Goal: Task Accomplishment & Management: Manage account settings

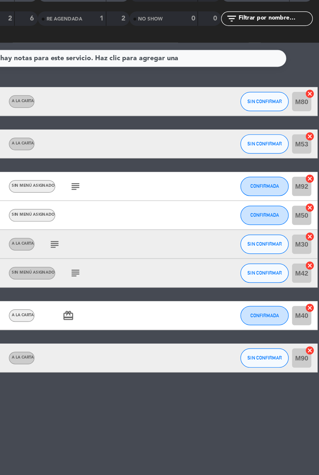
scroll to position [2, 0]
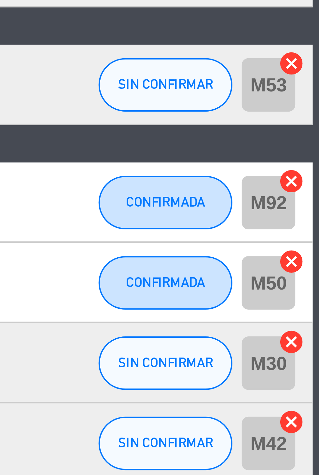
click at [312, 177] on icon "cancel" at bounding box center [312, 179] width 7 height 7
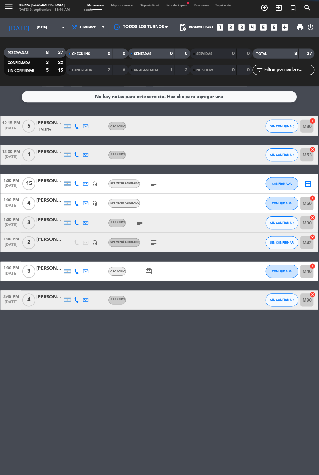
scroll to position [8, 0]
click at [309, 181] on icon "border_all" at bounding box center [307, 185] width 8 height 8
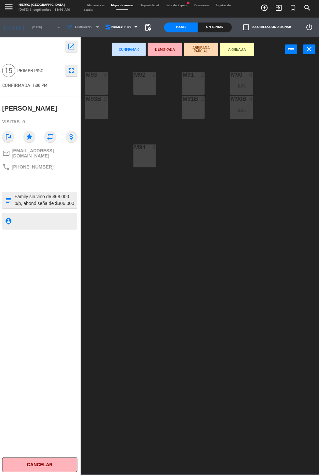
click at [101, 85] on div "M93 4" at bounding box center [97, 85] width 23 height 23
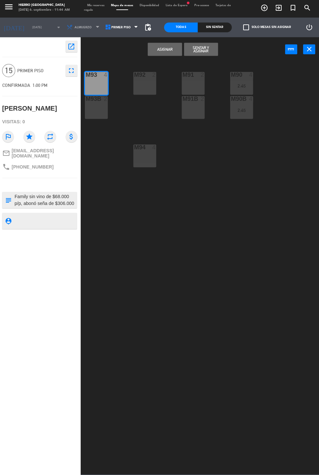
click at [146, 166] on div "M94 4" at bounding box center [145, 157] width 23 height 23
click at [200, 80] on div "M91 2" at bounding box center [193, 77] width 23 height 7
click at [199, 119] on div "M91B 2" at bounding box center [193, 109] width 23 height 23
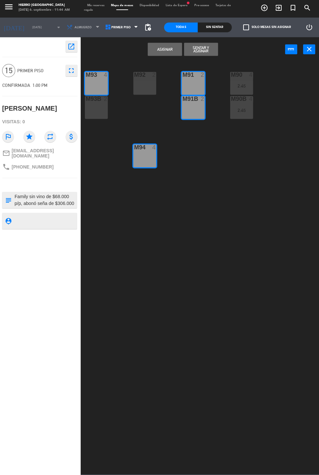
click at [157, 46] on button "Asignar" at bounding box center [165, 51] width 34 height 13
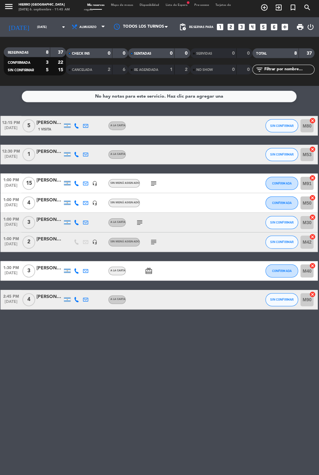
scroll to position [8, 0]
click at [274, 25] on icon "looks_6" at bounding box center [273, 29] width 8 height 8
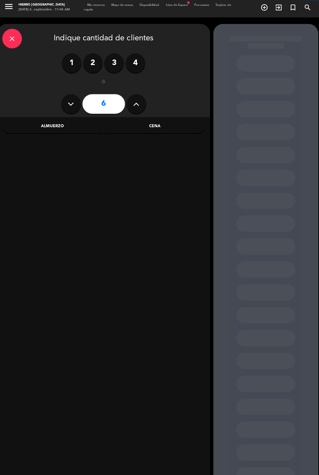
click at [136, 101] on icon at bounding box center [136, 106] width 6 height 10
type input "7"
click at [186, 122] on div "Cena" at bounding box center [155, 128] width 100 height 13
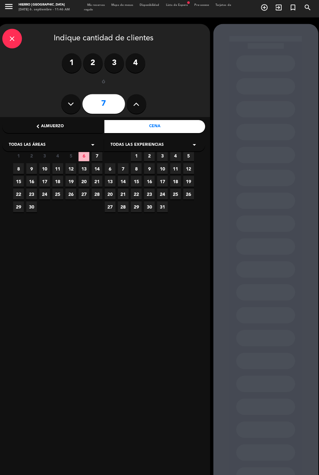
click at [70, 165] on span "12" at bounding box center [71, 170] width 11 height 11
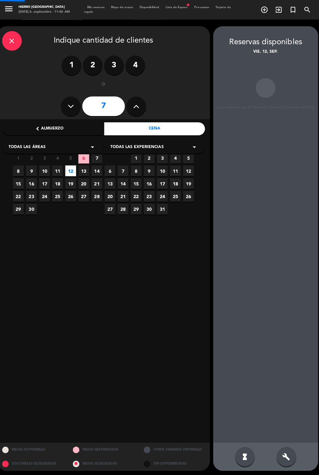
scroll to position [8, 0]
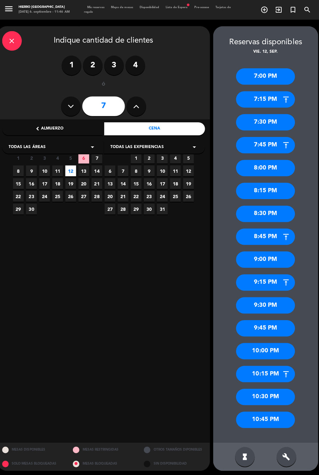
click at [270, 68] on div "7:00 PM" at bounding box center [265, 76] width 59 height 16
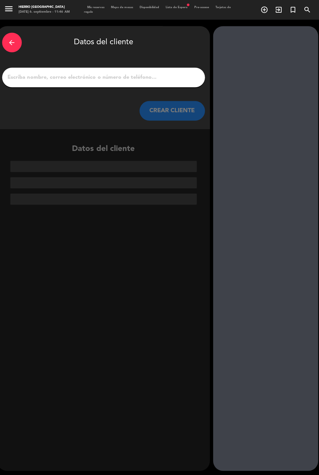
click at [67, 80] on div "arrow_back Datos del cliente CREAR CLIENTE" at bounding box center [103, 77] width 211 height 102
click at [31, 73] on input "1" at bounding box center [104, 77] width 192 height 9
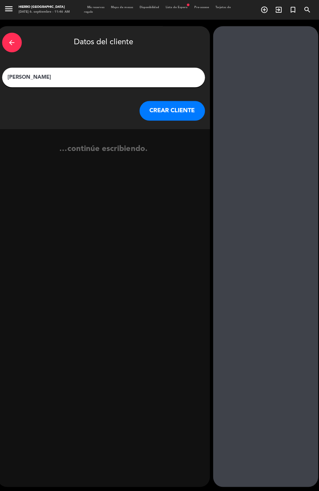
type input "[PERSON_NAME]"
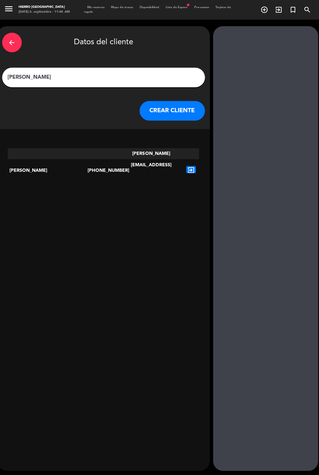
scroll to position [0, 0]
click at [160, 108] on button "CREAR CLIENTE" at bounding box center [172, 111] width 65 height 20
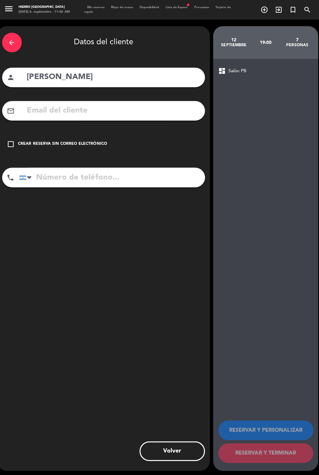
click at [50, 175] on input "tel" at bounding box center [112, 177] width 185 height 20
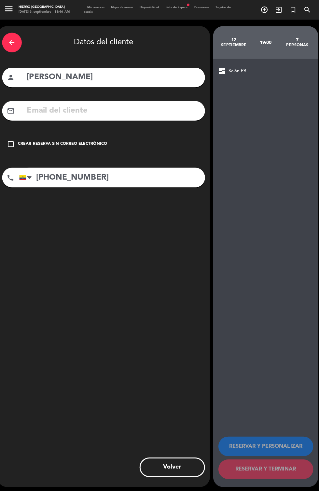
type input "[PHONE_NUMBER]"
click at [167, 262] on div "arrow_back Datos del cliente person [PERSON_NAME] mail_outline check_box_outlin…" at bounding box center [103, 255] width 211 height 458
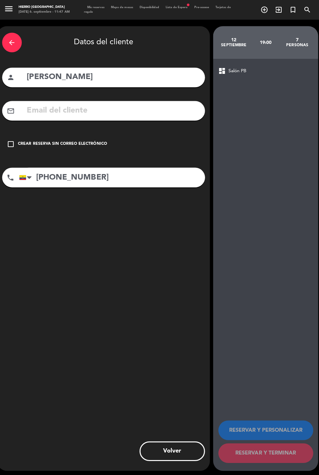
click at [98, 108] on input "text" at bounding box center [113, 109] width 173 height 13
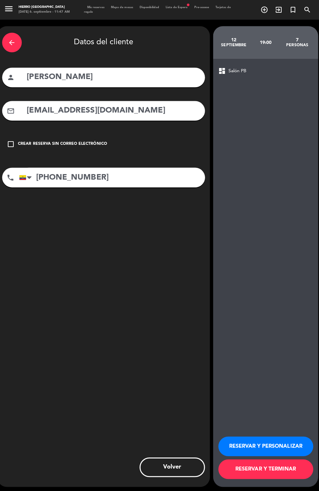
type input "[EMAIL_ADDRESS][DOMAIN_NAME]"
click at [133, 221] on div "arrow_back Datos del cliente person [PERSON_NAME] mail_outline [EMAIL_ADDRESS][…" at bounding box center [103, 255] width 211 height 458
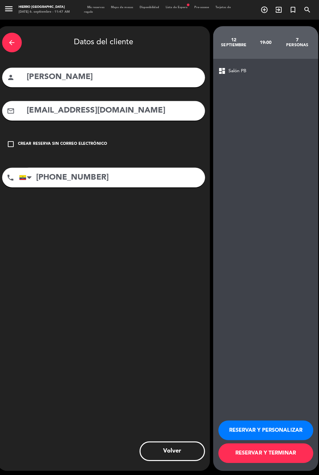
click at [259, 438] on button "RESERVAR Y PERSONALIZAR" at bounding box center [265, 428] width 94 height 20
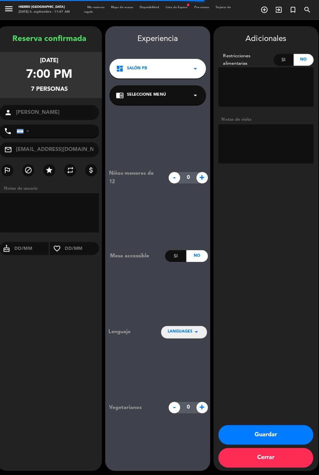
type input "[PHONE_NUMBER]"
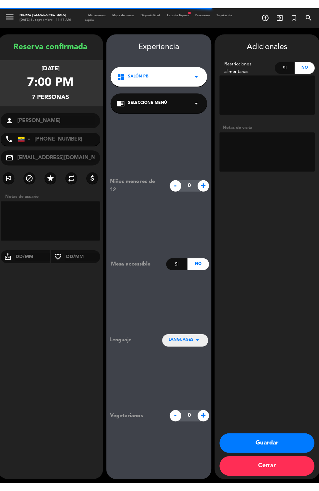
scroll to position [13, 0]
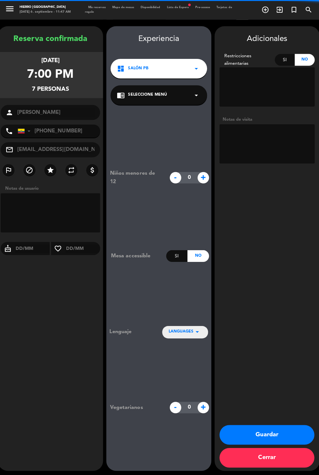
click at [267, 124] on textarea at bounding box center [265, 143] width 95 height 39
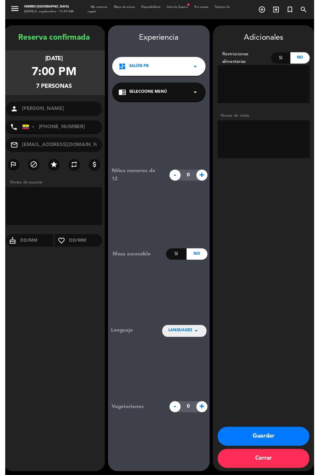
scroll to position [0, 0]
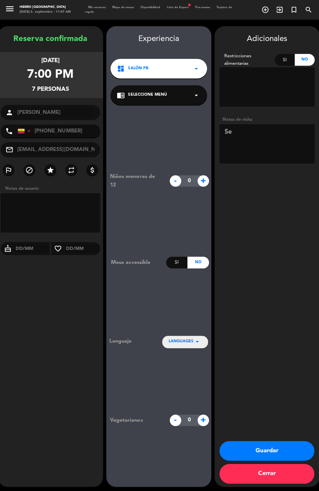
type textarea "S"
type textarea "Exceptuados de la seña"
click at [307, 253] on div "Adicionales Restricciones alimentarias Si No Notas de visita Guardar Cerrar" at bounding box center [265, 255] width 104 height 458
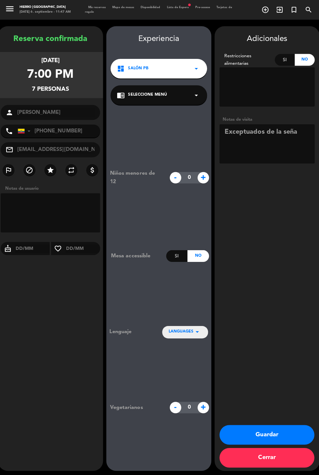
click at [267, 442] on button "Guardar" at bounding box center [265, 433] width 94 height 20
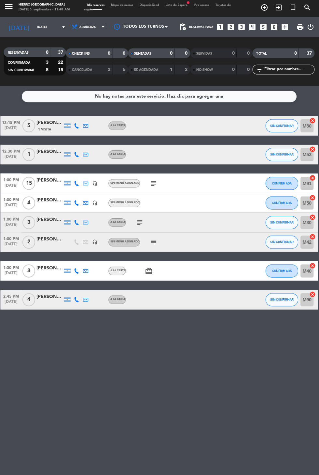
click at [137, 223] on icon "subject" at bounding box center [140, 224] width 8 height 8
click at [156, 181] on icon "subject" at bounding box center [154, 185] width 8 height 8
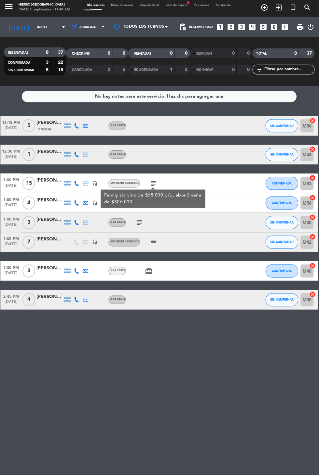
click at [153, 245] on icon "subject" at bounding box center [154, 243] width 8 height 8
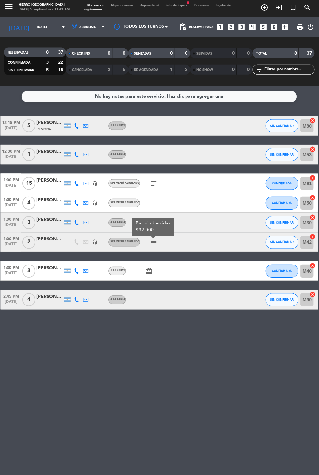
click at [153, 183] on icon "subject" at bounding box center [154, 185] width 8 height 8
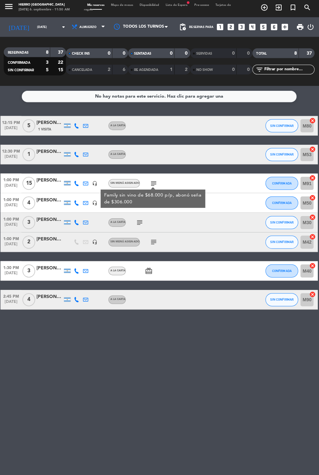
click at [141, 222] on icon "subject" at bounding box center [140, 224] width 8 height 8
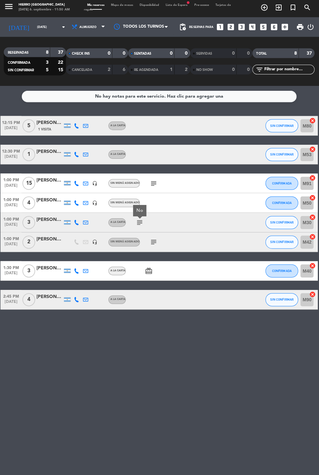
click at [150, 242] on icon "subject" at bounding box center [154, 243] width 8 height 8
click at [148, 275] on icon "card_giftcard" at bounding box center [149, 272] width 8 height 8
click at [292, 363] on div "No hay notas para este servicio. Haz clic para agregar una 12:15 PM [DATE] 5 [P…" at bounding box center [159, 281] width 319 height 387
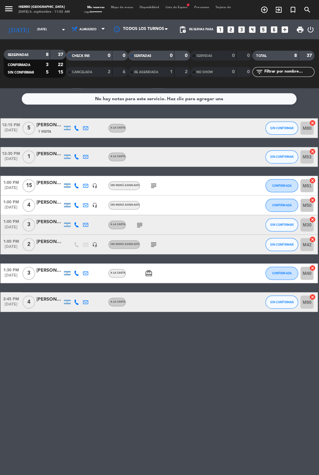
click at [154, 181] on icon "subject" at bounding box center [154, 185] width 8 height 8
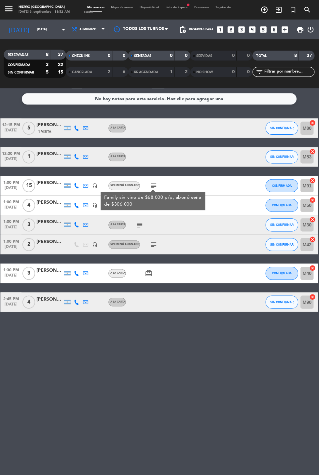
click at [140, 222] on icon "subject" at bounding box center [140, 224] width 8 height 8
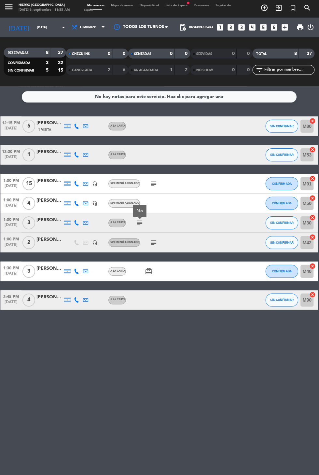
click at [154, 241] on icon "subject" at bounding box center [154, 243] width 8 height 8
click at [290, 129] on span "SIN CONFIRMAR" at bounding box center [281, 128] width 23 height 4
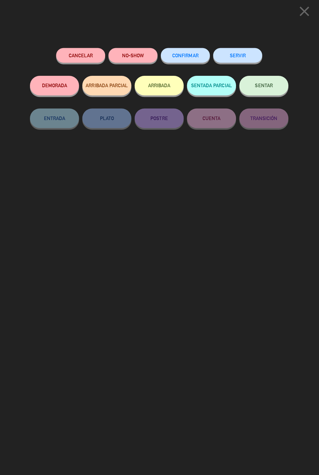
click at [259, 94] on button "SENTAR" at bounding box center [263, 87] width 49 height 20
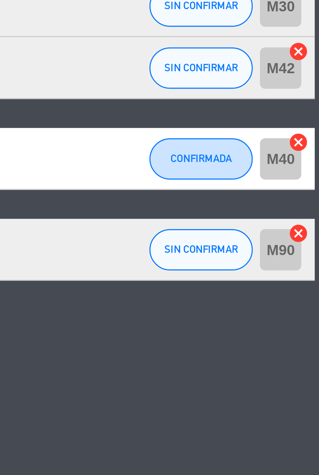
click at [312, 295] on icon "cancel" at bounding box center [312, 295] width 7 height 7
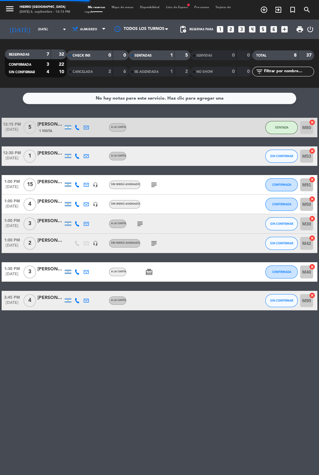
scroll to position [2, 0]
click at [54, 380] on div "No hay notas para este servicio. Haz clic para agregar una 12:15 PM [DATE] 5 [P…" at bounding box center [159, 281] width 319 height 387
click at [119, 22] on div at bounding box center [141, 29] width 65 height 15
click at [114, 6] on span "Mapa de mesas" at bounding box center [122, 7] width 28 height 3
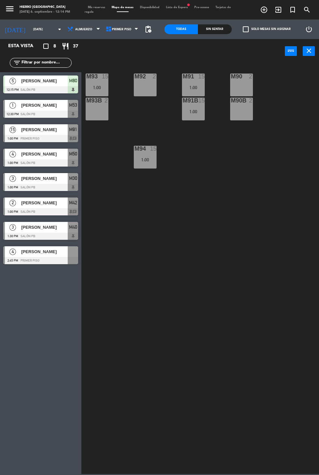
click at [240, 67] on div "M93 15 1:00 M92 2 M91 15 1:00 M90 2 M93B 2 M91B 15 1:00 M90B 2 M94 15 1:00" at bounding box center [202, 268] width 234 height 412
click at [238, 84] on div "M90 2" at bounding box center [241, 85] width 23 height 23
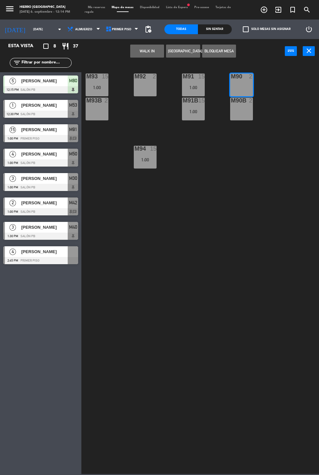
click at [238, 102] on div at bounding box center [241, 101] width 11 height 6
click at [135, 55] on button "WALK IN" at bounding box center [147, 51] width 34 height 13
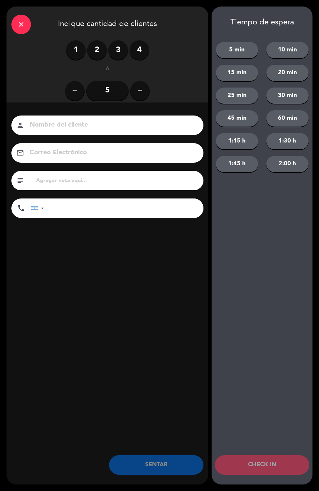
click at [121, 45] on label "3" at bounding box center [118, 50] width 20 height 20
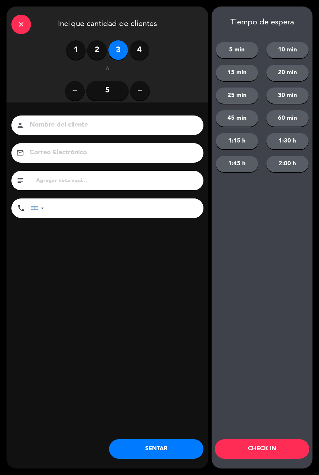
click at [147, 454] on button "SENTAR" at bounding box center [156, 449] width 94 height 20
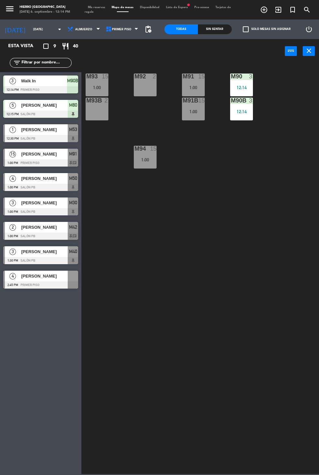
click at [142, 154] on div "M94 15 1:00" at bounding box center [145, 157] width 23 height 23
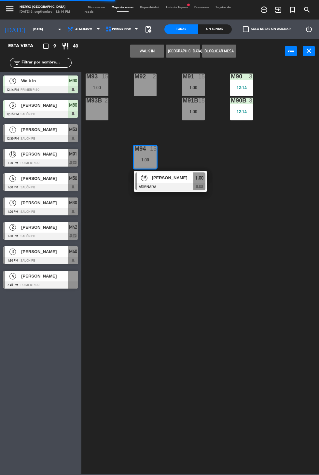
click at [92, 7] on span "Mis reservas" at bounding box center [97, 7] width 24 height 3
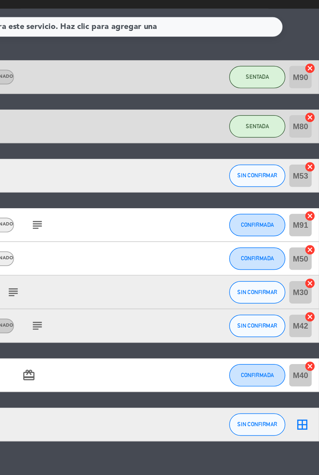
scroll to position [1, 0]
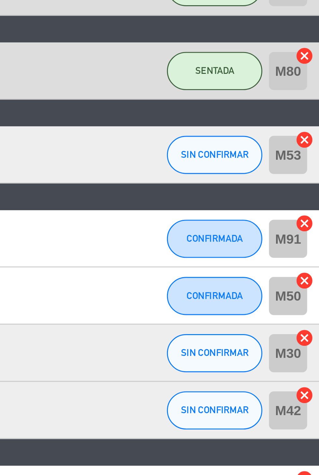
click at [312, 207] on icon "cancel" at bounding box center [312, 208] width 7 height 7
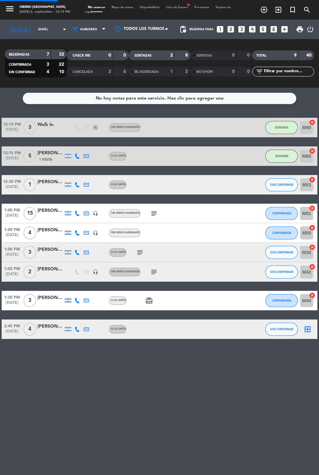
scroll to position [2, 0]
click at [306, 213] on icon "border_all" at bounding box center [307, 213] width 8 height 8
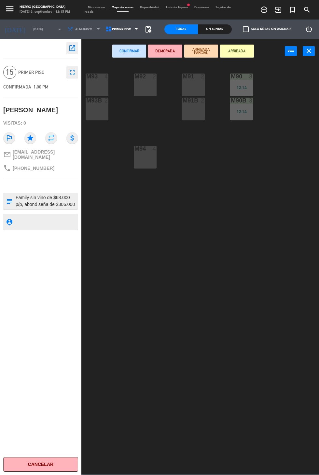
click at [106, 78] on div "4" at bounding box center [106, 77] width 4 height 6
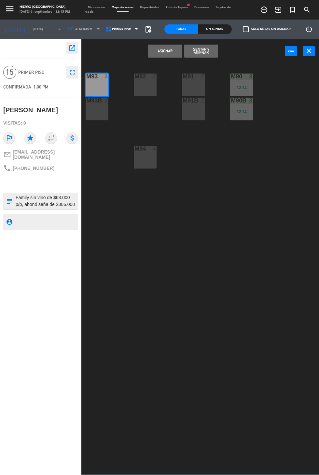
click at [143, 84] on div "M92 2" at bounding box center [145, 85] width 23 height 23
click at [198, 84] on div "M91 2" at bounding box center [193, 85] width 23 height 23
click at [193, 119] on div "M91B 2" at bounding box center [193, 109] width 23 height 23
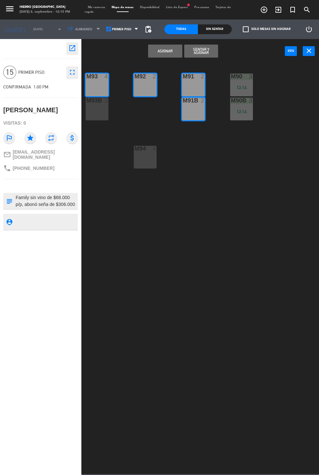
click at [141, 45] on div "Asignar Sentar y Asignar power_input close" at bounding box center [182, 52] width 203 height 14
click at [158, 45] on button "Asignar" at bounding box center [165, 51] width 34 height 13
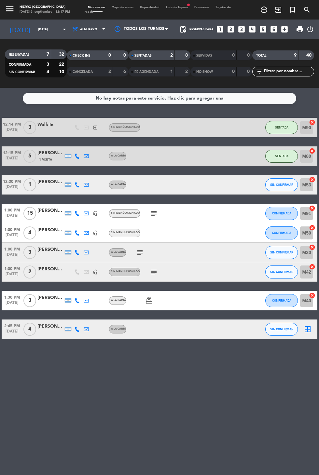
click at [106, 6] on span "Mis reservas" at bounding box center [97, 7] width 24 height 3
click at [153, 273] on icon "subject" at bounding box center [154, 272] width 8 height 8
click at [126, 251] on span "A la carta" at bounding box center [118, 252] width 15 height 3
click at [170, 22] on div at bounding box center [141, 29] width 65 height 15
click at [175, 6] on span "Lista de Espera fiber_manual_record" at bounding box center [177, 7] width 28 height 3
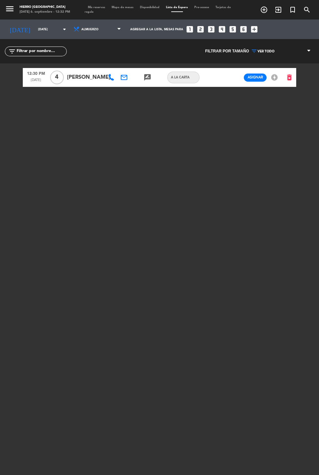
click at [96, 7] on span "Mis reservas" at bounding box center [97, 7] width 24 height 3
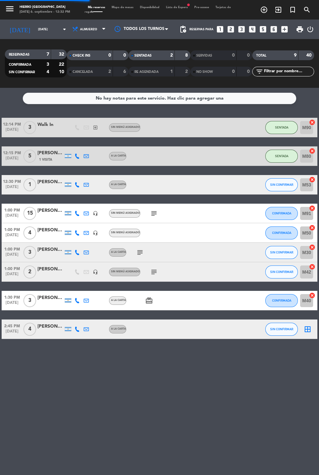
click at [154, 274] on icon "subject" at bounding box center [154, 272] width 8 height 8
click at [153, 211] on icon "subject" at bounding box center [154, 213] width 8 height 8
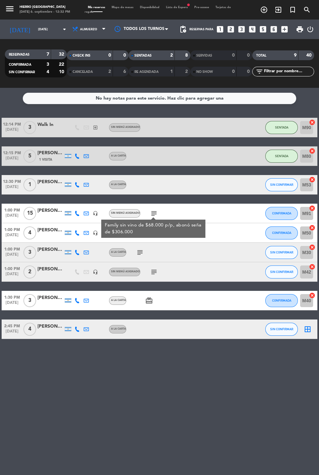
click at [168, 271] on div "subject" at bounding box center [167, 271] width 55 height 19
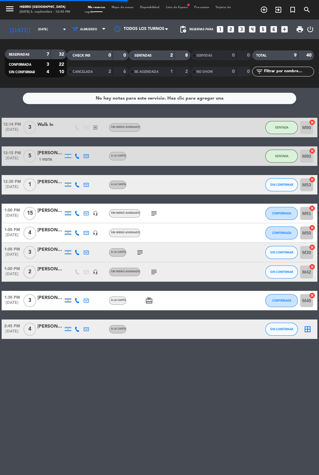
click at [176, 8] on span "Lista de Espera fiber_manual_record" at bounding box center [177, 7] width 28 height 3
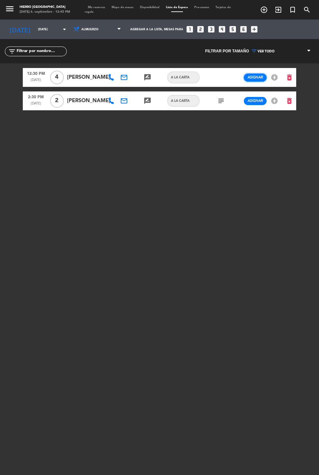
click at [253, 79] on span "Asignar" at bounding box center [255, 77] width 15 height 5
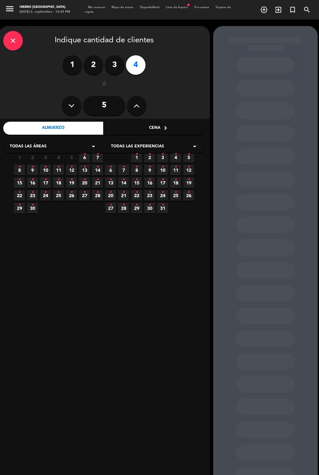
click at [17, 43] on div "close" at bounding box center [13, 41] width 20 height 20
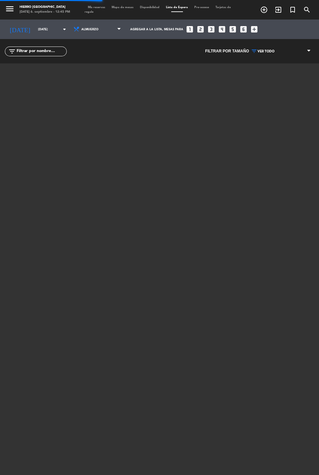
click at [90, 6] on span "Mis reservas" at bounding box center [97, 7] width 24 height 3
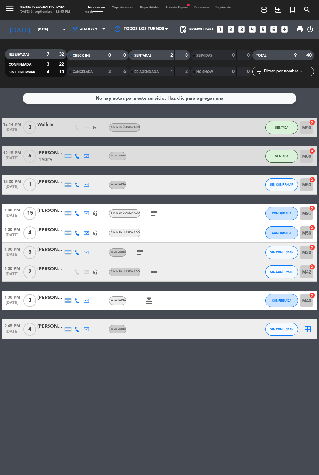
click at [119, 7] on span "Mapa de mesas" at bounding box center [122, 7] width 28 height 3
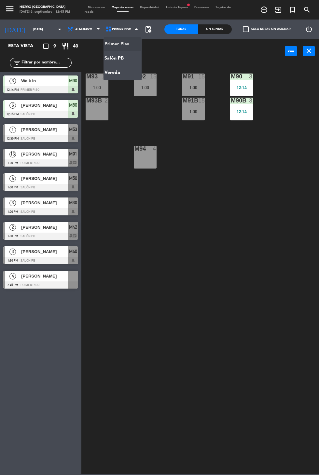
click at [105, 82] on div "M93 15 1:00" at bounding box center [97, 85] width 23 height 23
click at [124, 222] on div "M93 15 1:00 M92 15 1:00 M91 15 1:00 M90 3 12:14 M93B 2 M91B 15 1:00 M90B 3 12:1…" at bounding box center [202, 268] width 234 height 412
click at [106, 30] on icon at bounding box center [108, 29] width 7 height 7
click at [108, 72] on ng-component "menu Hierro [PERSON_NAME] [DATE] 6. septiembre - 12:45 PM Mis reservas Mapa de …" at bounding box center [159, 237] width 319 height 474
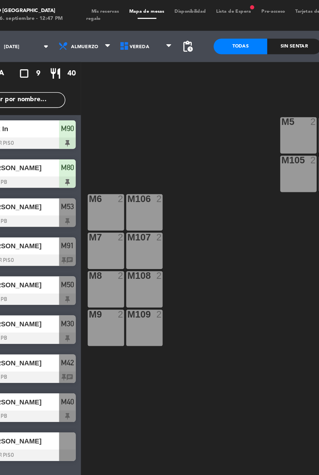
click at [96, 141] on div "M6 2" at bounding box center [97, 133] width 23 height 23
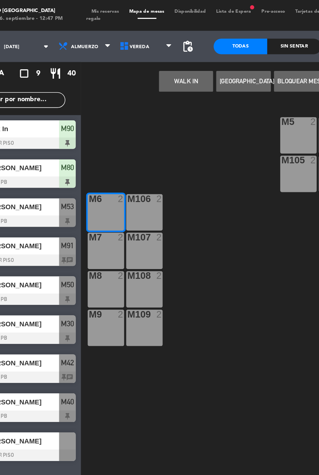
click at [128, 136] on div "M106 2" at bounding box center [121, 133] width 23 height 23
click at [146, 55] on button "WALK IN" at bounding box center [147, 51] width 34 height 13
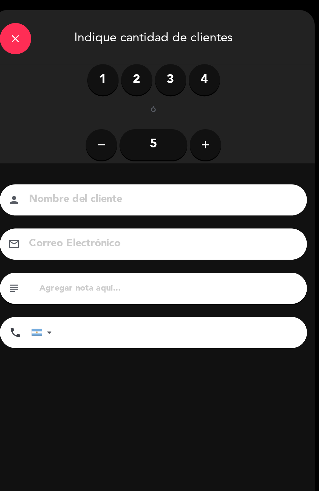
click at [141, 56] on label "4" at bounding box center [139, 50] width 20 height 20
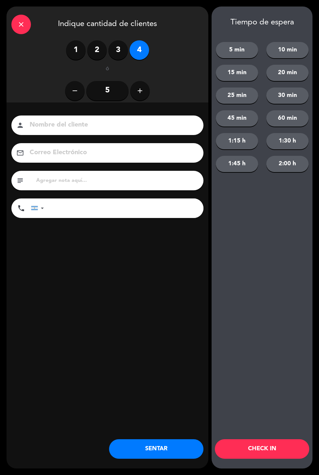
click at [182, 444] on button "SENTAR" at bounding box center [156, 449] width 94 height 20
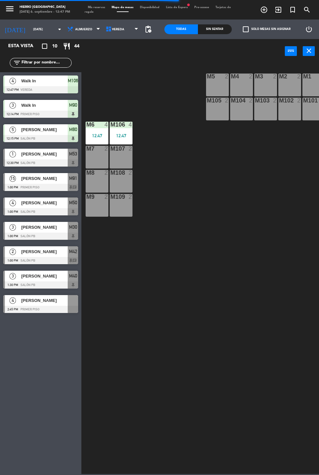
click at [99, 187] on div "M8 2" at bounding box center [97, 181] width 23 height 23
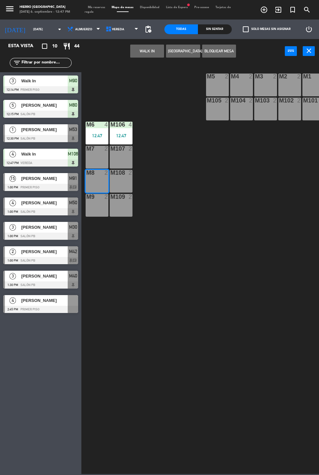
click at [145, 51] on button "WALK IN" at bounding box center [147, 51] width 34 height 13
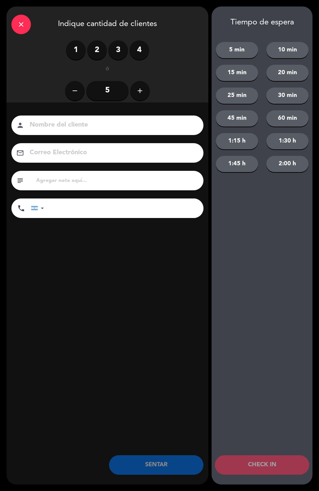
click at [93, 47] on label "2" at bounding box center [97, 50] width 20 height 20
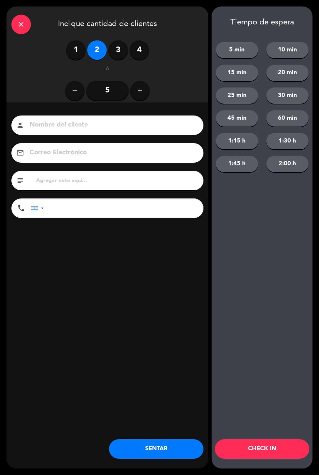
click at [164, 452] on button "SENTAR" at bounding box center [156, 449] width 94 height 20
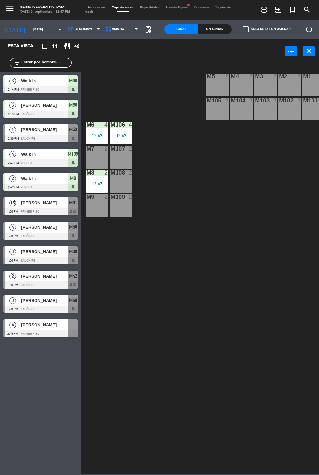
click at [99, 7] on span "Mis reservas" at bounding box center [97, 7] width 24 height 3
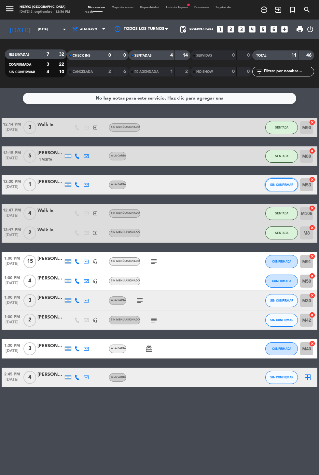
click at [287, 184] on span "SIN CONFIRMAR" at bounding box center [281, 185] width 23 height 4
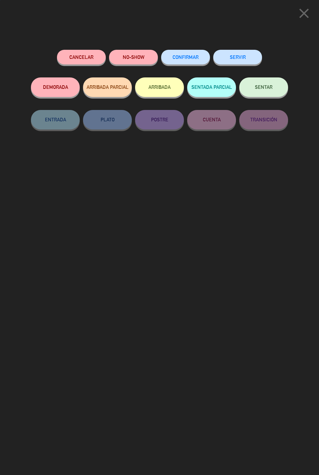
click at [134, 57] on button "NO-SHOW" at bounding box center [133, 57] width 49 height 15
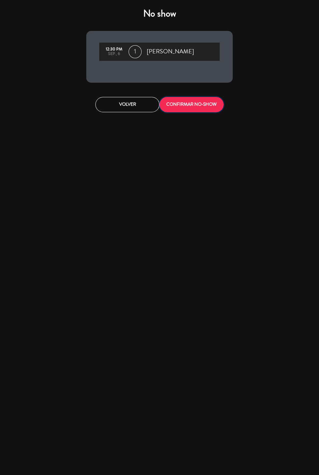
click at [191, 110] on button "CONFIRMAR NO-SHOW" at bounding box center [191, 104] width 64 height 15
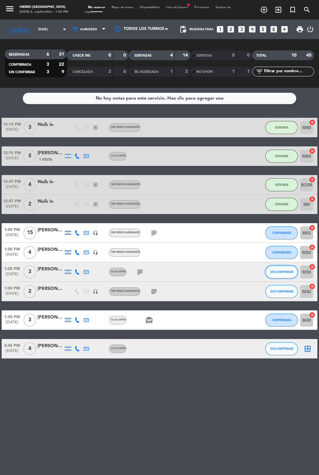
click at [287, 273] on span "SIN CONFIRMAR" at bounding box center [281, 272] width 23 height 4
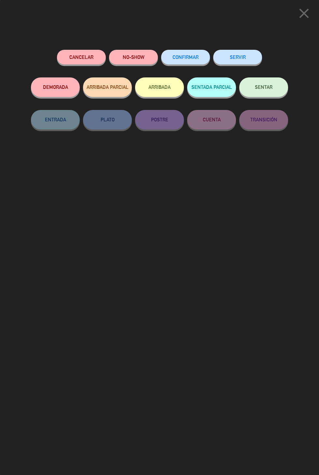
click at [264, 89] on span "SENTAR" at bounding box center [264, 87] width 18 height 6
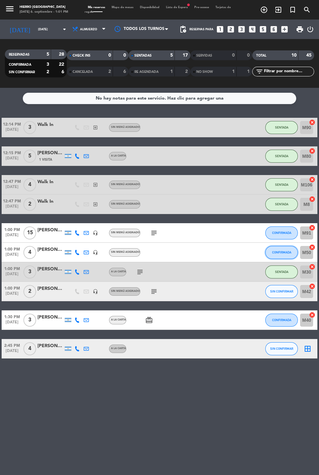
click at [281, 251] on span "CONFIRMADA" at bounding box center [281, 252] width 19 height 4
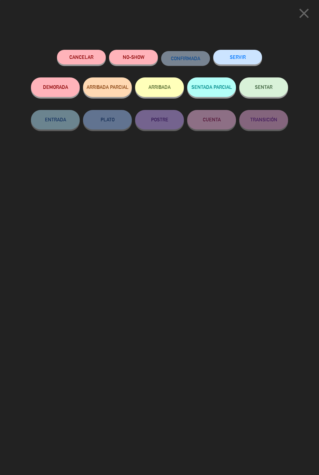
click at [267, 94] on button "SENTAR" at bounding box center [263, 87] width 49 height 20
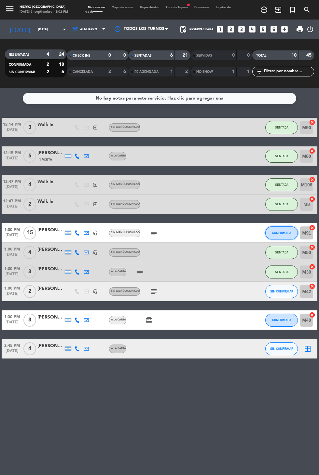
click at [282, 234] on span "CONFIRMADA" at bounding box center [281, 233] width 19 height 4
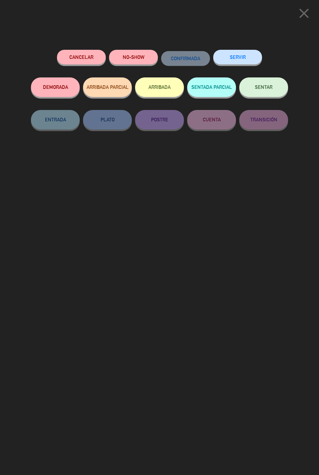
click at [265, 90] on span "SENTAR" at bounding box center [264, 87] width 18 height 6
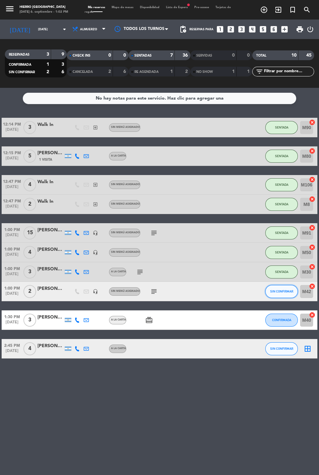
click at [282, 291] on span "SIN CONFIRMAR" at bounding box center [281, 291] width 23 height 4
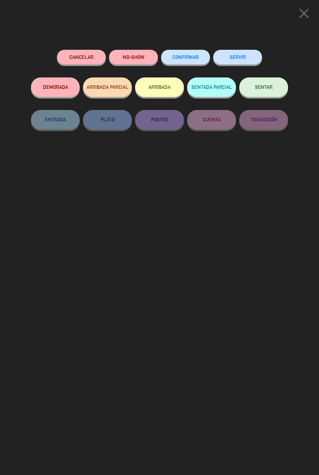
click at [266, 84] on span "SENTAR" at bounding box center [264, 87] width 18 height 6
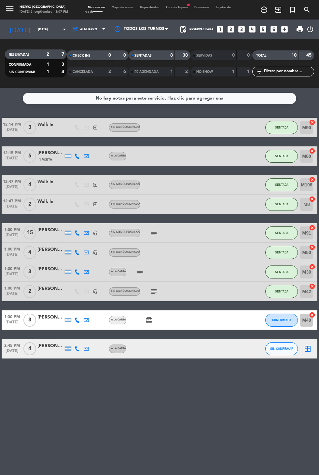
click at [233, 33] on icon "looks_two" at bounding box center [230, 29] width 8 height 8
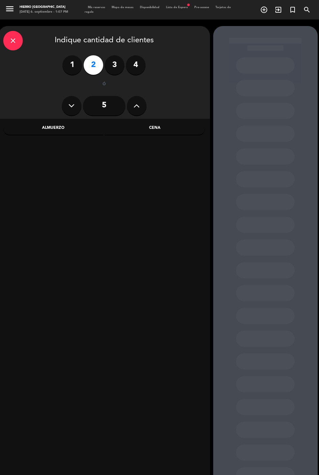
click at [165, 132] on div "Cena" at bounding box center [155, 128] width 100 height 13
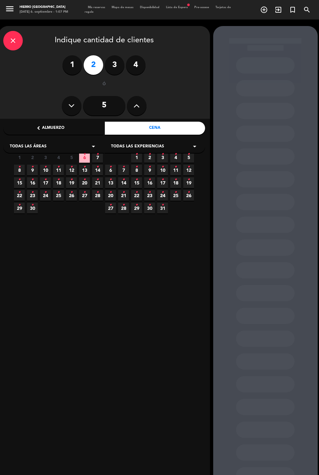
click at [84, 157] on icon "•" at bounding box center [84, 154] width 2 height 10
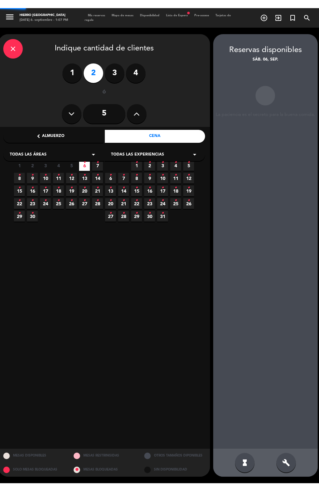
scroll to position [13, 0]
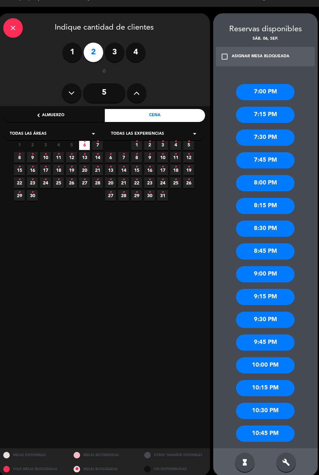
click at [273, 129] on div "7:30 PM" at bounding box center [265, 137] width 59 height 16
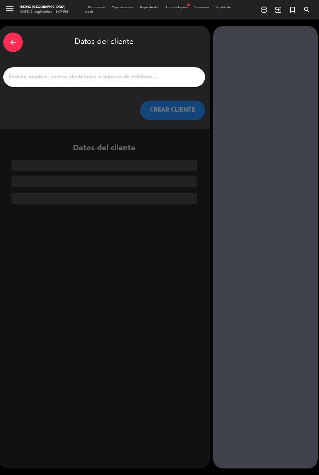
click at [143, 73] on input "1" at bounding box center [104, 77] width 192 height 9
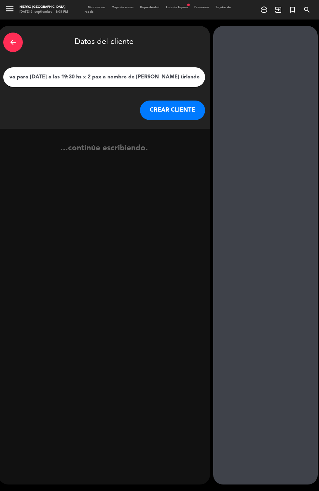
scroll to position [0, 22]
click at [128, 73] on input "Pido reserva para [DATE] a las 19:30 hs x 2 pax a nombre de [PERSON_NAME] (irla…" at bounding box center [104, 77] width 192 height 9
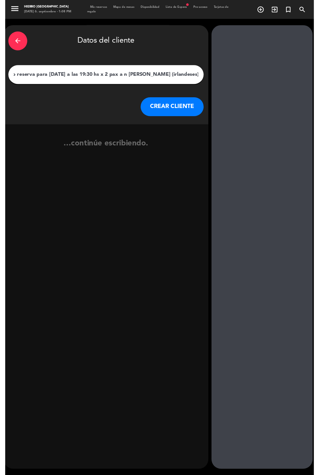
scroll to position [0, 0]
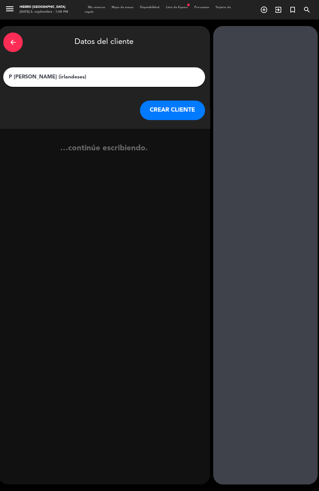
type input "[PERSON_NAME] (irlandeses)"
click at [174, 101] on button "CREAR CLIENTE" at bounding box center [172, 111] width 65 height 20
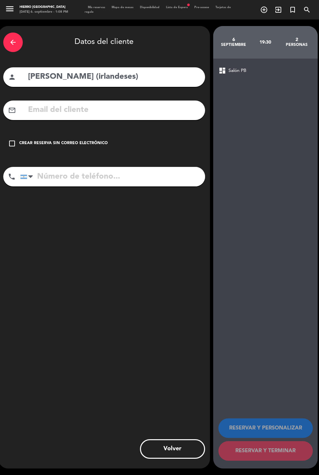
click at [71, 134] on div "check_box_outline_blank Crear reserva sin correo electrónico" at bounding box center [104, 144] width 202 height 20
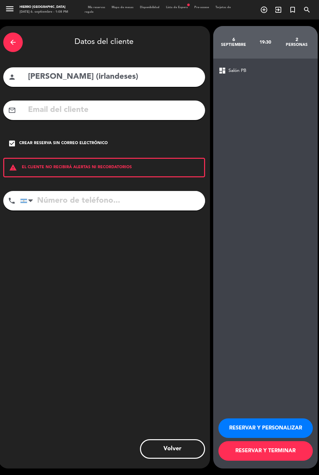
click at [260, 438] on button "RESERVAR Y PERSONALIZAR" at bounding box center [265, 428] width 94 height 20
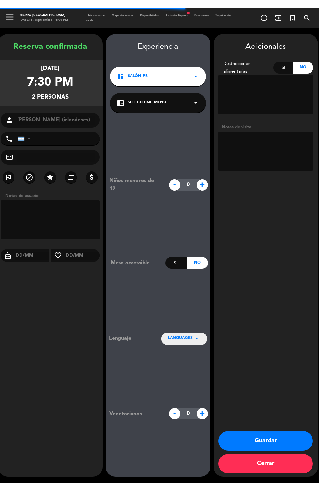
scroll to position [13, 0]
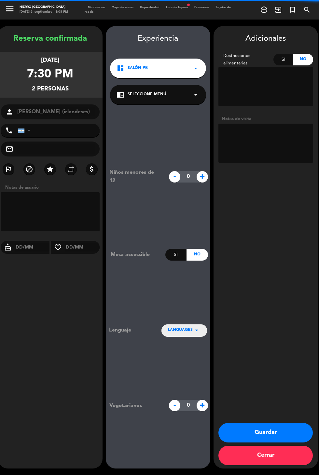
click at [270, 124] on textarea at bounding box center [265, 143] width 95 height 39
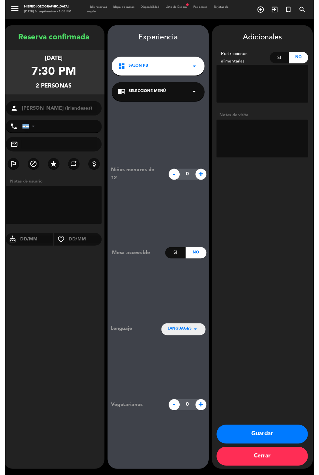
scroll to position [0, 0]
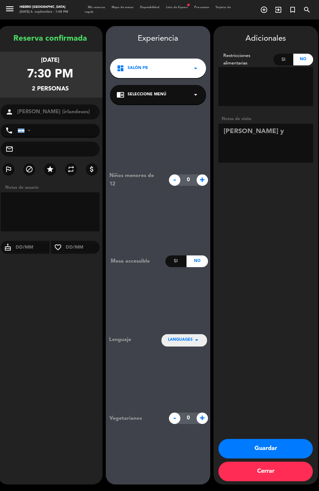
click at [264, 230] on div "Adicionales Restricciones alimentarias Si No Notas de visita Guardar Cerrar" at bounding box center [265, 255] width 104 height 458
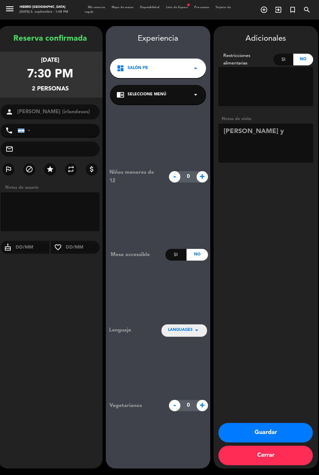
click at [287, 140] on textarea at bounding box center [265, 143] width 95 height 39
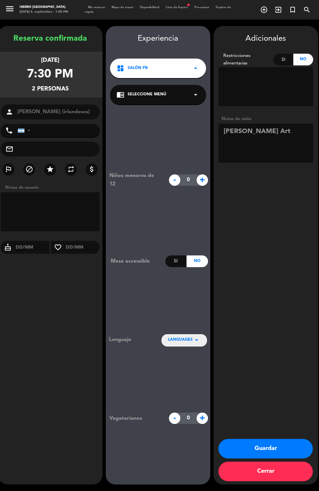
type textarea "[PERSON_NAME] Art"
click at [276, 223] on div "Adicionales Restricciones alimentarias Si No Notas de visita Guardar Cerrar" at bounding box center [265, 255] width 104 height 458
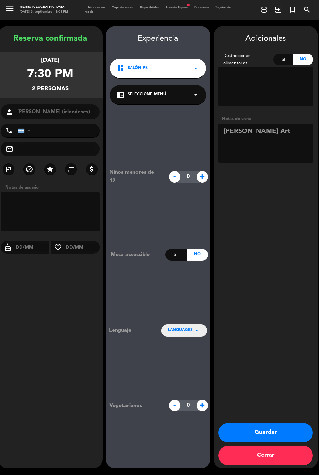
click at [273, 442] on button "Guardar" at bounding box center [265, 433] width 94 height 20
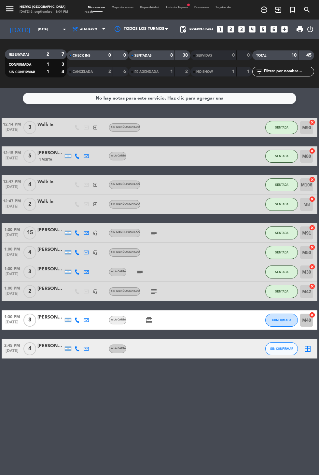
click at [118, 8] on span "Mapa de mesas" at bounding box center [122, 7] width 28 height 3
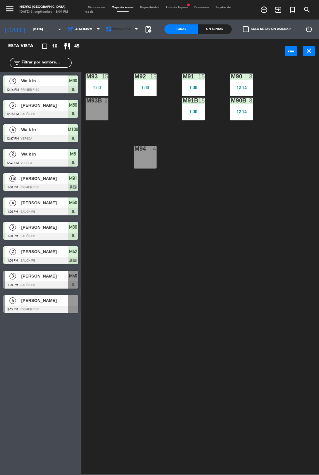
click at [105, 29] on icon at bounding box center [108, 29] width 7 height 7
click at [101, 62] on ng-component "menu Hierro [PERSON_NAME] [DATE] 6. septiembre - 1:09 PM Mis reservas Mapa de m…" at bounding box center [159, 237] width 319 height 474
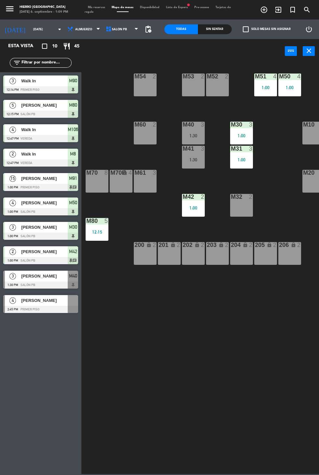
click at [191, 84] on div "M53 2" at bounding box center [193, 85] width 23 height 23
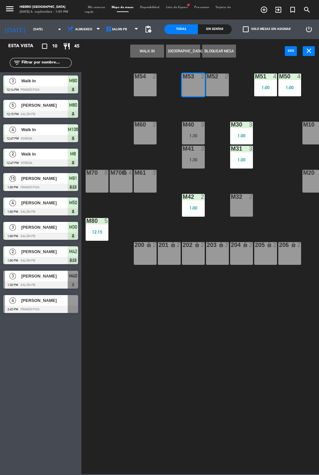
click at [145, 50] on button "WALK IN" at bounding box center [147, 51] width 34 height 13
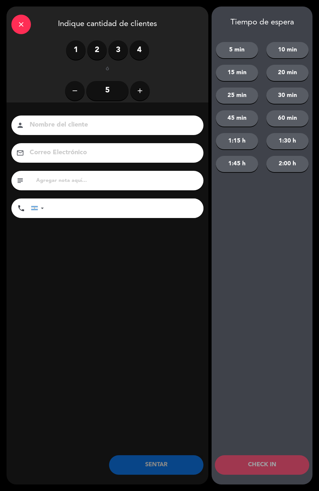
click at [97, 50] on label "2" at bounding box center [97, 50] width 20 height 20
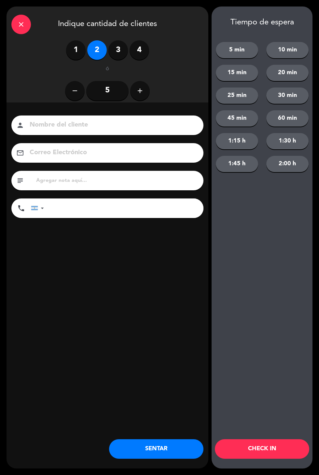
click at [161, 446] on button "SENTAR" at bounding box center [156, 449] width 94 height 20
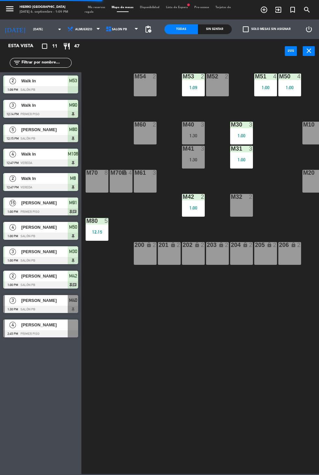
click at [303, 125] on div "M10" at bounding box center [303, 125] width 0 height 6
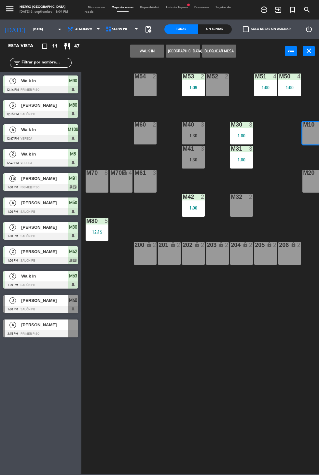
click at [140, 45] on button "WALK IN" at bounding box center [147, 51] width 34 height 13
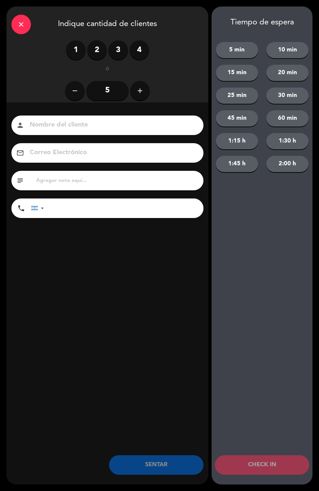
click at [143, 45] on label "4" at bounding box center [139, 50] width 20 height 20
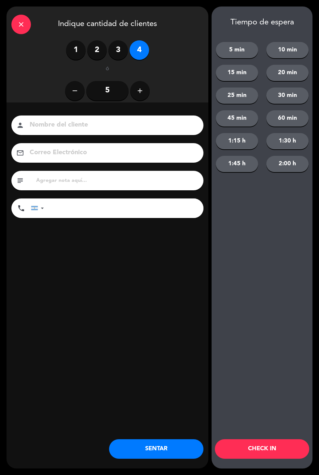
click at [165, 448] on button "SENTAR" at bounding box center [156, 449] width 94 height 20
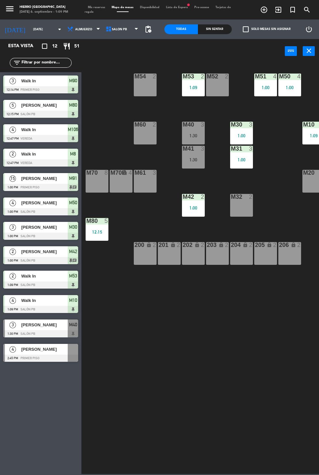
click at [149, 143] on div "M60 2" at bounding box center [145, 133] width 23 height 23
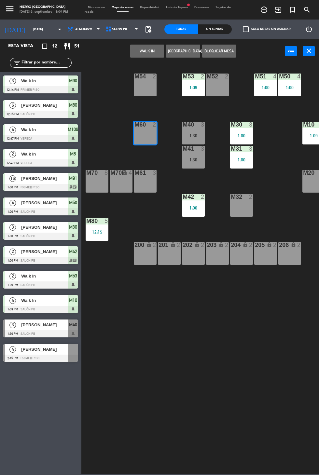
click at [151, 49] on button "WALK IN" at bounding box center [147, 51] width 34 height 13
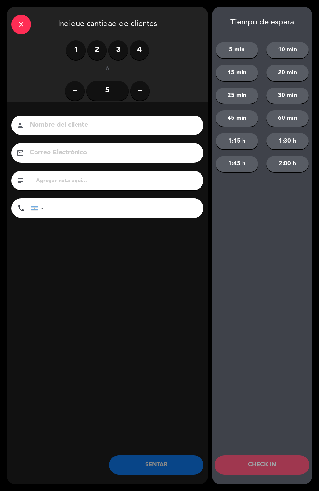
click at [81, 55] on label "1" at bounding box center [76, 50] width 20 height 20
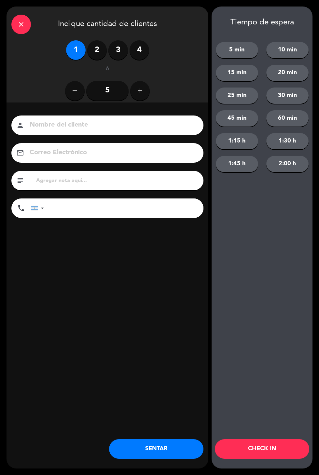
click at [102, 53] on label "2" at bounding box center [97, 50] width 20 height 20
click at [162, 449] on button "SENTAR" at bounding box center [156, 449] width 94 height 20
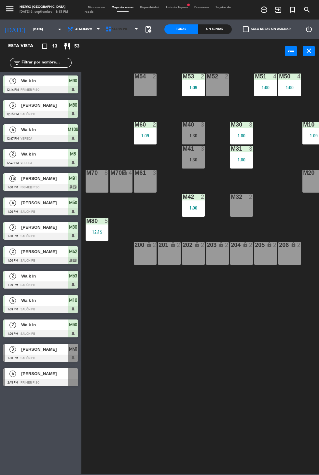
click at [106, 29] on icon at bounding box center [108, 29] width 7 height 7
click at [284, 216] on div "M54 2 M53 2 1:09 M52 2 M51 4 1:00 M50 4 1:00 M60 2 1:09 M40 3 1:30 M30 3 1:00 M…" at bounding box center [202, 268] width 234 height 412
click at [235, 259] on div "204 lock 2" at bounding box center [241, 253] width 23 height 23
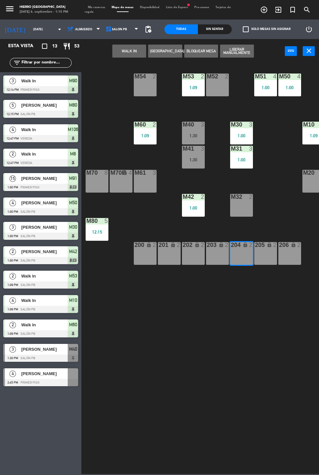
click at [219, 256] on div "203 lock 2" at bounding box center [217, 253] width 23 height 23
click at [117, 52] on button "WALK IN" at bounding box center [129, 51] width 34 height 13
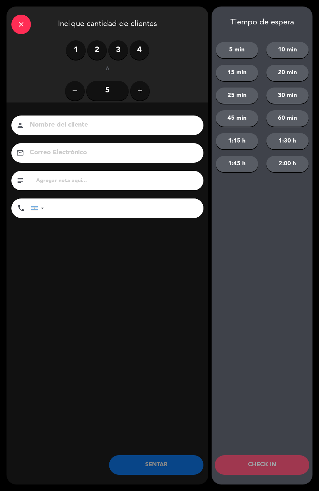
click at [92, 49] on label "2" at bounding box center [97, 50] width 20 height 20
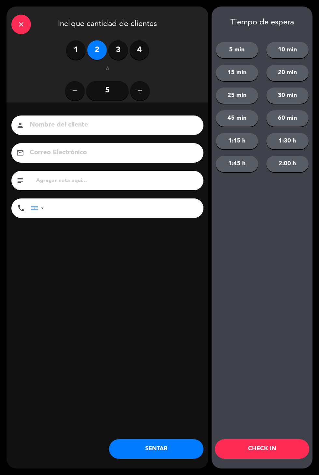
click at [129, 448] on button "SENTAR" at bounding box center [156, 449] width 94 height 20
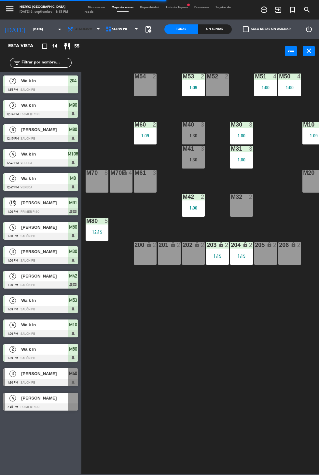
click at [98, 31] on span at bounding box center [100, 29] width 7 height 6
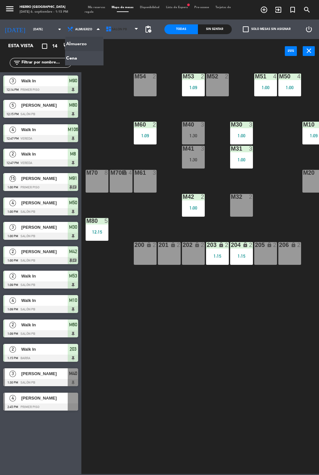
click at [105, 29] on icon at bounding box center [108, 29] width 7 height 7
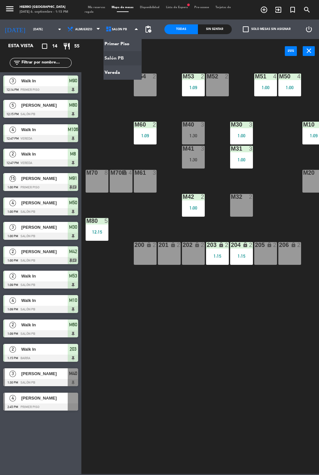
click at [106, 72] on ng-component "menu Hierro [PERSON_NAME] [DATE] 6. septiembre - 1:15 PM Mis reservas Mapa de m…" at bounding box center [159, 237] width 319 height 474
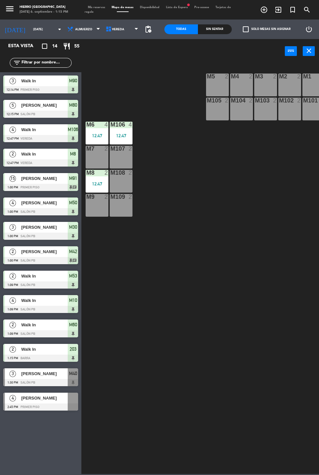
click at [207, 75] on div "M5" at bounding box center [207, 77] width 0 height 6
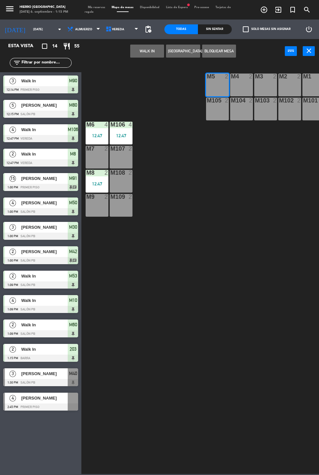
click at [208, 110] on div "M105 2" at bounding box center [217, 109] width 23 height 23
click at [174, 50] on button "[GEOGRAPHIC_DATA]" at bounding box center [183, 51] width 34 height 13
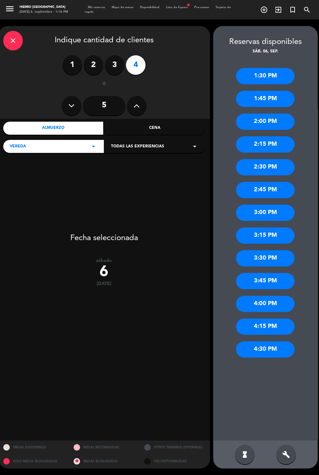
click at [277, 147] on div "2:15 PM" at bounding box center [265, 144] width 59 height 16
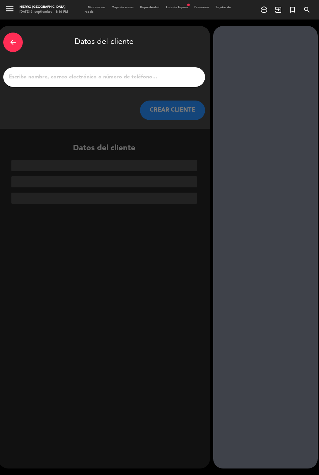
click at [132, 74] on input "1" at bounding box center [104, 77] width 192 height 9
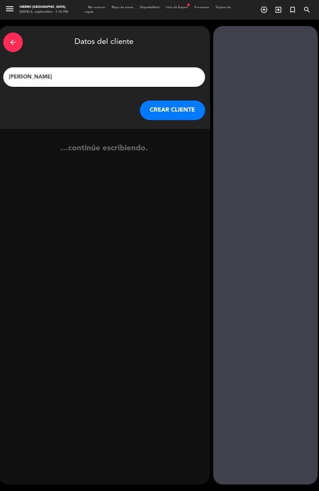
type input "[PERSON_NAME]"
click at [174, 113] on button "CREAR CLIENTE" at bounding box center [172, 111] width 65 height 20
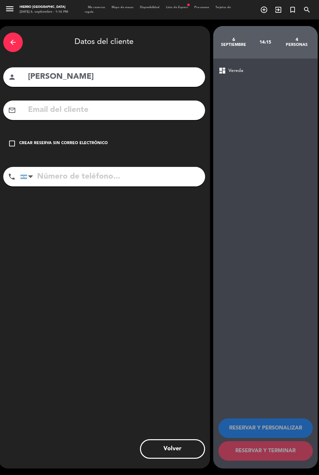
click at [73, 142] on div "Crear reserva sin correo electrónico" at bounding box center [63, 143] width 88 height 7
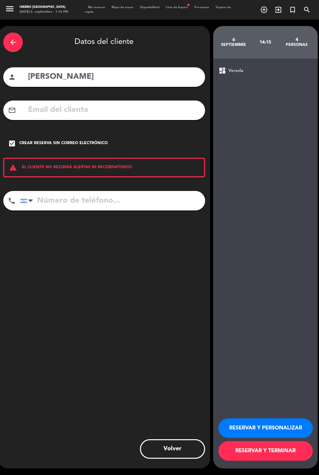
click at [269, 438] on button "RESERVAR Y PERSONALIZAR" at bounding box center [265, 428] width 94 height 20
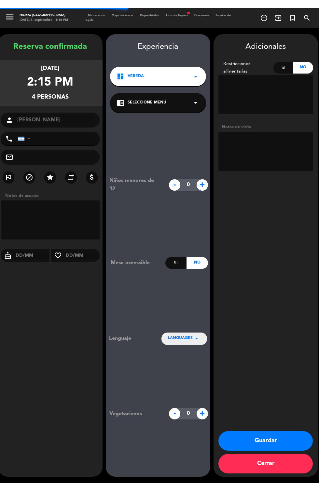
scroll to position [13, 0]
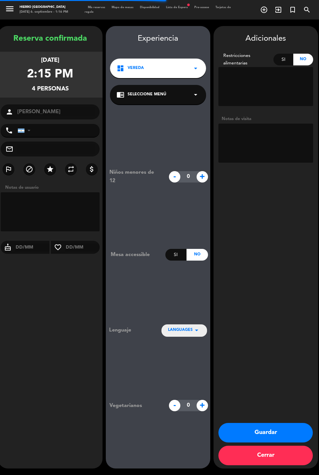
click at [266, 124] on textarea at bounding box center [265, 143] width 95 height 39
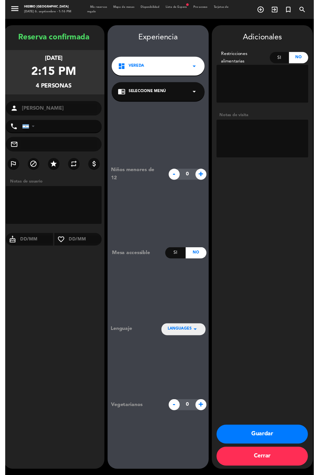
scroll to position [0, 0]
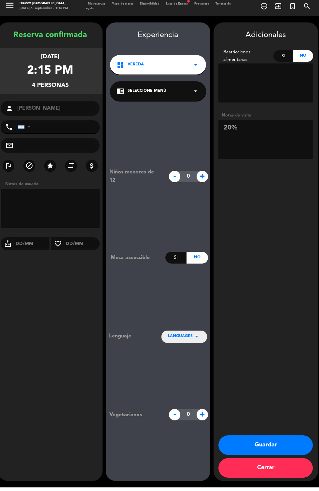
type textarea "20%"
click at [280, 280] on div "Adicionales Restricciones alimentarias Si No Notas de visita Guardar Cerrar" at bounding box center [265, 255] width 104 height 458
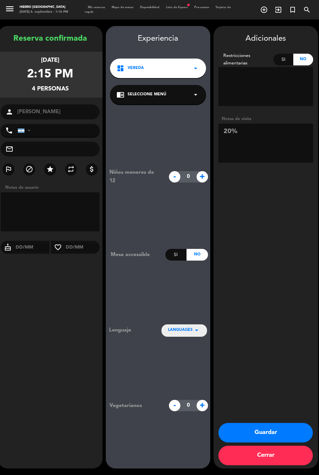
click at [254, 442] on button "Guardar" at bounding box center [265, 433] width 94 height 20
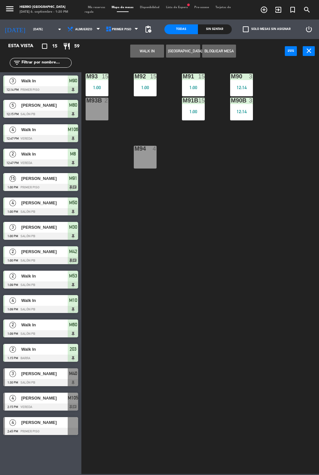
click at [93, 12] on span "Tarjetas de regalo" at bounding box center [158, 9] width 146 height 7
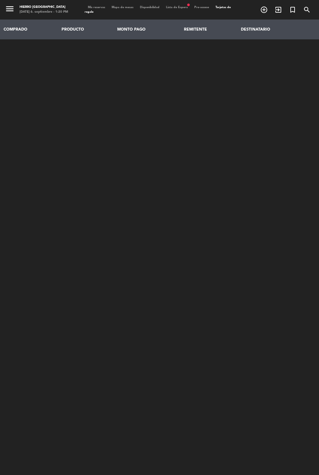
click at [99, 7] on span "Mis reservas" at bounding box center [97, 7] width 24 height 3
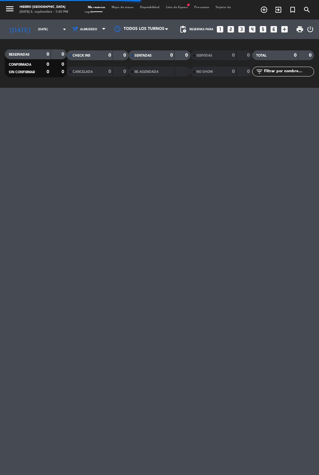
click at [35, 29] on input "[DATE]" at bounding box center [55, 29] width 41 height 10
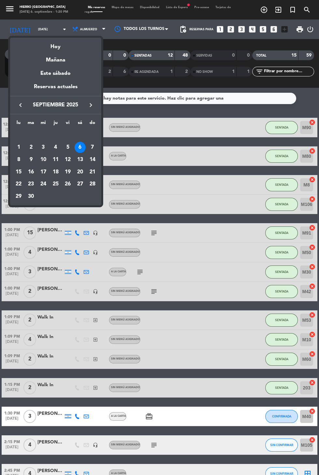
click at [57, 61] on div "Mañana" at bounding box center [55, 57] width 91 height 13
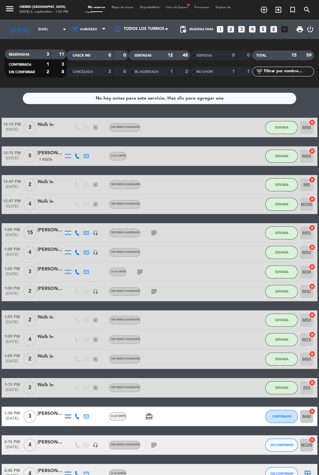
type input "[DATE]"
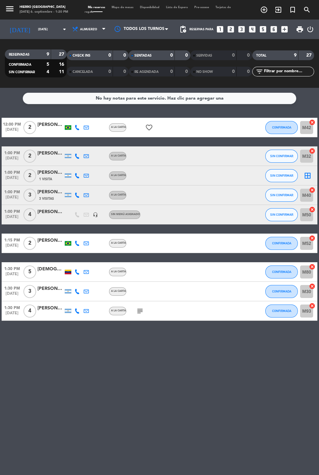
click at [116, 6] on span "Mapa de mesas" at bounding box center [122, 7] width 28 height 3
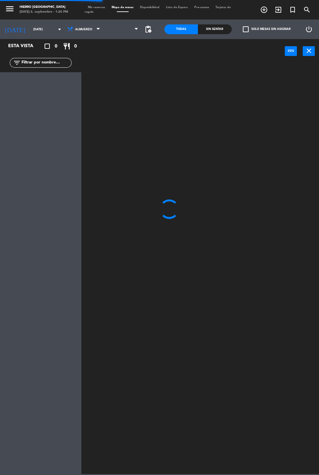
click at [123, 28] on span at bounding box center [122, 29] width 38 height 14
click at [125, 33] on span "Primer Piso" at bounding box center [122, 29] width 38 height 14
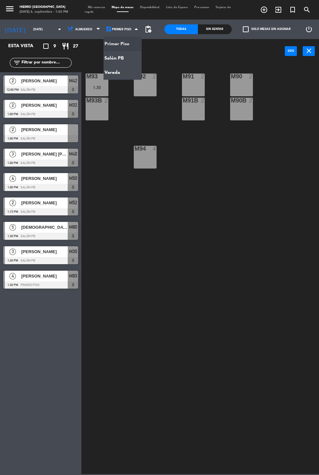
click at [118, 58] on ng-component "menu Hierro [PERSON_NAME] [DATE] 6. septiembre - 1:20 PM Mis reservas Mapa de m…" at bounding box center [159, 237] width 319 height 474
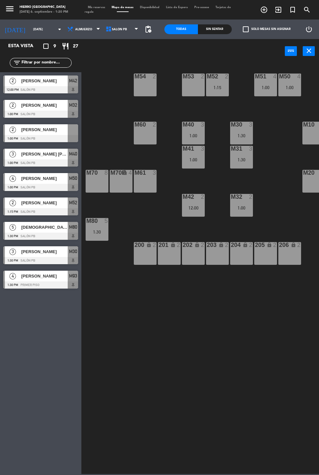
click at [92, 186] on div "M70 8" at bounding box center [97, 181] width 23 height 23
click at [160, 50] on button "[GEOGRAPHIC_DATA]" at bounding box center [165, 51] width 34 height 13
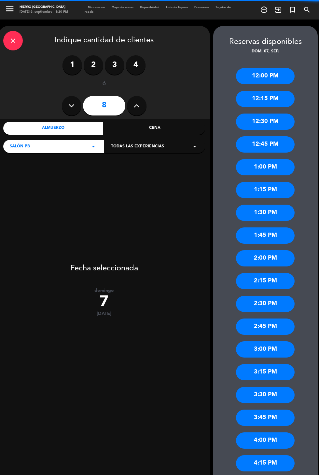
click at [138, 102] on icon at bounding box center [136, 106] width 6 height 10
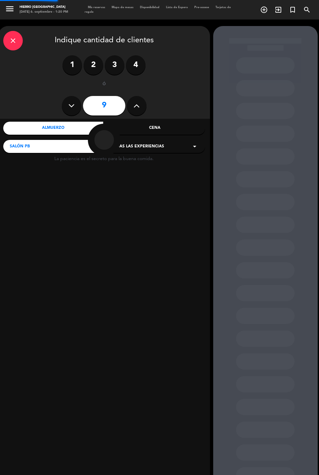
click at [62, 109] on button at bounding box center [72, 106] width 20 height 20
click at [72, 109] on icon at bounding box center [71, 106] width 6 height 10
type input "7"
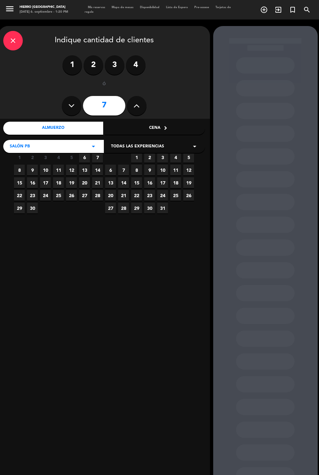
click at [97, 158] on span "7" at bounding box center [97, 157] width 11 height 11
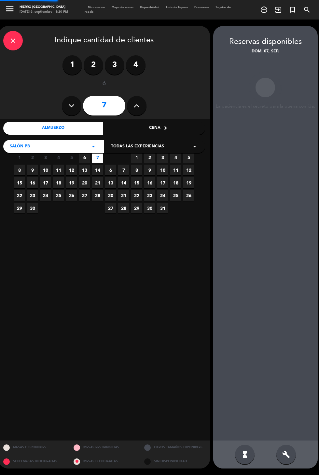
scroll to position [26, 0]
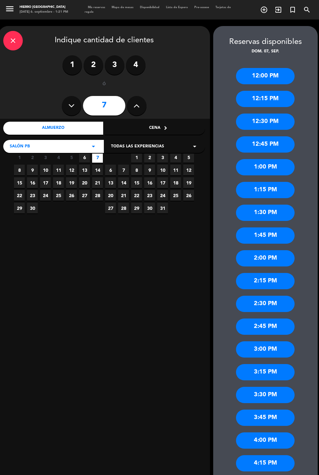
click at [275, 159] on div "1:00 PM" at bounding box center [265, 167] width 59 height 16
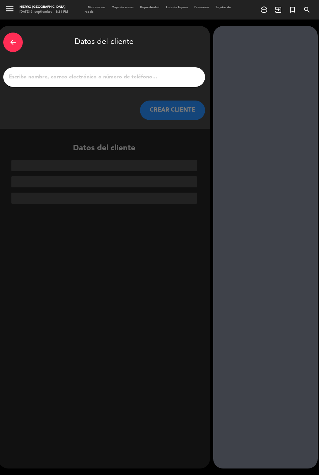
click at [123, 73] on input "1" at bounding box center [104, 77] width 192 height 9
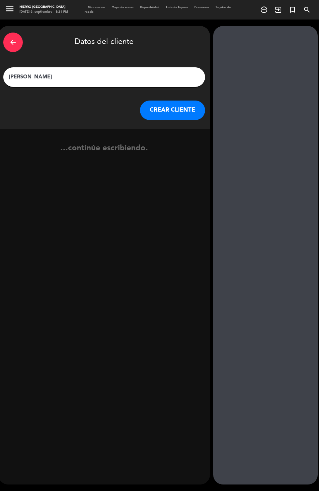
type input "[PERSON_NAME]"
click at [165, 128] on div "…continúe escribiendo." at bounding box center [103, 150] width 211 height 45
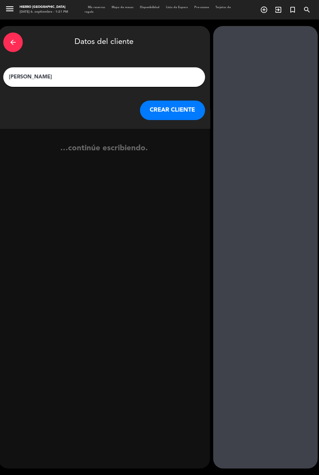
scroll to position [16, 0]
click at [176, 101] on button "CREAR CLIENTE" at bounding box center [172, 111] width 65 height 20
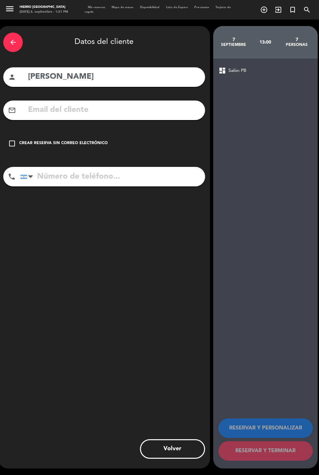
click at [76, 168] on input "tel" at bounding box center [112, 177] width 185 height 20
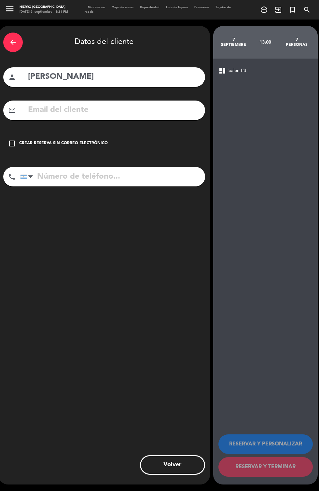
type input "4"
type input "1149461020"
click at [87, 213] on div "arrow_back Datos del cliente person [PERSON_NAME] mail_outline check_box_outlin…" at bounding box center [103, 255] width 211 height 458
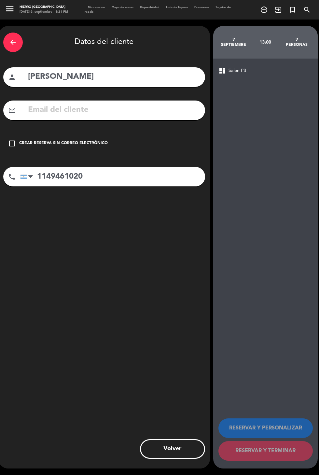
click at [70, 140] on div "Crear reserva sin correo electrónico" at bounding box center [63, 143] width 88 height 7
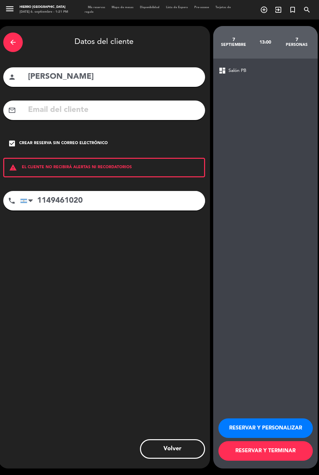
click at [270, 438] on button "RESERVAR Y PERSONALIZAR" at bounding box center [265, 428] width 94 height 20
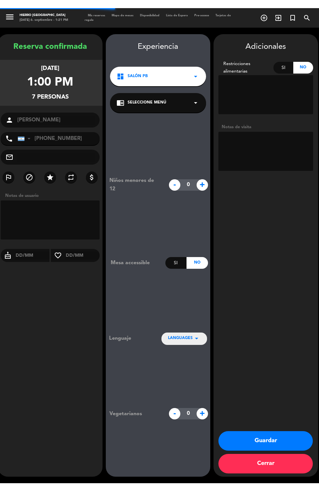
scroll to position [13, 0]
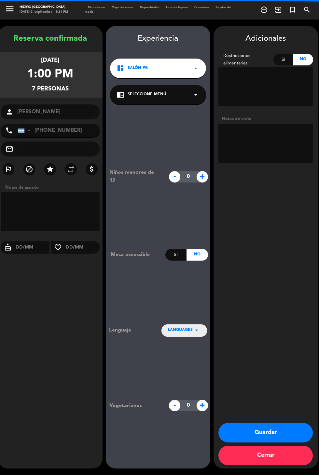
click at [249, 125] on textarea at bounding box center [265, 143] width 95 height 39
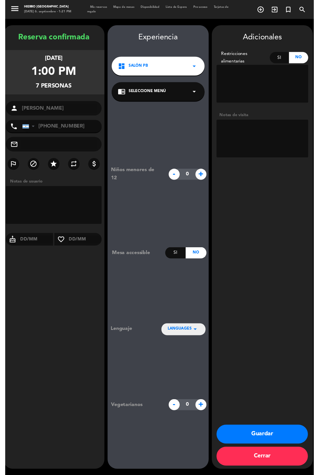
scroll to position [0, 0]
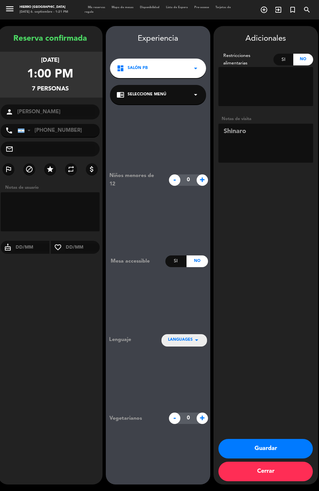
type textarea "Shinaroj"
type textarea "Abonaron seña $70.000"
click at [266, 203] on div "Adicionales Restricciones alimentarias Si No Notas de visita Guardar Cerrar" at bounding box center [265, 255] width 104 height 458
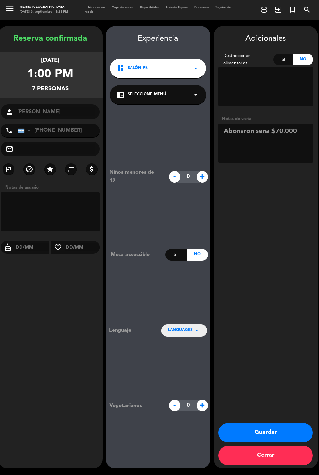
scroll to position [20, 0]
click at [285, 442] on button "Guardar" at bounding box center [265, 433] width 94 height 20
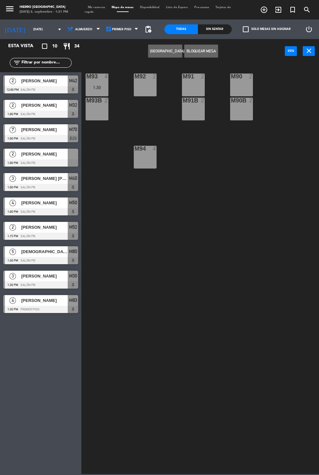
click at [93, 8] on span "Mis reservas" at bounding box center [97, 7] width 24 height 3
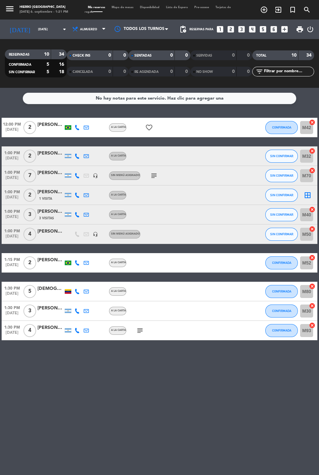
click at [35, 24] on input "[DATE]" at bounding box center [55, 29] width 41 height 10
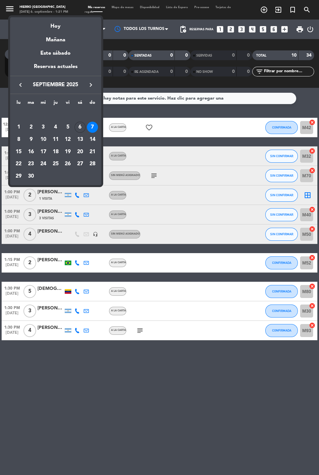
click at [49, 28] on div "Hoy" at bounding box center [55, 23] width 91 height 13
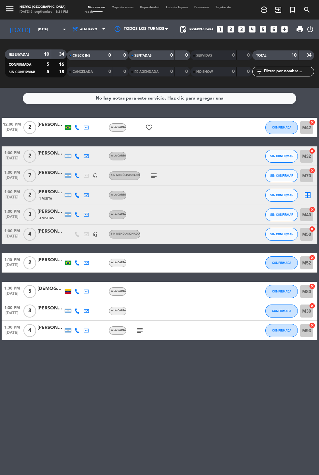
type input "[DATE]"
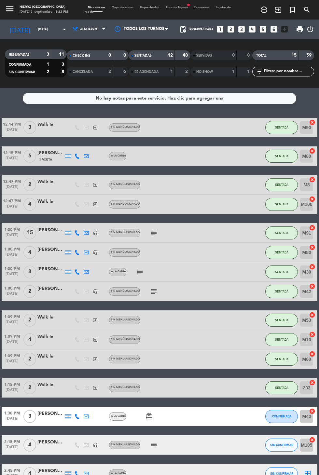
click at [113, 7] on span "Mapa de mesas" at bounding box center [122, 7] width 28 height 3
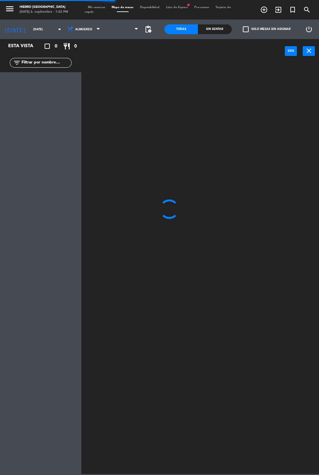
click at [116, 29] on span at bounding box center [122, 29] width 38 height 14
click at [105, 29] on icon at bounding box center [108, 29] width 7 height 7
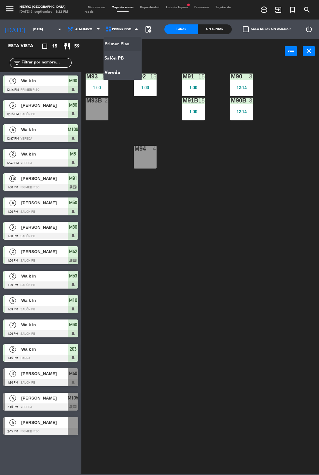
click at [104, 58] on ng-component "menu Hierro [PERSON_NAME] [DATE] 6. septiembre - 1:22 PM Mis reservas Mapa de m…" at bounding box center [159, 237] width 319 height 474
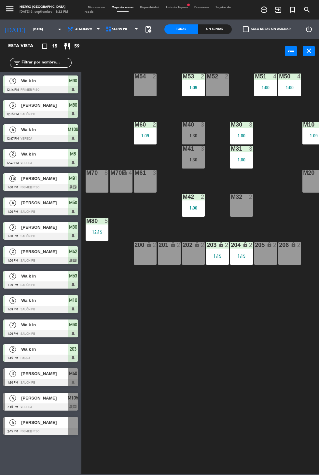
click at [234, 212] on div "M32 2" at bounding box center [241, 205] width 23 height 23
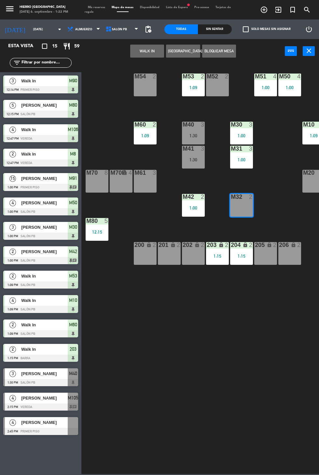
click at [145, 56] on button "WALK IN" at bounding box center [147, 51] width 34 height 13
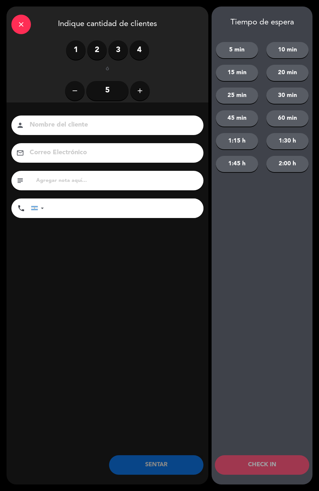
click at [102, 54] on label "2" at bounding box center [97, 50] width 20 height 20
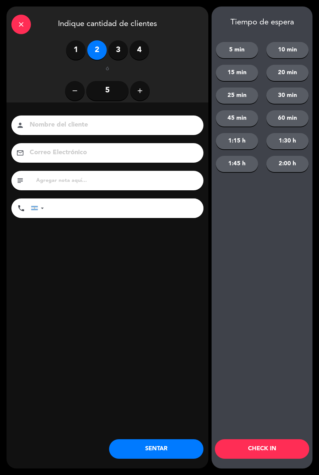
click at [145, 453] on button "SENTAR" at bounding box center [156, 449] width 94 height 20
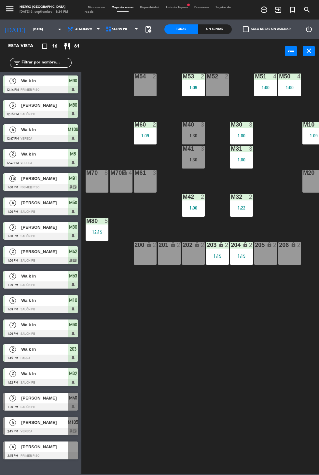
click at [308, 49] on icon "close" at bounding box center [309, 51] width 8 height 8
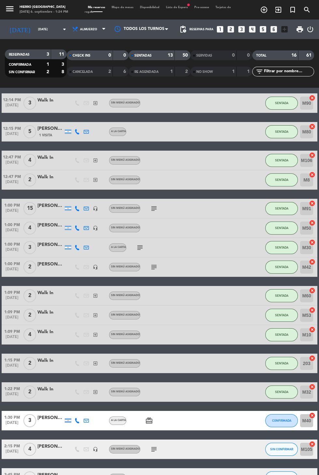
scroll to position [14, 0]
click at [149, 417] on icon "card_giftcard" at bounding box center [149, 421] width 8 height 8
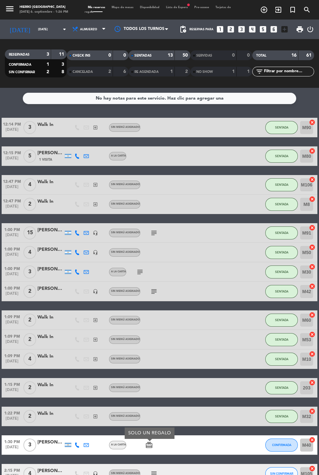
scroll to position [0, 0]
click at [123, 8] on span "Mapa de mesas" at bounding box center [122, 7] width 28 height 3
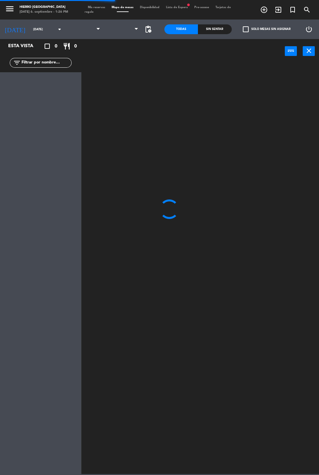
click at [129, 35] on span at bounding box center [122, 29] width 38 height 14
click at [128, 32] on span at bounding box center [122, 29] width 38 height 14
click at [134, 35] on span "Primer Piso" at bounding box center [122, 29] width 38 height 14
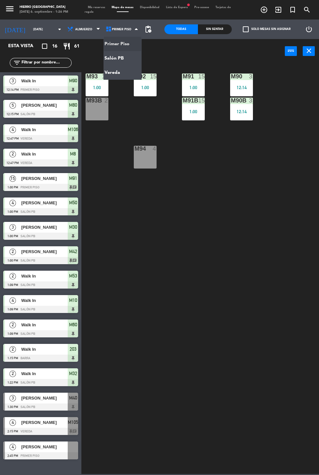
click at [128, 56] on ng-component "menu Hierro [PERSON_NAME] [DATE] 6. septiembre - 1:26 PM Mis reservas Mapa de m…" at bounding box center [159, 237] width 319 height 474
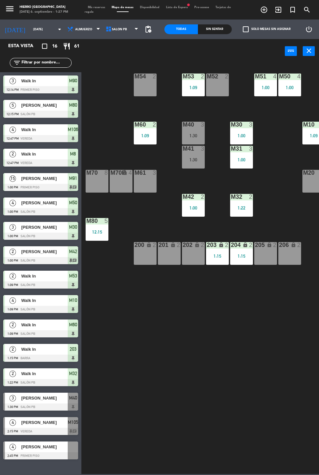
click at [142, 82] on div "M54 2" at bounding box center [145, 85] width 23 height 23
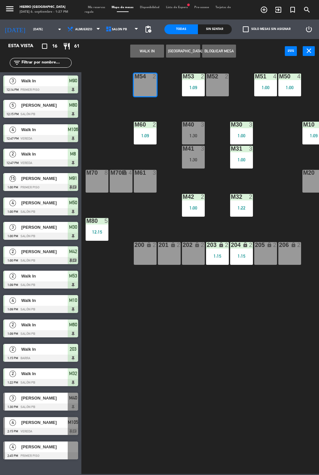
click at [151, 45] on button "WALK IN" at bounding box center [147, 51] width 34 height 13
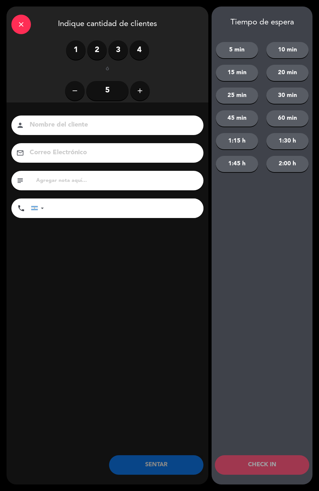
click at [90, 47] on label "2" at bounding box center [97, 50] width 20 height 20
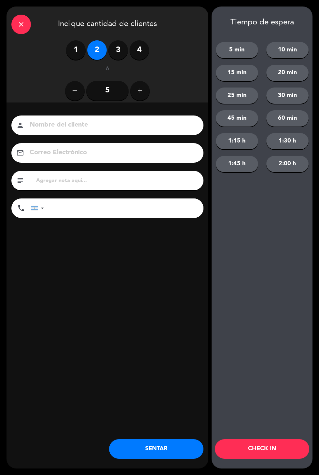
click at [175, 444] on button "SENTAR" at bounding box center [156, 449] width 94 height 20
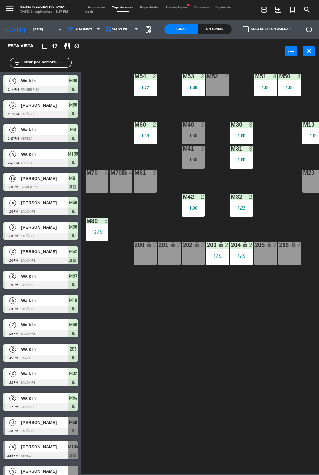
click at [225, 86] on div "M52 2" at bounding box center [217, 85] width 23 height 23
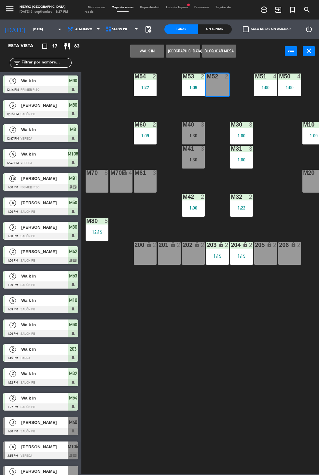
click at [152, 54] on button "WALK IN" at bounding box center [147, 51] width 34 height 13
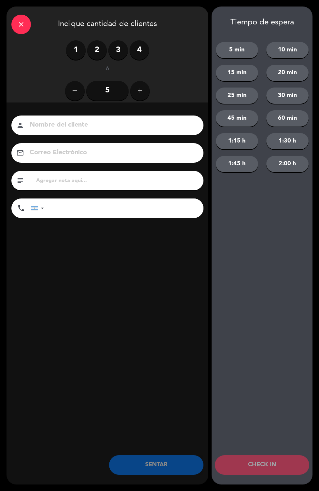
click at [93, 53] on label "2" at bounding box center [97, 50] width 20 height 20
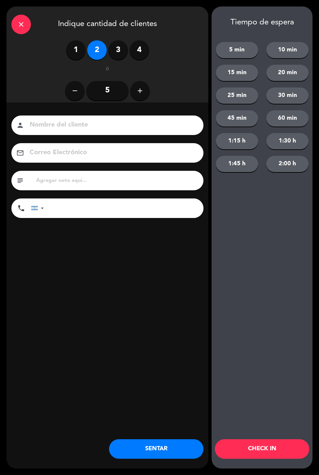
click at [167, 442] on button "SENTAR" at bounding box center [156, 449] width 94 height 20
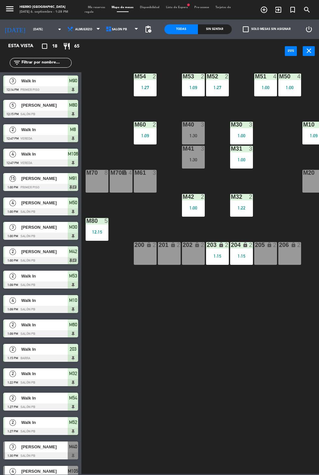
click at [96, 7] on span "Mis reservas" at bounding box center [97, 7] width 24 height 3
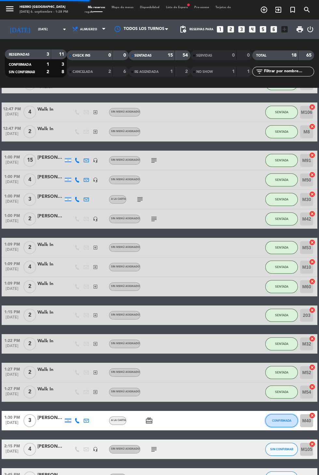
click at [278, 425] on button "CONFIRMADA" at bounding box center [281, 420] width 33 height 13
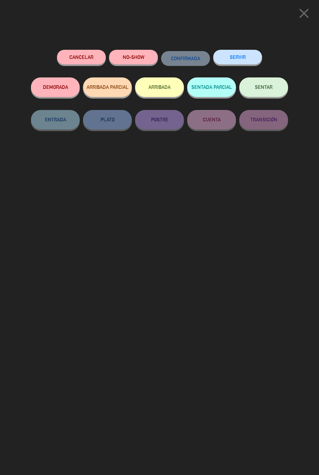
click at [264, 93] on button "SENTAR" at bounding box center [263, 87] width 49 height 20
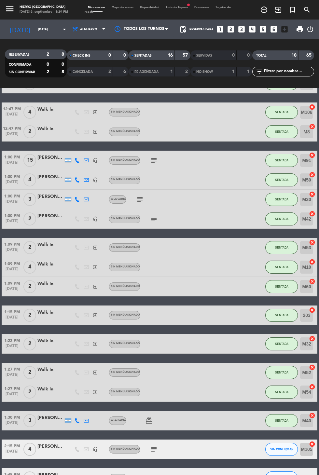
click at [153, 451] on icon "subject" at bounding box center [154, 449] width 8 height 8
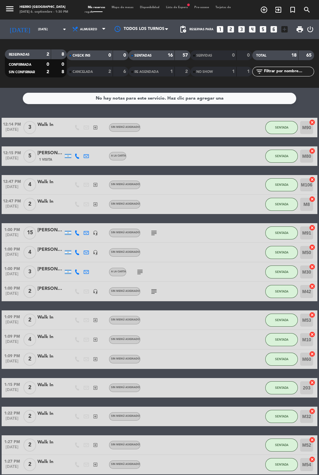
click at [128, 7] on span "Mapa de mesas" at bounding box center [122, 7] width 28 height 3
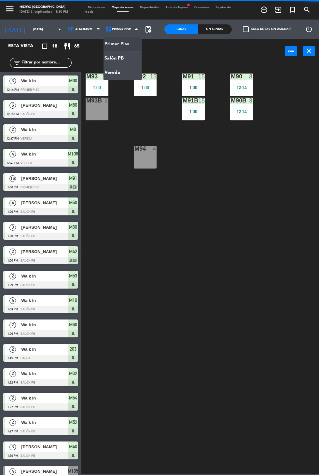
click at [121, 58] on ng-component "menu Hierro [PERSON_NAME] [DATE] 6. septiembre - 1:30 PM Mis reservas Mapa de m…" at bounding box center [159, 237] width 319 height 474
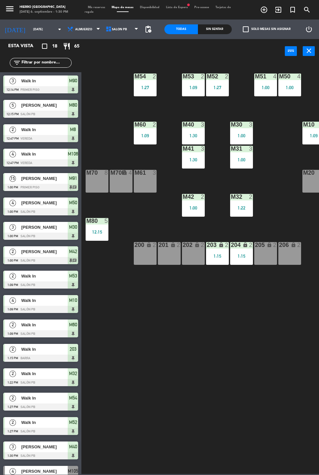
click at [99, 8] on span "Mis reservas" at bounding box center [97, 7] width 24 height 3
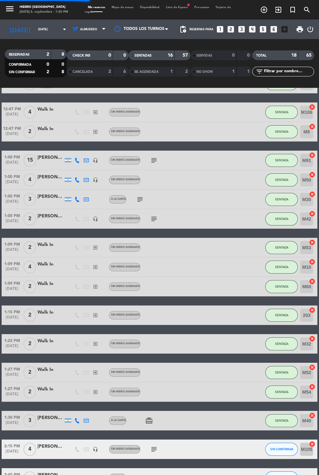
click at [153, 451] on icon "subject" at bounding box center [154, 449] width 8 height 8
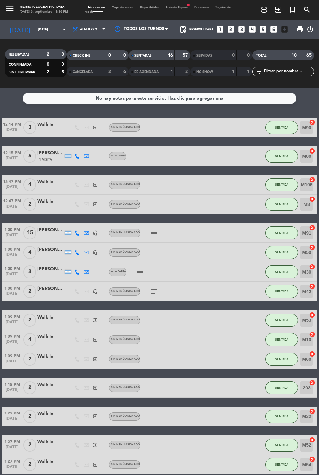
click at [127, 6] on span "Mapa de mesas" at bounding box center [122, 7] width 28 height 3
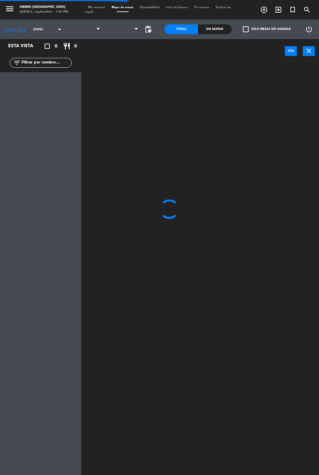
click at [136, 34] on span at bounding box center [122, 29] width 38 height 14
click at [122, 35] on span at bounding box center [122, 29] width 38 height 14
click at [131, 27] on span "Primer Piso" at bounding box center [122, 29] width 38 height 14
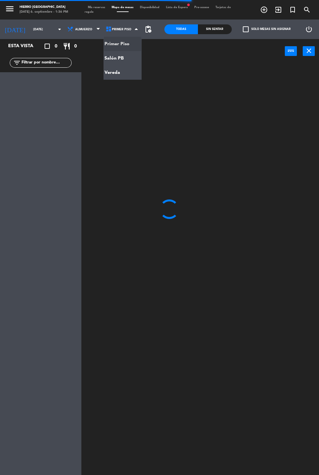
click at [125, 76] on ng-component "menu Hierro [PERSON_NAME] [DATE] 6. septiembre - 1:36 PM Mis reservas Mapa de m…" at bounding box center [159, 259] width 319 height 519
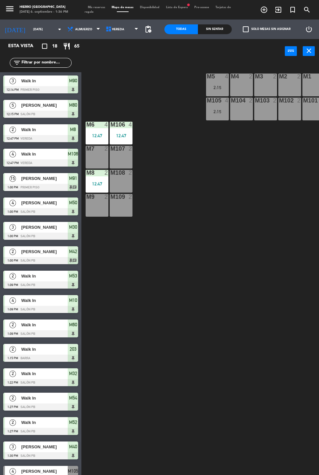
click at [122, 179] on div "M108 2" at bounding box center [121, 181] width 23 height 23
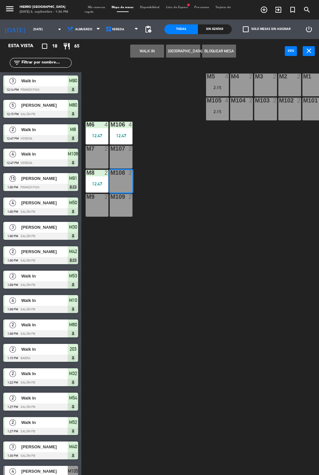
click at [121, 177] on div "M108 2" at bounding box center [121, 181] width 23 height 23
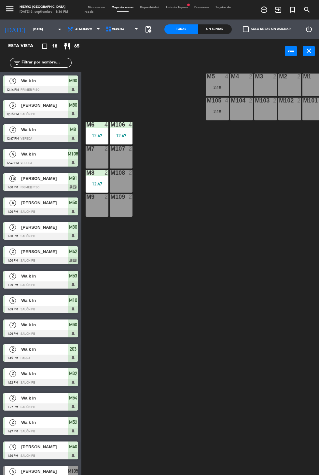
click at [119, 158] on div "M107 2" at bounding box center [121, 157] width 23 height 23
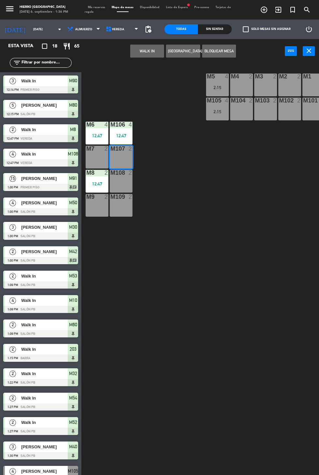
click at [147, 50] on button "WALK IN" at bounding box center [147, 51] width 34 height 13
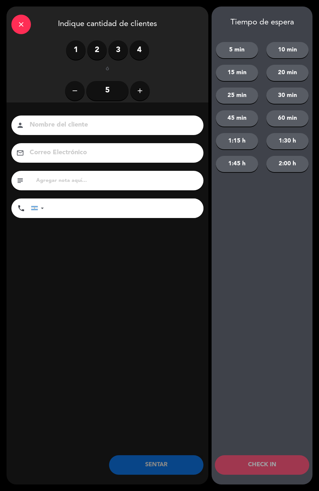
click at [73, 50] on label "1" at bounding box center [76, 50] width 20 height 20
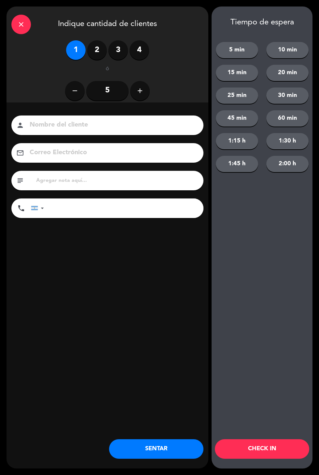
click at [163, 443] on button "SENTAR" at bounding box center [156, 449] width 94 height 20
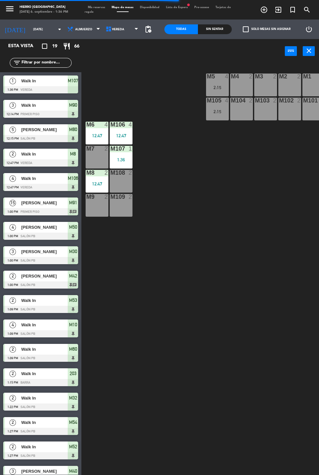
click at [259, 91] on div "M3 2" at bounding box center [265, 85] width 23 height 23
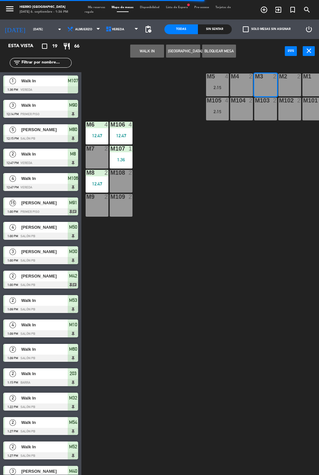
click at [236, 85] on div "M4 2" at bounding box center [241, 85] width 23 height 23
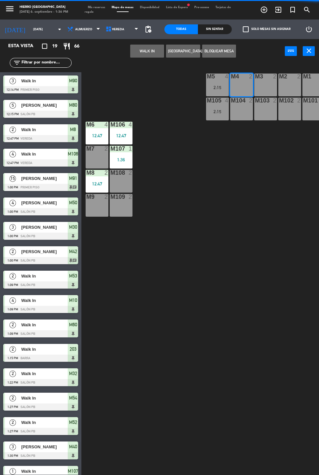
click at [147, 49] on button "WALK IN" at bounding box center [147, 51] width 34 height 13
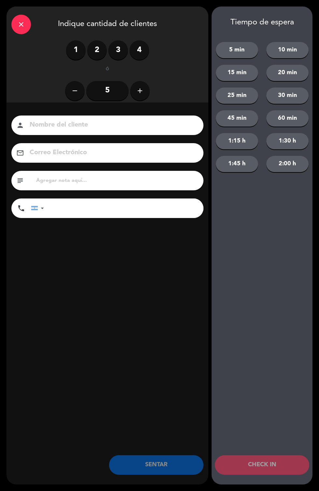
click at [102, 52] on label "2" at bounding box center [97, 50] width 20 height 20
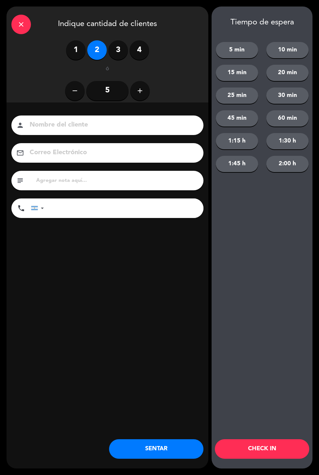
click at [154, 454] on button "SENTAR" at bounding box center [156, 449] width 94 height 20
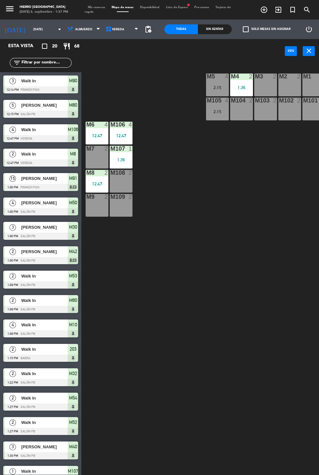
click at [291, 87] on div "M2 2" at bounding box center [289, 85] width 23 height 23
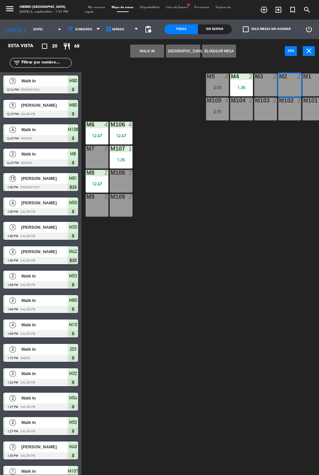
click at [154, 48] on button "WALK IN" at bounding box center [147, 51] width 34 height 13
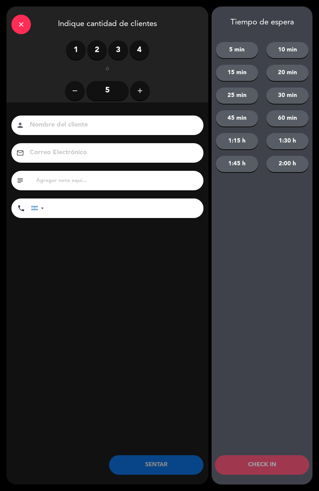
click at [83, 51] on label "1" at bounding box center [76, 50] width 20 height 20
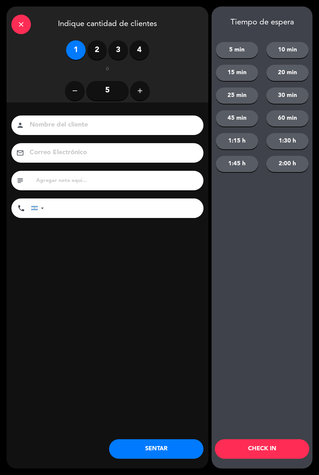
click at [98, 52] on label "2" at bounding box center [97, 50] width 20 height 20
click at [146, 451] on button "SENTAR" at bounding box center [156, 449] width 94 height 20
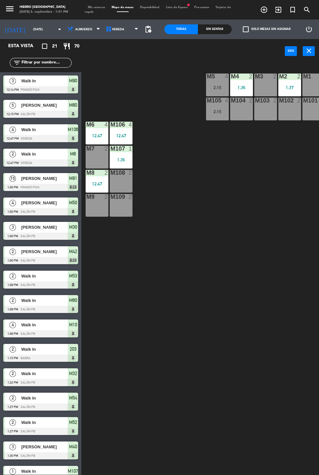
click at [263, 78] on div at bounding box center [265, 77] width 11 height 6
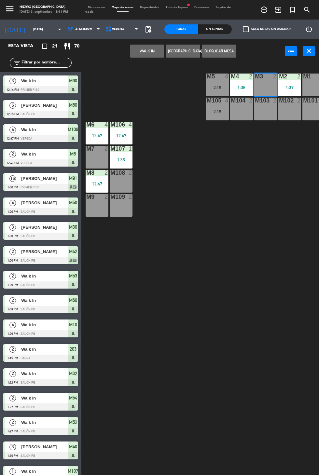
click at [264, 114] on div "M103 2" at bounding box center [265, 109] width 23 height 23
click at [137, 49] on button "WALK IN" at bounding box center [147, 51] width 34 height 13
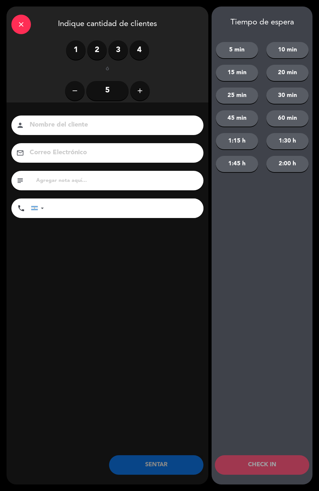
click at [143, 47] on label "4" at bounding box center [139, 50] width 20 height 20
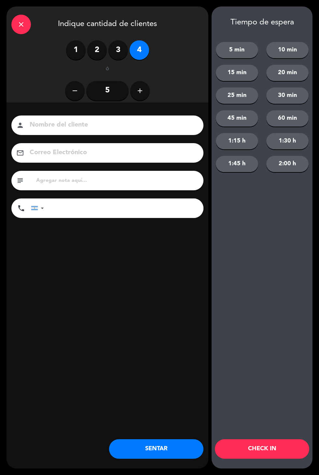
click at [163, 446] on button "SENTAR" at bounding box center [156, 449] width 94 height 20
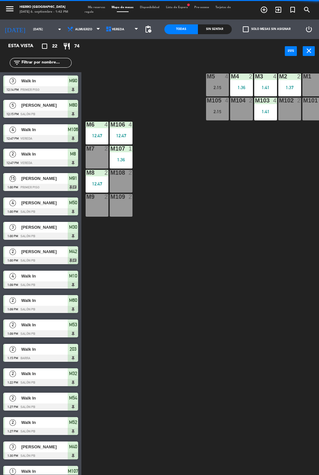
click at [88, 203] on div "M9 2" at bounding box center [97, 205] width 23 height 23
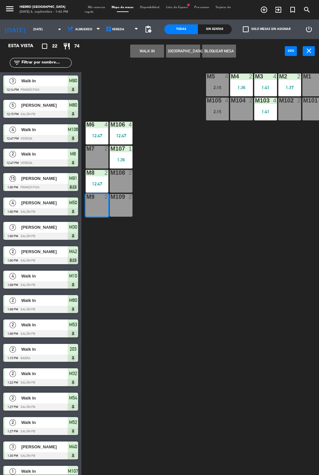
click at [126, 207] on div "M109 2" at bounding box center [121, 205] width 23 height 23
click at [140, 51] on button "WALK IN" at bounding box center [147, 51] width 34 height 13
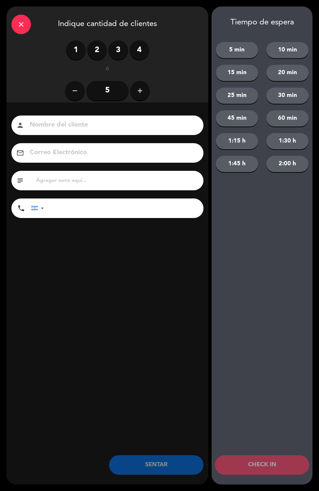
click at [117, 59] on label "3" at bounding box center [118, 50] width 20 height 20
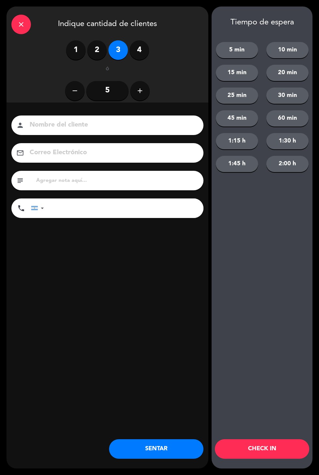
click at [151, 454] on button "SENTAR" at bounding box center [156, 449] width 94 height 20
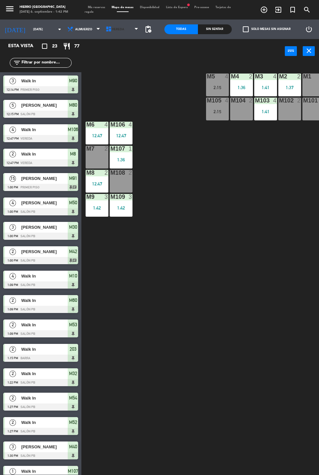
click at [122, 33] on span "Vereda" at bounding box center [122, 29] width 38 height 14
click at [115, 43] on ng-component "menu Hierro [PERSON_NAME] [DATE] 6. septiembre - 1:42 PM Mis reservas Mapa de m…" at bounding box center [159, 259] width 319 height 519
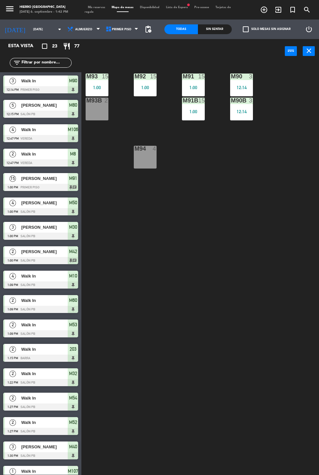
click at [98, 6] on span "Mis reservas" at bounding box center [97, 7] width 24 height 3
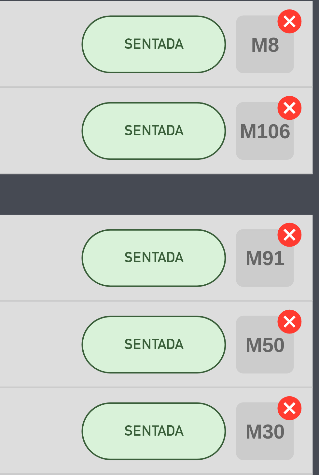
click at [313, 201] on icon "cancel" at bounding box center [312, 201] width 7 height 7
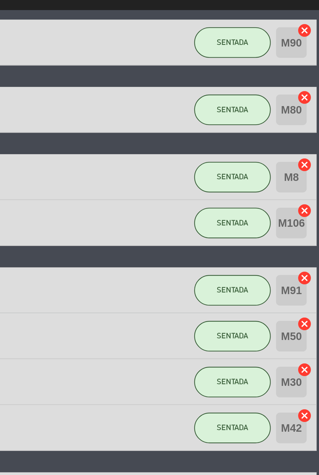
scroll to position [5, 0]
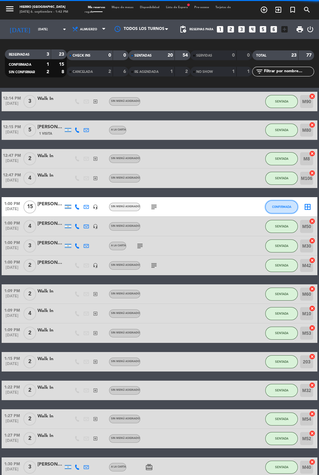
click at [280, 205] on span "CONFIRMADA" at bounding box center [281, 207] width 19 height 4
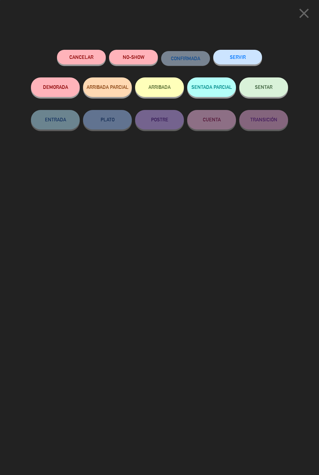
click at [268, 88] on span "SENTAR" at bounding box center [264, 87] width 18 height 6
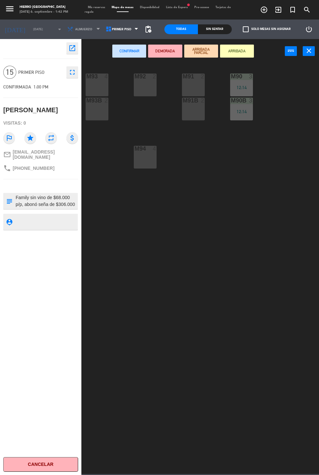
click at [100, 84] on div "M93 4" at bounding box center [97, 85] width 23 height 23
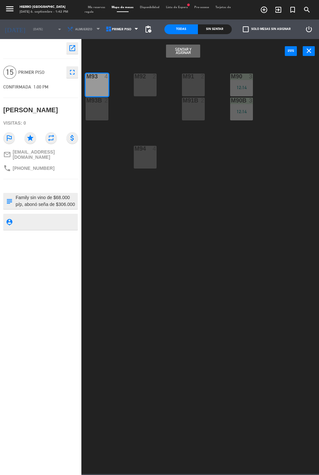
click at [145, 89] on div "M92 2" at bounding box center [145, 85] width 23 height 23
click at [189, 51] on button "Sentar y Asignar" at bounding box center [183, 51] width 34 height 13
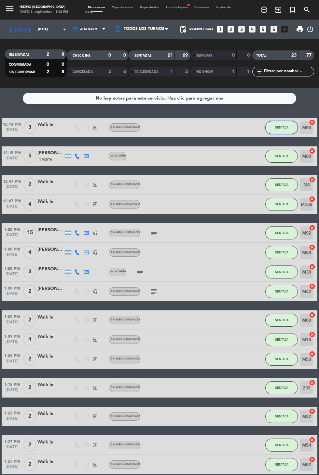
click at [278, 126] on span "SENTADA" at bounding box center [281, 128] width 13 height 4
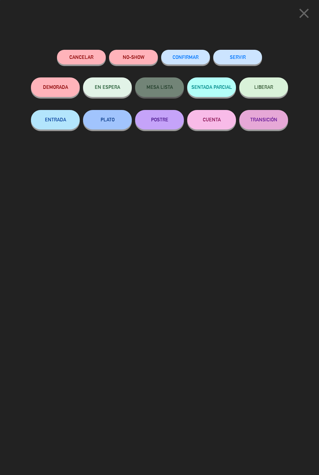
click at [250, 56] on button "SERVIR" at bounding box center [237, 57] width 49 height 15
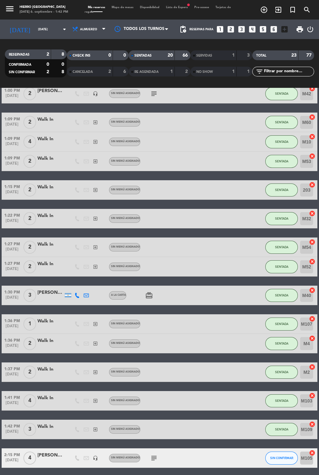
scroll to position [178, 0]
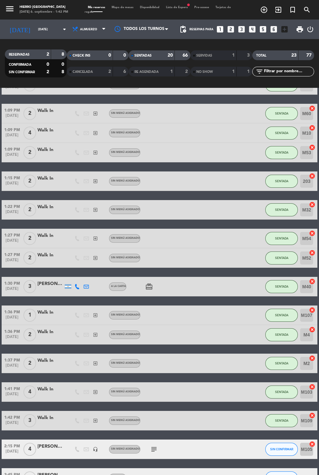
click at [130, 6] on span "Mapa de mesas" at bounding box center [122, 7] width 28 height 3
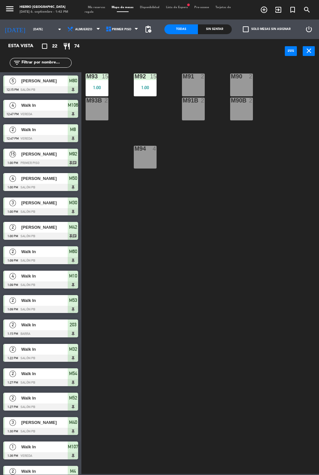
click at [192, 81] on div "M91 2" at bounding box center [193, 85] width 23 height 23
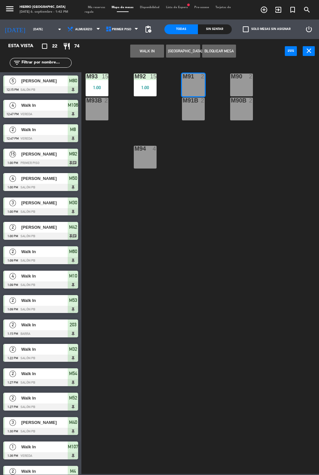
click at [147, 52] on button "WALK IN" at bounding box center [147, 51] width 34 height 13
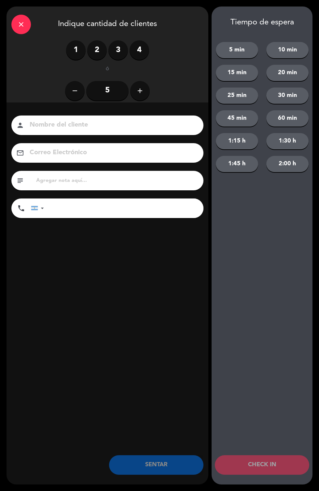
click at [94, 43] on label "2" at bounding box center [97, 50] width 20 height 20
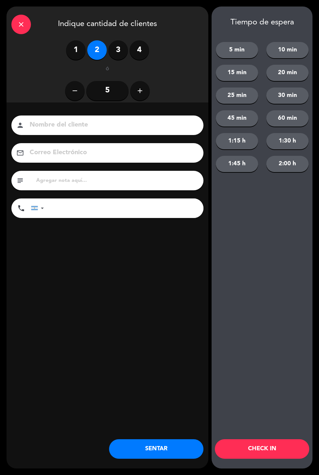
click at [104, 125] on input at bounding box center [112, 124] width 166 height 11
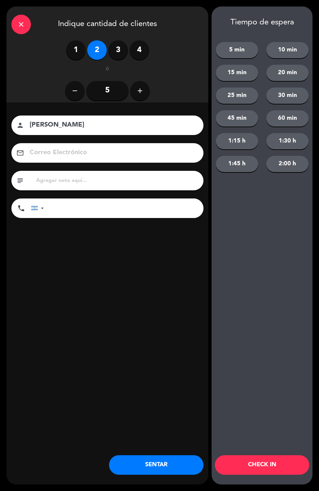
type input "[PERSON_NAME]"
click at [152, 248] on div "Nombre del cliente person [PERSON_NAME] Correo Electrónico email subject phone …" at bounding box center [108, 177] width 202 height 150
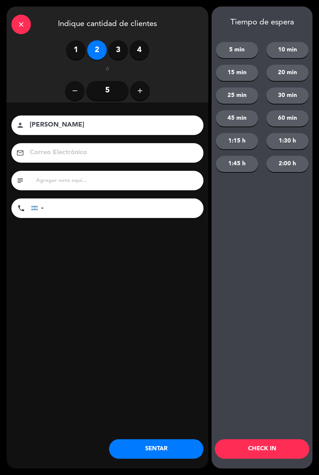
click at [141, 177] on input "text" at bounding box center [116, 180] width 163 height 9
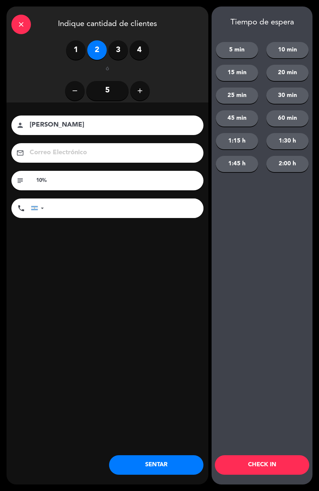
type input "10%"
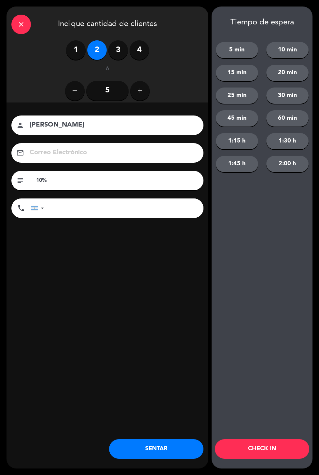
click at [78, 328] on div "close Indique cantidad de clientes 1 2 3 4 ó remove 5 add Nombre del cliente pe…" at bounding box center [108, 238] width 202 height 462
click at [147, 459] on button "SENTAR" at bounding box center [156, 449] width 94 height 20
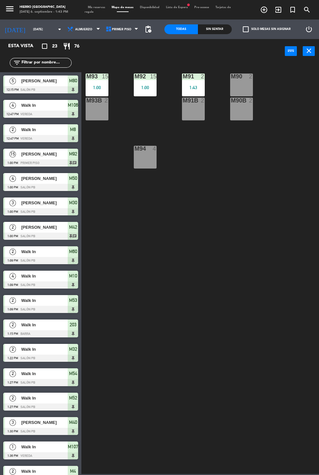
click at [234, 85] on div "M90 2" at bounding box center [241, 85] width 23 height 23
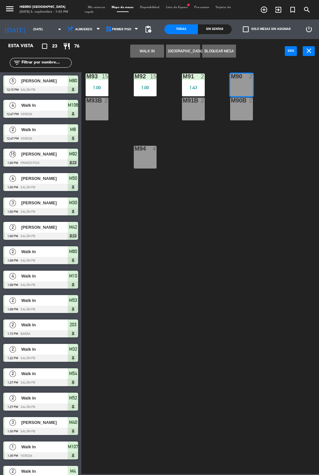
click at [138, 56] on button "WALK IN" at bounding box center [147, 51] width 34 height 13
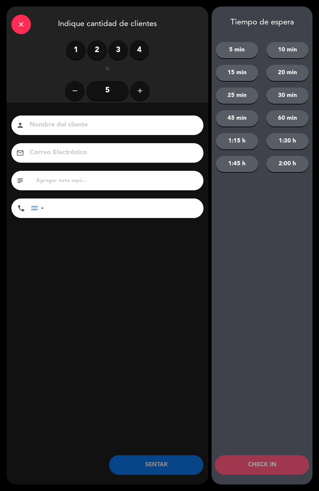
click at [90, 53] on label "2" at bounding box center [97, 50] width 20 height 20
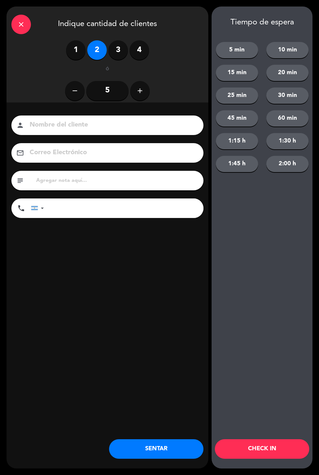
click at [143, 455] on button "SENTAR" at bounding box center [156, 449] width 94 height 20
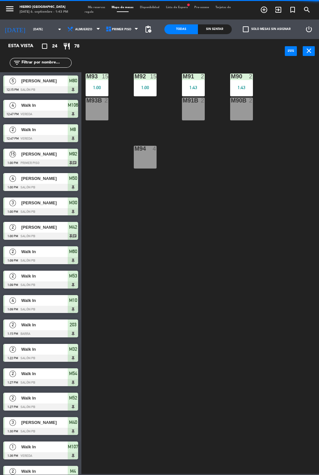
click at [91, 7] on span "Mis reservas" at bounding box center [97, 7] width 24 height 3
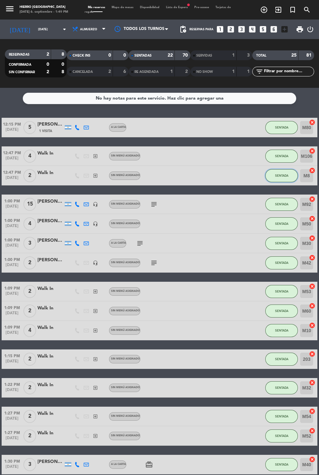
click at [283, 177] on span "SENTADA" at bounding box center [281, 176] width 13 height 4
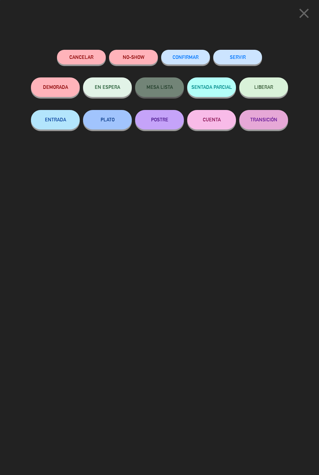
click at [254, 56] on button "SERVIR" at bounding box center [237, 57] width 49 height 15
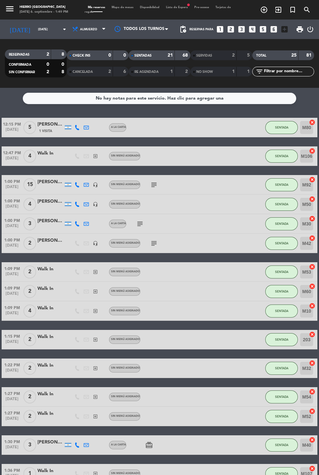
click at [129, 7] on span "Mapa de mesas" at bounding box center [122, 7] width 28 height 3
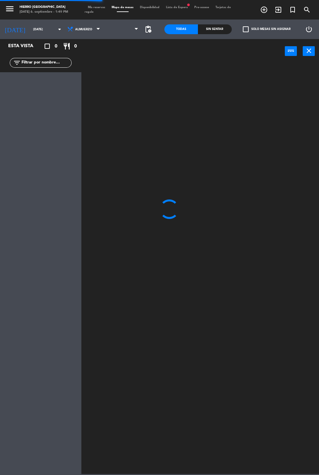
click at [127, 34] on span at bounding box center [122, 29] width 38 height 14
click at [136, 29] on icon at bounding box center [136, 29] width 3 height 5
click at [132, 35] on span "Primer Piso" at bounding box center [122, 29] width 38 height 14
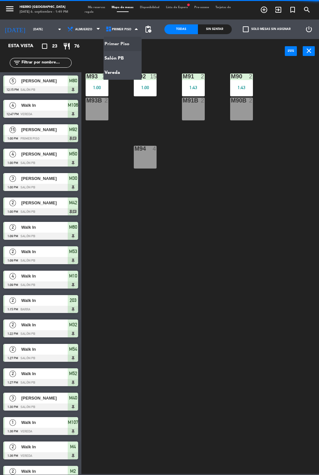
click at [121, 73] on ng-component "menu Hierro [PERSON_NAME] [DATE] 6. septiembre - 1:49 PM Mis reservas Mapa de m…" at bounding box center [159, 237] width 319 height 474
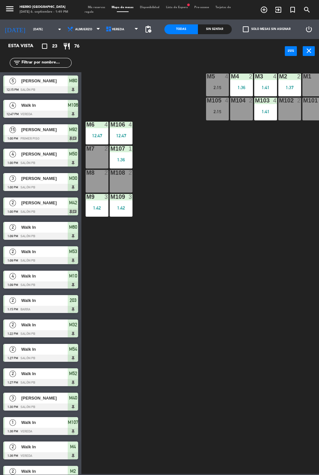
click at [93, 157] on div "M7 2" at bounding box center [97, 157] width 23 height 23
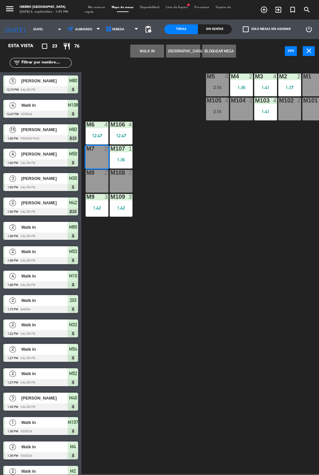
click at [96, 190] on div "M8 2" at bounding box center [97, 181] width 23 height 23
click at [141, 55] on button "WALK IN" at bounding box center [147, 51] width 34 height 13
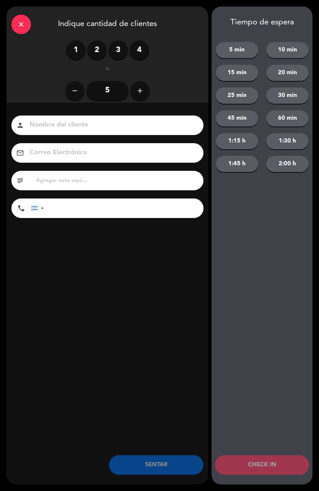
click at [114, 50] on label "3" at bounding box center [118, 50] width 20 height 20
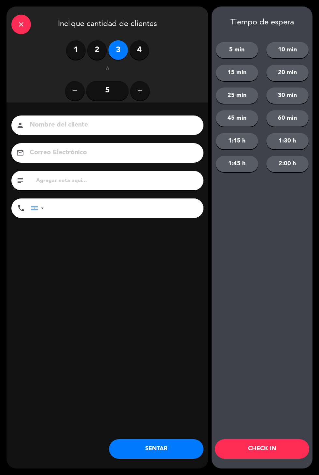
click at [177, 449] on button "SENTAR" at bounding box center [156, 449] width 94 height 20
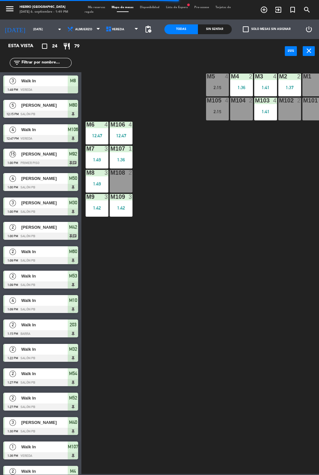
click at [313, 74] on div at bounding box center [313, 77] width 11 height 6
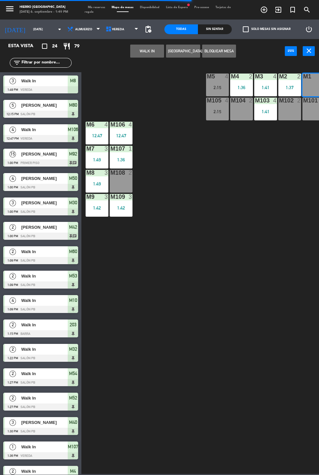
click at [306, 118] on div "M101 2" at bounding box center [313, 109] width 23 height 23
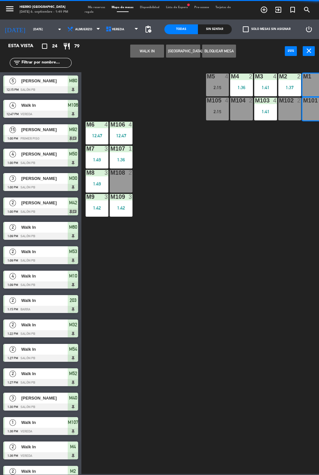
click at [136, 45] on button "WALK IN" at bounding box center [147, 51] width 34 height 13
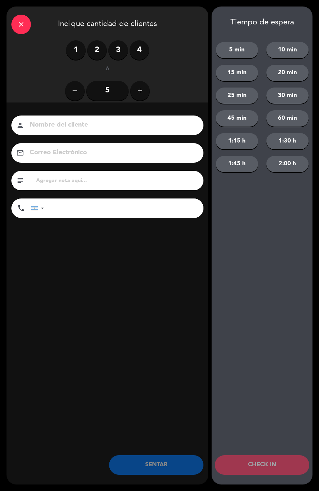
click at [116, 47] on label "3" at bounding box center [118, 50] width 20 height 20
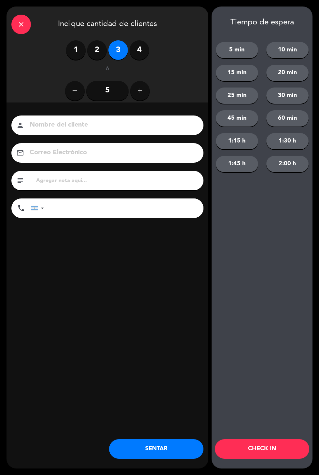
click at [170, 445] on button "SENTAR" at bounding box center [156, 449] width 94 height 20
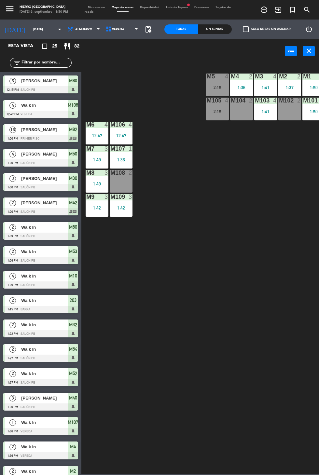
click at [102, 8] on span "Mis reservas" at bounding box center [97, 7] width 24 height 3
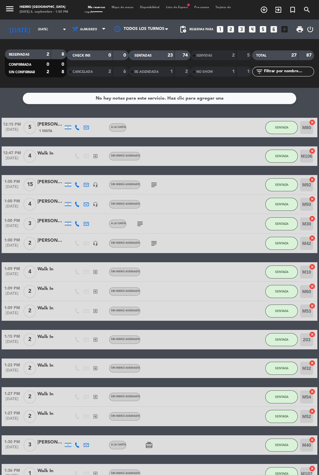
click at [230, 32] on icon "looks_two" at bounding box center [230, 29] width 8 height 8
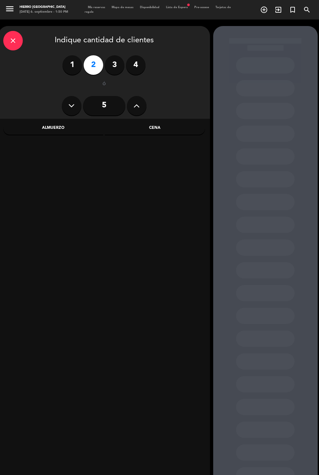
click at [175, 131] on div "Cena" at bounding box center [155, 128] width 100 height 13
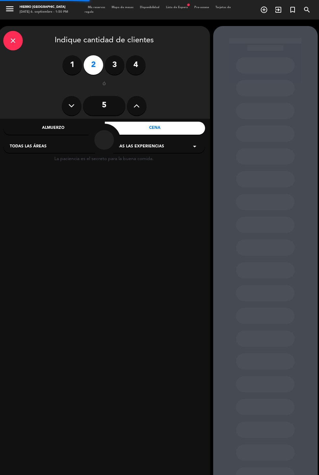
click at [76, 131] on div at bounding box center [103, 140] width 99 height 33
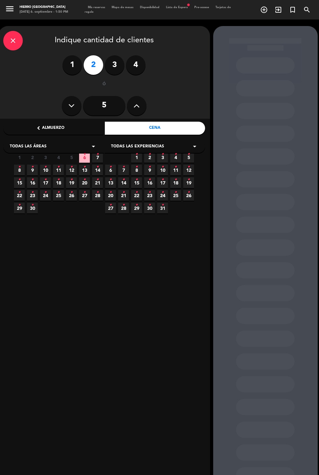
click at [52, 128] on div "Almuerzo" at bounding box center [53, 128] width 100 height 13
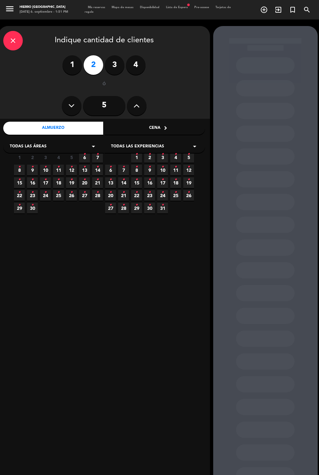
click at [98, 170] on icon "•" at bounding box center [97, 167] width 2 height 10
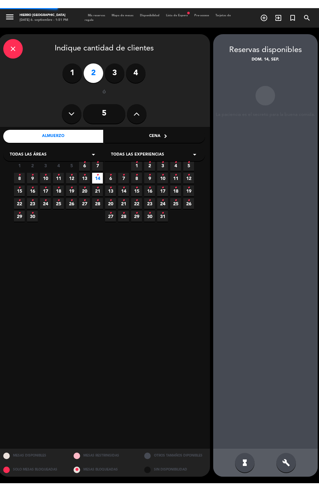
scroll to position [13, 0]
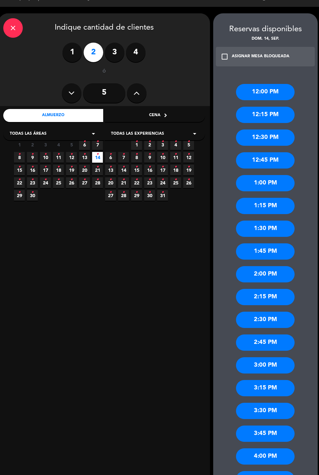
click at [273, 266] on div "2:00 PM" at bounding box center [265, 274] width 59 height 16
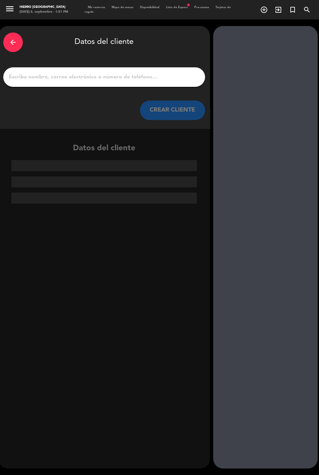
click at [120, 61] on div "arrow_back Datos del cliente CREAR CLIENTE" at bounding box center [103, 77] width 211 height 102
click at [152, 73] on input "1" at bounding box center [104, 77] width 192 height 9
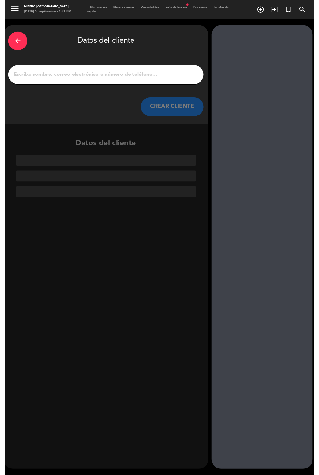
scroll to position [0, 0]
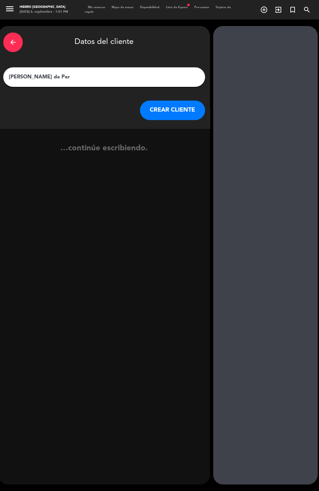
type input "[PERSON_NAME]"
click at [172, 106] on button "CREAR CLIENTE" at bounding box center [172, 111] width 65 height 20
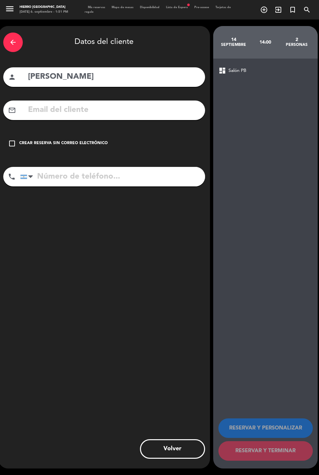
click at [121, 103] on input "text" at bounding box center [113, 109] width 173 height 13
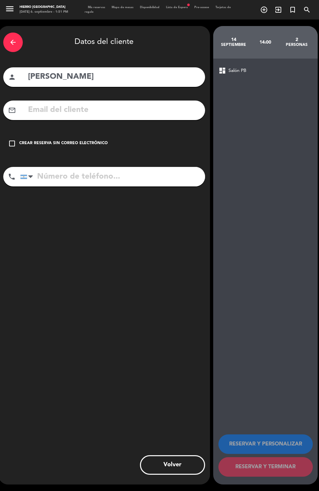
click at [146, 167] on input "tel" at bounding box center [112, 177] width 185 height 20
type input "0111567310071"
click at [136, 103] on input "text" at bounding box center [113, 109] width 173 height 13
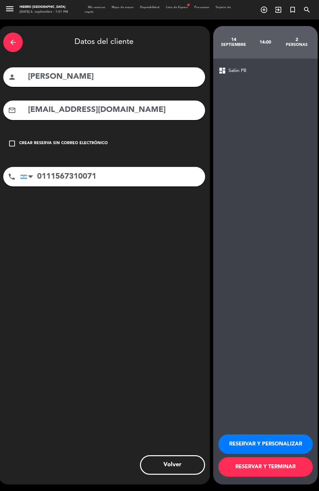
type input "[EMAIL_ADDRESS][DOMAIN_NAME]"
click at [158, 230] on div "arrow_back Datos del cliente person [PERSON_NAME] mail_outline [EMAIL_ADDRESS][…" at bounding box center [103, 255] width 211 height 458
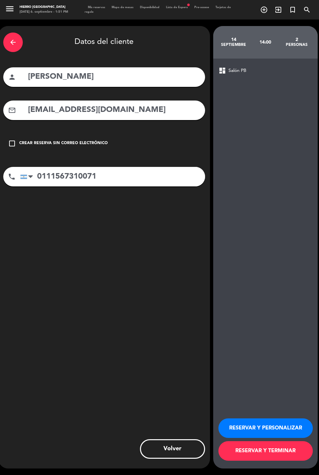
click at [268, 438] on button "RESERVAR Y PERSONALIZAR" at bounding box center [265, 428] width 94 height 20
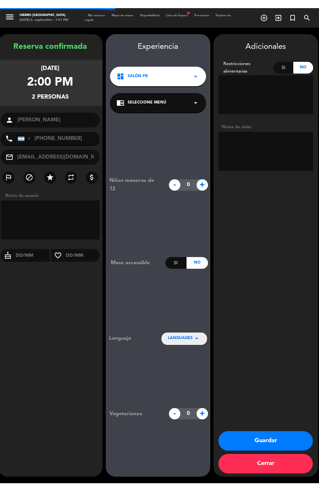
scroll to position [13, 0]
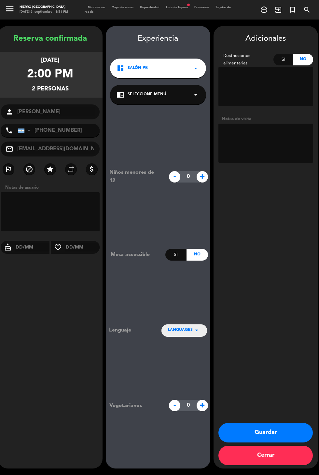
click at [290, 124] on textarea at bounding box center [265, 143] width 95 height 39
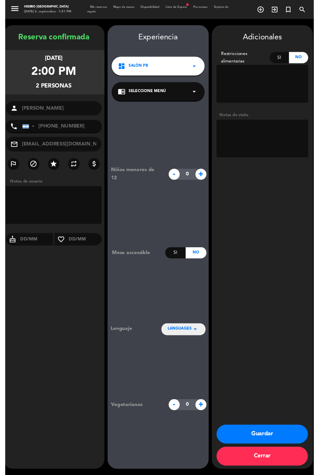
scroll to position [0, 0]
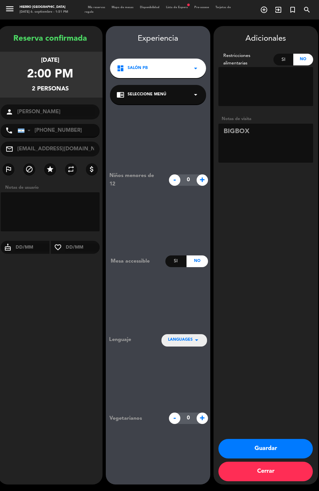
type textarea "BIGBOX"
click at [266, 271] on div "Adicionales Restricciones alimentarias Si No Notas de visita Guardar Cerrar" at bounding box center [265, 255] width 104 height 458
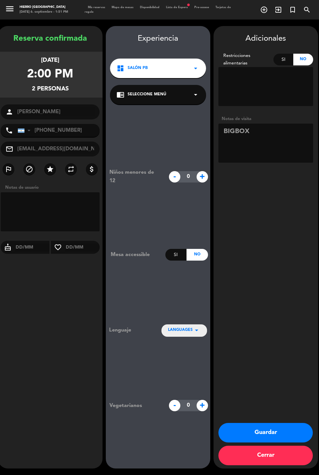
click at [290, 442] on button "Guardar" at bounding box center [265, 433] width 94 height 20
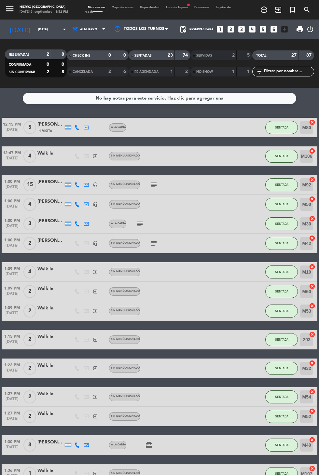
click at [302, 390] on input "M54" at bounding box center [306, 396] width 13 height 13
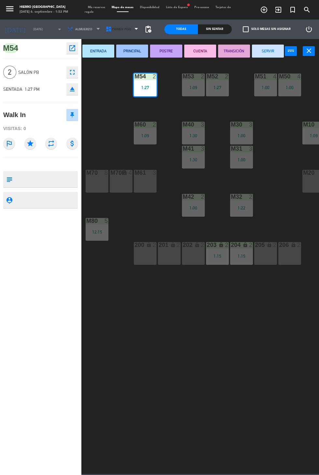
click at [122, 27] on span "Primer Piso" at bounding box center [122, 29] width 38 height 14
click at [127, 70] on ng-component "menu Hierro [PERSON_NAME] [DATE] 6. septiembre - 1:52 PM Mis reservas Mapa de m…" at bounding box center [159, 237] width 319 height 474
click at [104, 7] on span "Mis reservas" at bounding box center [97, 7] width 24 height 3
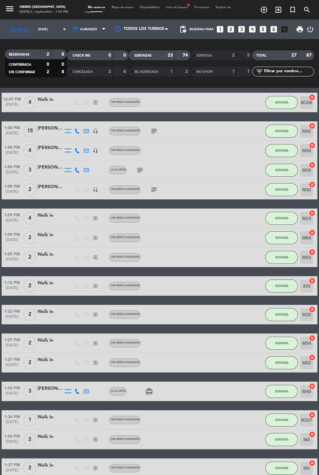
click at [116, 7] on span "Mapa de mesas" at bounding box center [122, 7] width 28 height 3
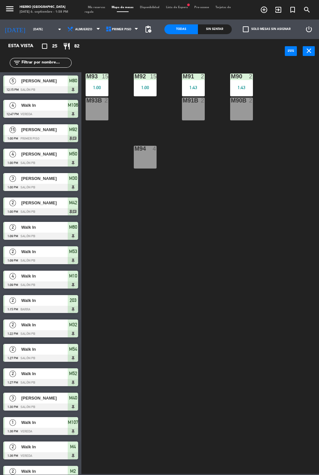
click at [202, 130] on div "M93 15 1:00 M92 15 1:00 M91 2 1:43 M90 2 1:43 M93B 2 M91B 2 M90B 2 M94 4" at bounding box center [202, 268] width 234 height 412
click at [186, 118] on div "M91B 2" at bounding box center [193, 109] width 23 height 23
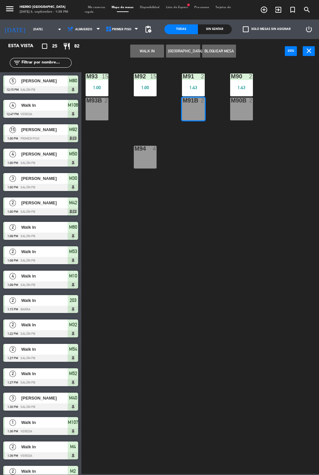
click at [145, 56] on button "WALK IN" at bounding box center [147, 51] width 34 height 13
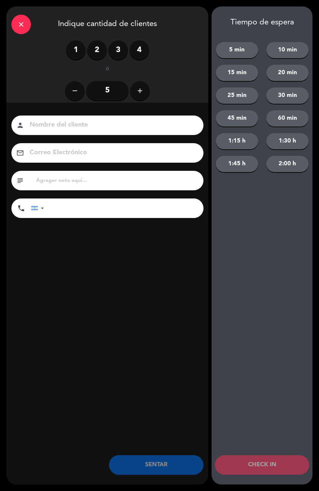
click at [98, 48] on label "2" at bounding box center [97, 50] width 20 height 20
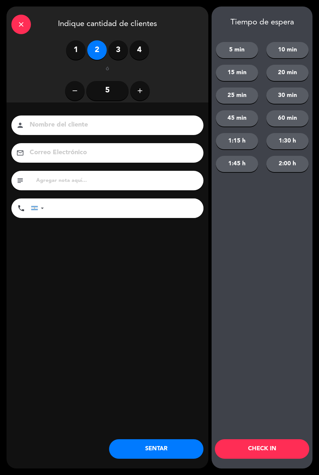
click at [139, 458] on button "SENTAR" at bounding box center [156, 449] width 94 height 20
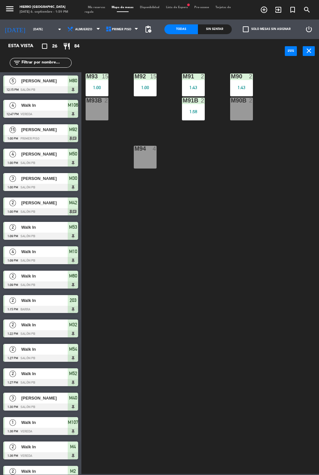
click at [92, 7] on span "Mis reservas" at bounding box center [97, 7] width 24 height 3
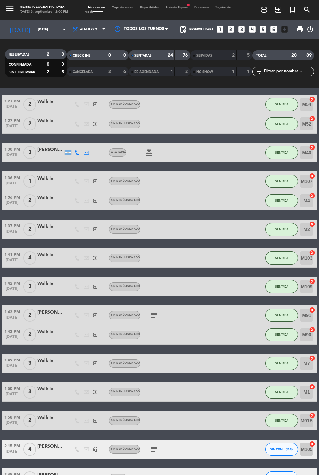
click at [151, 448] on icon "subject" at bounding box center [154, 449] width 8 height 8
click at [284, 463] on div "12:15 PM [DATE] 5 [PERSON_NAME] 1 Visita A la carta SENTADA M80 cancel 12:47 PM…" at bounding box center [160, 156] width 316 height 662
click at [286, 450] on span "SIN CONFIRMAR" at bounding box center [281, 449] width 23 height 4
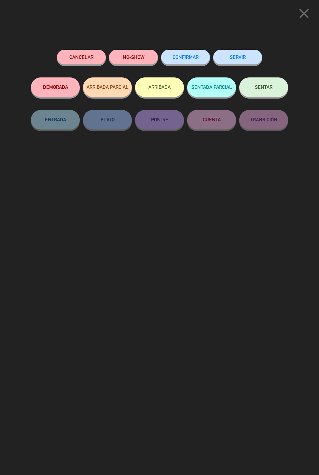
click at [267, 83] on button "SENTAR" at bounding box center [263, 87] width 49 height 20
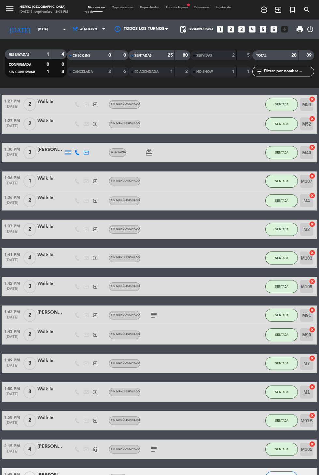
click at [124, 7] on span "Mapa de mesas" at bounding box center [122, 7] width 28 height 3
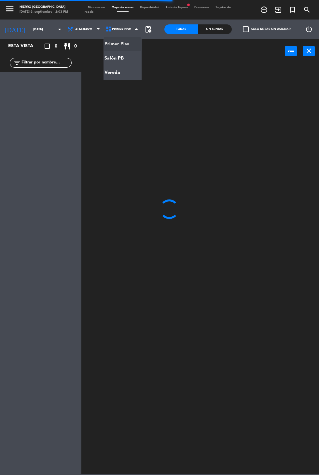
click at [133, 33] on span "Primer Piso" at bounding box center [122, 29] width 38 height 14
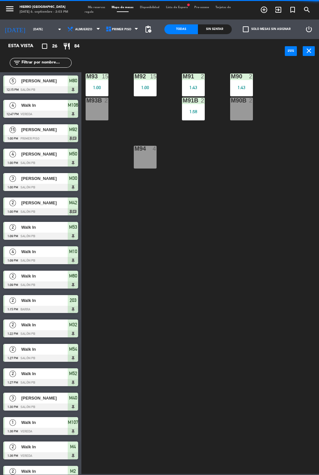
click at [128, 29] on span "Primer Piso" at bounding box center [122, 29] width 38 height 14
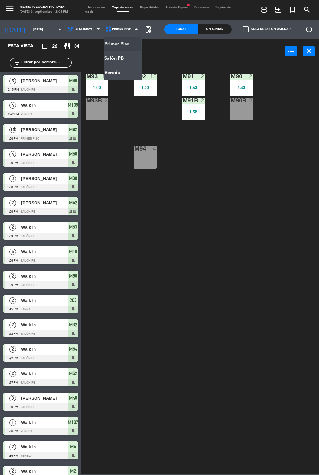
click at [126, 75] on ng-component "menu Hierro [PERSON_NAME] [DATE] 6. septiembre - 2:03 PM Mis reservas Mapa de m…" at bounding box center [159, 237] width 319 height 474
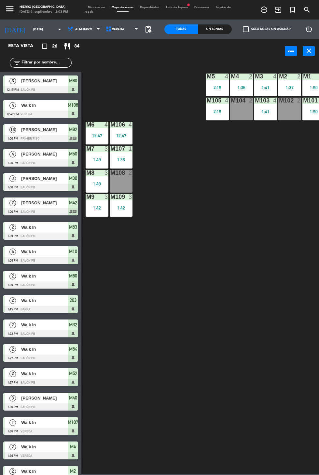
click at [286, 117] on div "M102 2" at bounding box center [289, 109] width 23 height 23
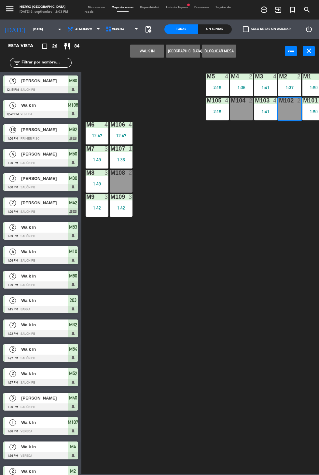
click at [145, 50] on button "WALK IN" at bounding box center [147, 51] width 34 height 13
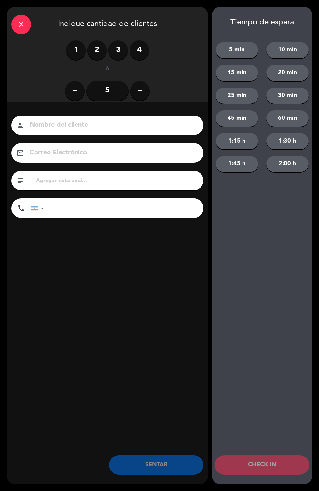
click at [94, 51] on label "2" at bounding box center [97, 50] width 20 height 20
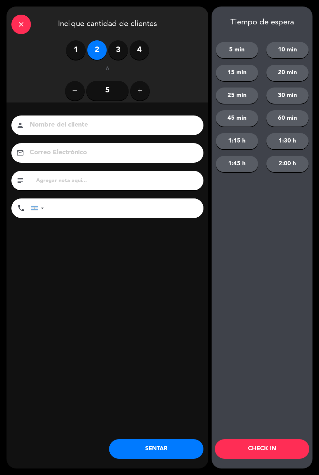
click at [187, 450] on button "SENTAR" at bounding box center [156, 449] width 94 height 20
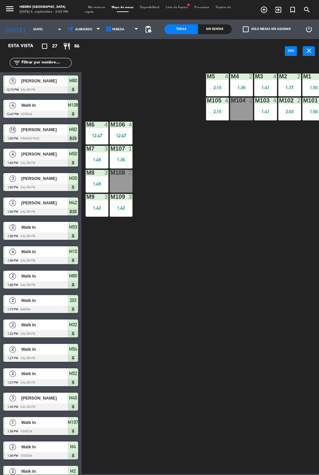
click at [87, 7] on span "Mis reservas" at bounding box center [97, 7] width 24 height 3
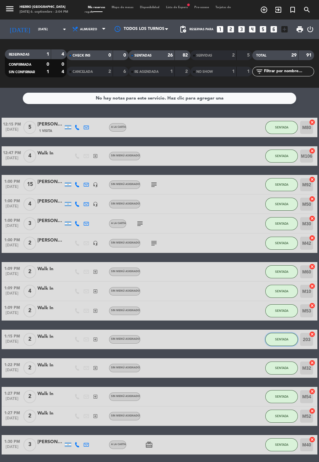
click at [278, 340] on span "SENTADA" at bounding box center [281, 340] width 13 height 4
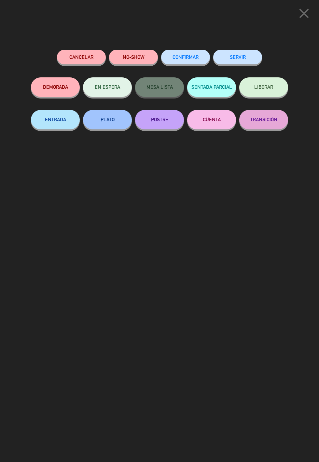
click at [243, 63] on button "SERVIR" at bounding box center [237, 57] width 49 height 15
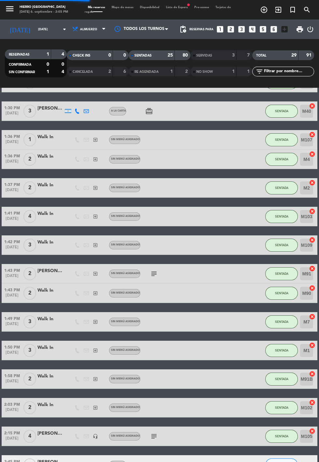
click at [153, 433] on icon "subject" at bounding box center [154, 437] width 8 height 8
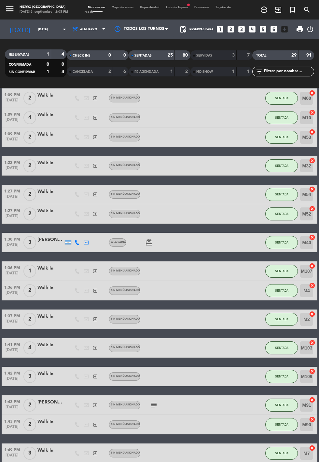
scroll to position [173, 0]
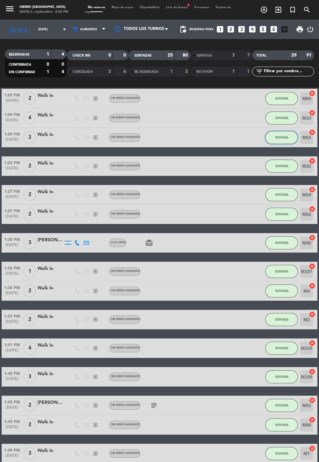
click at [282, 137] on span "SENTADA" at bounding box center [281, 138] width 13 height 4
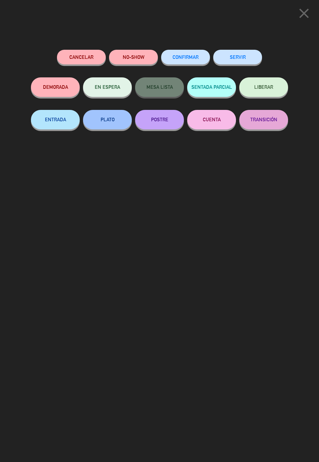
click at [238, 51] on button "SERVIR" at bounding box center [237, 57] width 49 height 15
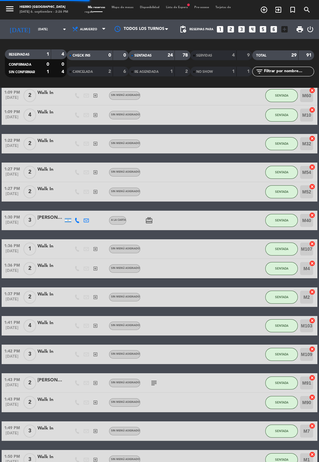
scroll to position [0, 0]
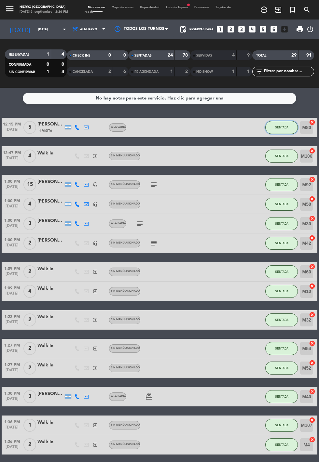
click at [285, 128] on span "SENTADA" at bounding box center [281, 128] width 13 height 4
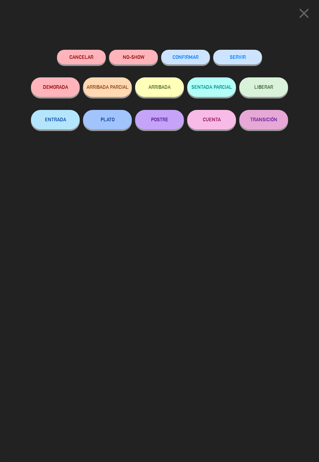
click at [248, 57] on button "SERVIR" at bounding box center [237, 57] width 49 height 15
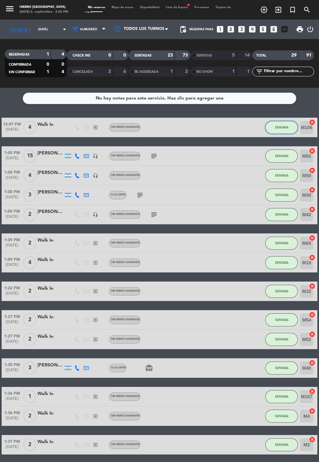
click at [289, 121] on button "SENTADA" at bounding box center [281, 127] width 33 height 13
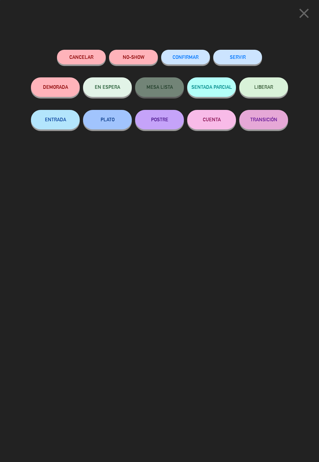
click at [253, 58] on button "SERVIR" at bounding box center [237, 57] width 49 height 15
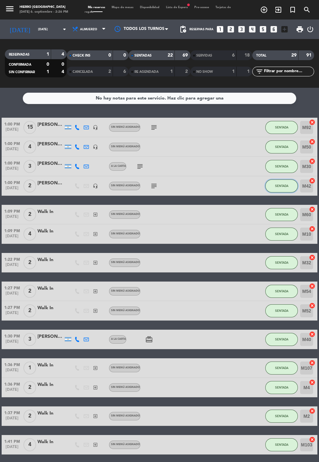
click at [283, 192] on button "SENTADA" at bounding box center [281, 186] width 33 height 13
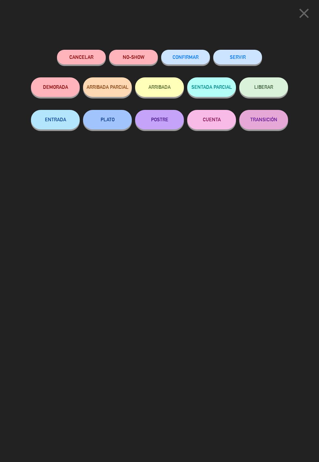
click at [258, 53] on button "SERVIR" at bounding box center [237, 57] width 49 height 15
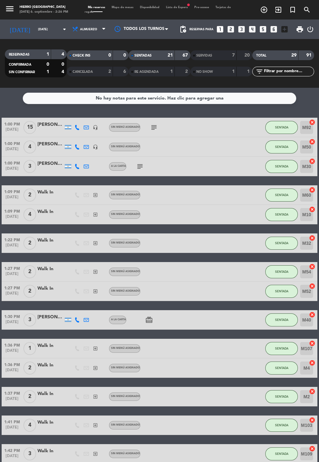
click at [278, 227] on div "1:00 PM [DATE] [PERSON_NAME] headset_mic Sin menú asignado subject SENTADA M92 …" at bounding box center [160, 401] width 316 height 566
click at [289, 216] on button "SENTADA" at bounding box center [281, 214] width 33 height 13
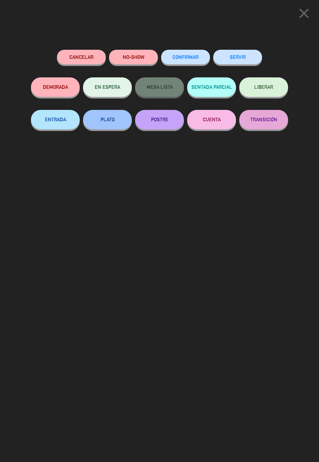
click at [253, 63] on button "SERVIR" at bounding box center [237, 57] width 49 height 15
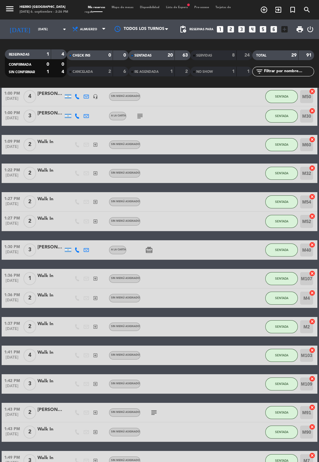
scroll to position [51, 0]
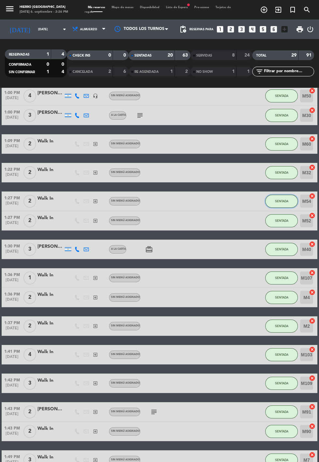
click at [282, 201] on span "SENTADA" at bounding box center [281, 201] width 13 height 4
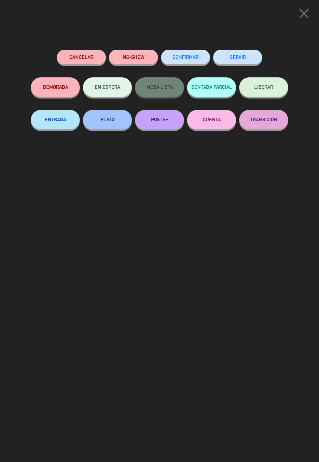
click at [246, 57] on button "SERVIR" at bounding box center [237, 57] width 49 height 15
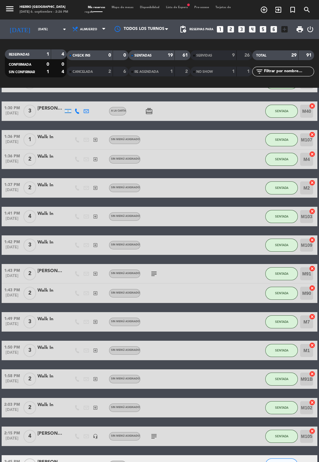
scroll to position [0, 0]
click at [119, 8] on span "Mapa de mesas" at bounding box center [122, 7] width 28 height 3
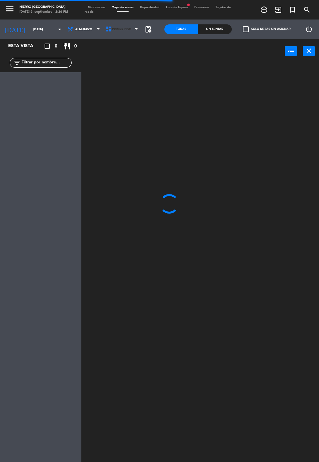
click at [120, 30] on span "Primer Piso" at bounding box center [121, 30] width 19 height 4
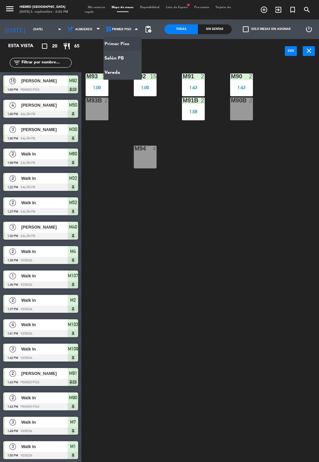
click at [231, 102] on div "M90B" at bounding box center [231, 101] width 0 height 6
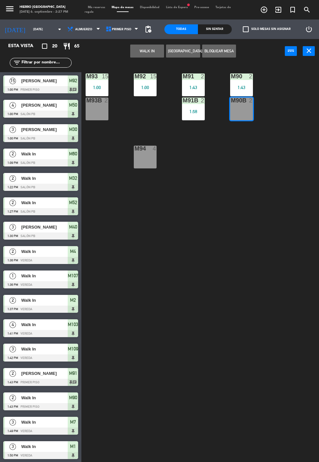
click at [167, 49] on button "[GEOGRAPHIC_DATA]" at bounding box center [183, 51] width 34 height 13
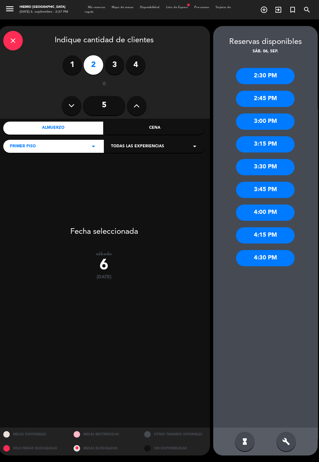
click at [11, 44] on icon "close" at bounding box center [13, 41] width 8 height 8
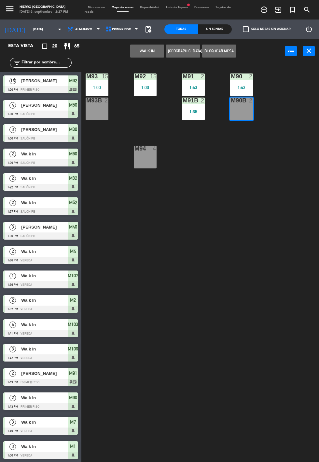
click at [148, 50] on button "WALK IN" at bounding box center [147, 51] width 34 height 13
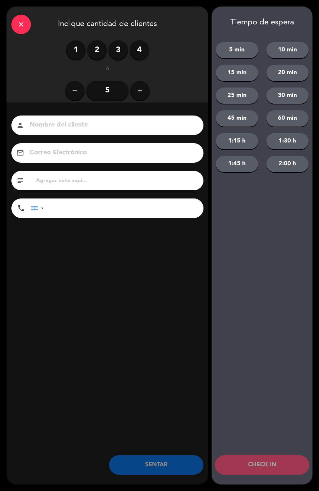
click at [99, 52] on label "2" at bounding box center [97, 50] width 20 height 20
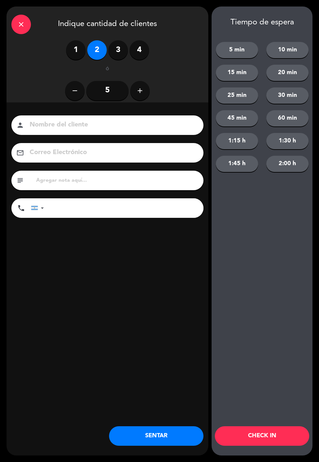
click at [168, 437] on button "SENTAR" at bounding box center [156, 436] width 94 height 20
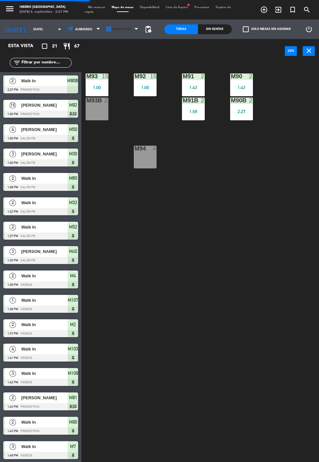
click at [124, 28] on span "Primer Piso" at bounding box center [121, 30] width 19 height 4
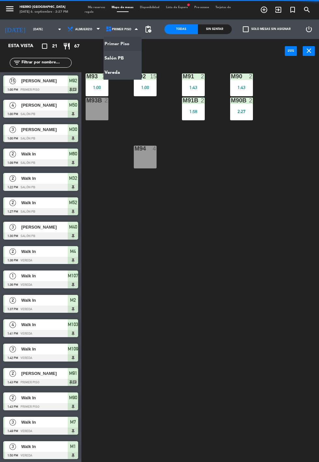
click at [124, 55] on ng-component "menu Hierro [PERSON_NAME] [DATE] 6. septiembre - 2:27 PM Mis reservas Mapa de m…" at bounding box center [159, 253] width 319 height 506
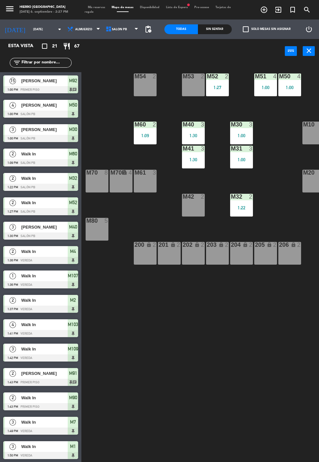
click at [145, 82] on div "M54 2" at bounding box center [145, 85] width 23 height 23
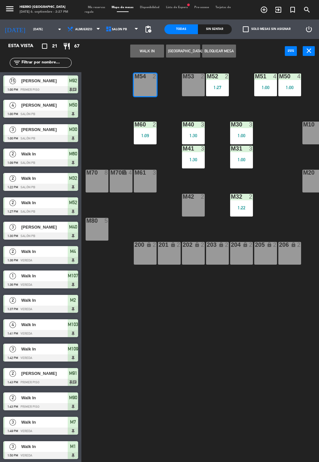
click at [153, 50] on button "WALK IN" at bounding box center [147, 51] width 34 height 13
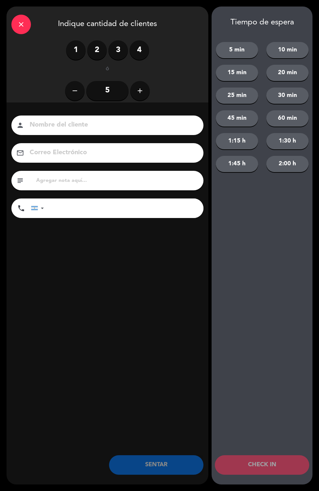
click at [102, 47] on label "2" at bounding box center [97, 50] width 20 height 20
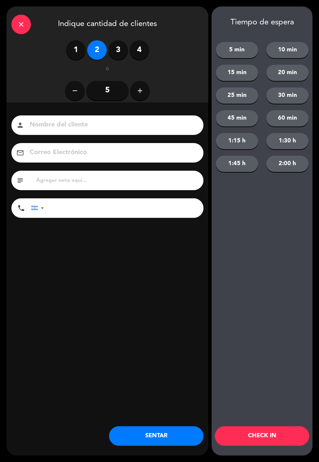
click at [153, 439] on button "SENTAR" at bounding box center [156, 436] width 94 height 20
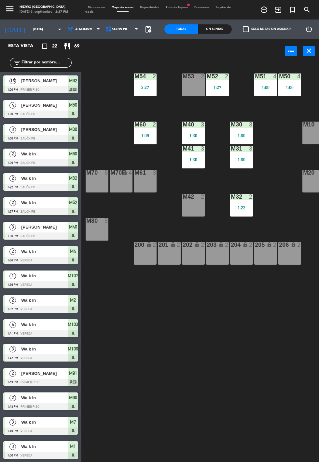
click at [194, 96] on div "M53 2" at bounding box center [193, 85] width 23 height 23
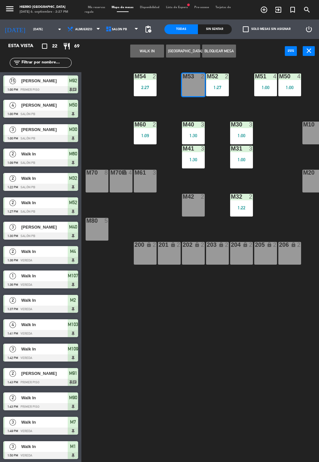
click at [145, 52] on button "WALK IN" at bounding box center [147, 51] width 34 height 13
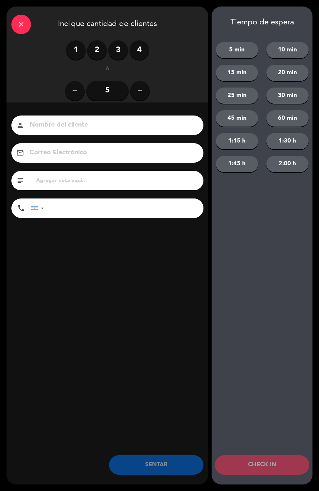
click at [91, 46] on label "2" at bounding box center [97, 50] width 20 height 20
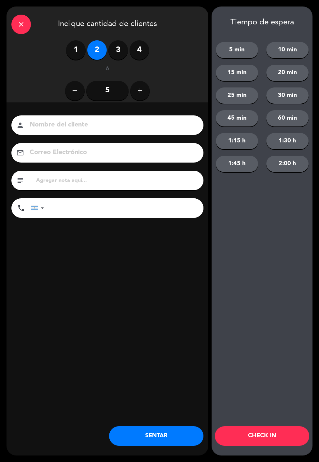
click at [159, 429] on button "SENTAR" at bounding box center [156, 436] width 94 height 20
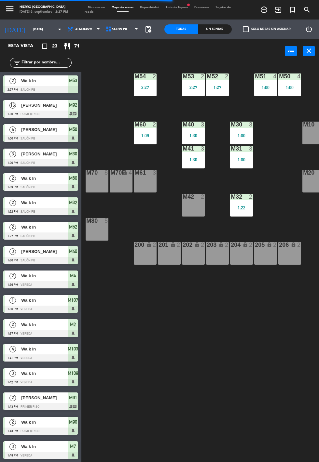
click at [101, 8] on span "Mis reservas" at bounding box center [97, 7] width 24 height 3
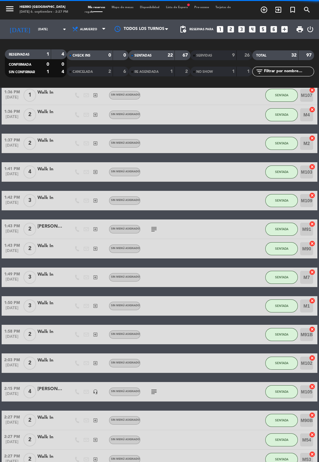
scroll to position [237, 0]
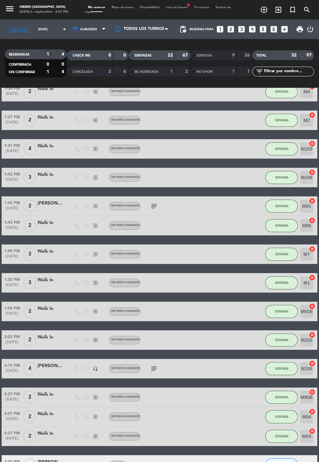
click at [121, 7] on span "Mapa de mesas" at bounding box center [122, 7] width 28 height 3
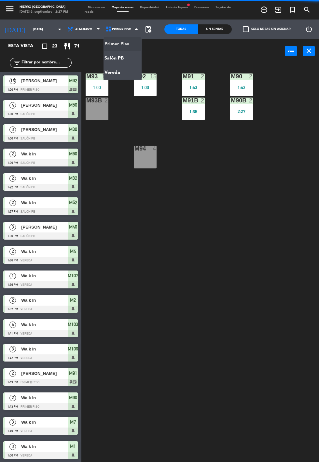
click at [129, 66] on ng-component "menu Hierro [PERSON_NAME] [DATE] 6. septiembre - 2:27 PM Mis reservas Mapa de m…" at bounding box center [159, 253] width 319 height 506
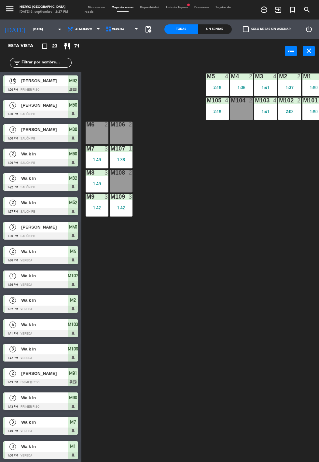
click at [130, 33] on span "Vereda" at bounding box center [122, 29] width 38 height 14
click at [98, 123] on div at bounding box center [97, 125] width 11 height 6
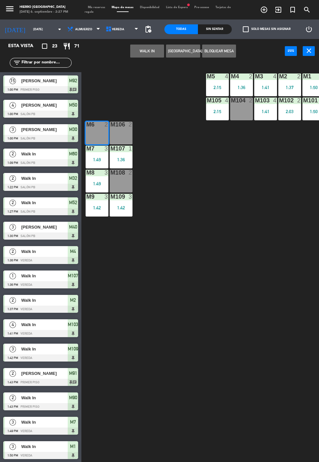
click at [141, 47] on button "WALK IN" at bounding box center [147, 51] width 34 height 13
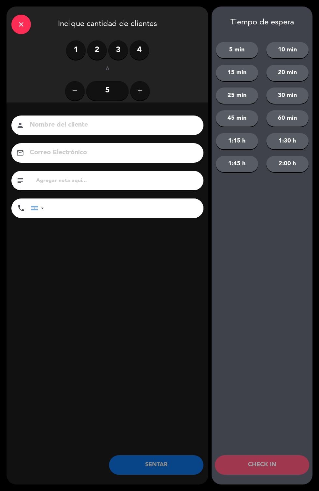
click at [102, 58] on label "2" at bounding box center [97, 50] width 20 height 20
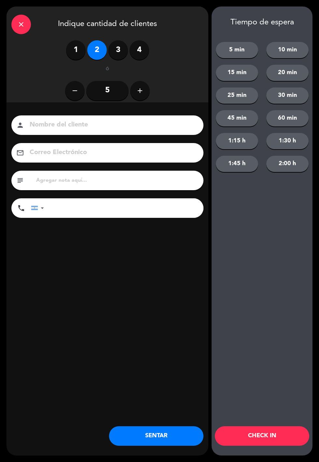
click at [154, 436] on button "SENTAR" at bounding box center [156, 436] width 94 height 20
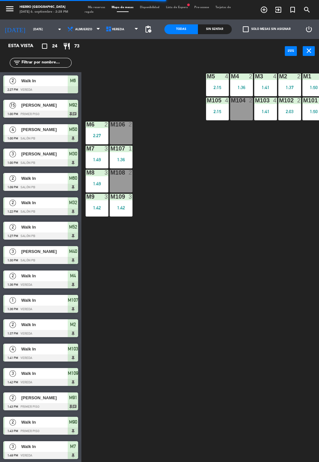
click at [130, 133] on div "M106 2" at bounding box center [121, 133] width 23 height 23
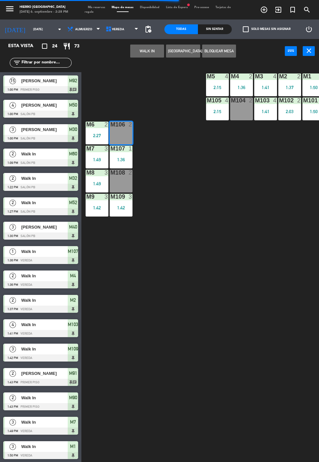
click at [152, 52] on button "WALK IN" at bounding box center [147, 51] width 34 height 13
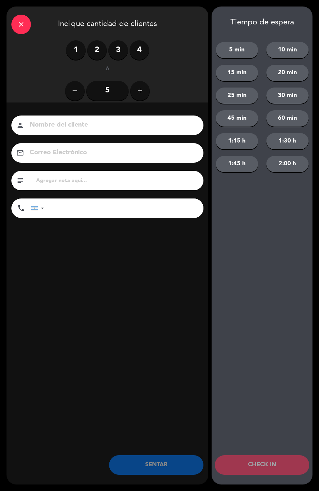
click at [101, 43] on label "2" at bounding box center [97, 50] width 20 height 20
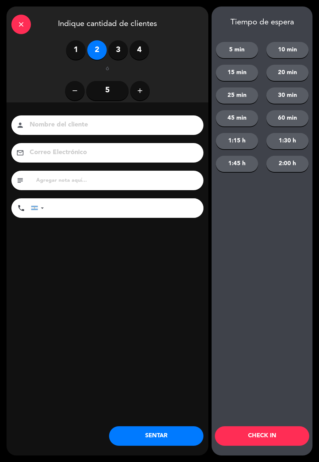
click at [169, 436] on button "SENTAR" at bounding box center [156, 436] width 94 height 20
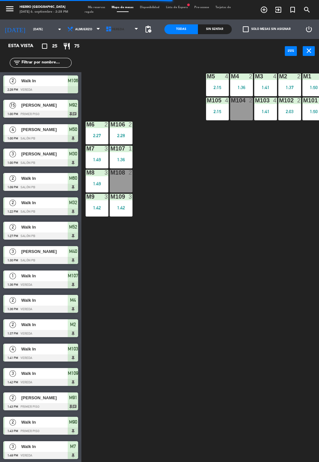
click at [124, 28] on span "Vereda" at bounding box center [122, 29] width 38 height 14
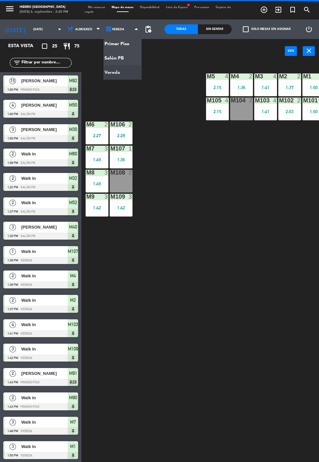
click at [118, 56] on ng-component "menu Hierro [PERSON_NAME] [DATE] 6. septiembre - 2:28 PM Mis reservas Mapa de m…" at bounding box center [159, 253] width 319 height 506
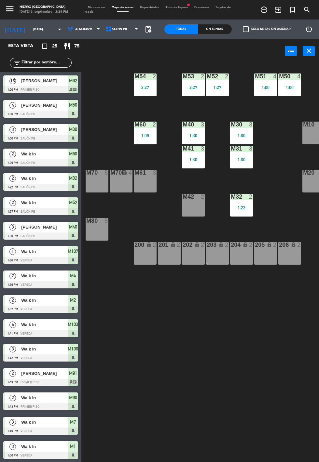
scroll to position [0, 35]
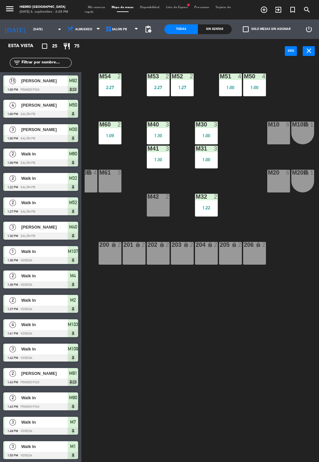
click at [273, 181] on div "M20 6" at bounding box center [278, 181] width 23 height 23
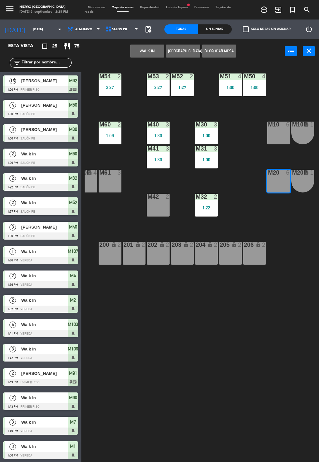
click at [147, 49] on button "WALK IN" at bounding box center [147, 51] width 34 height 13
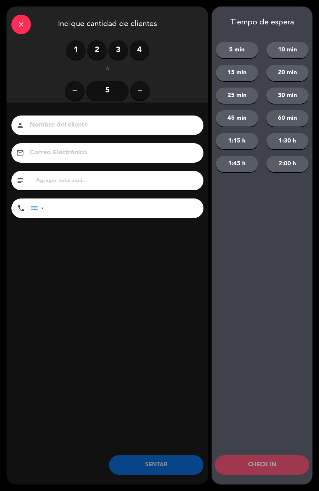
click at [94, 49] on label "2" at bounding box center [97, 50] width 20 height 20
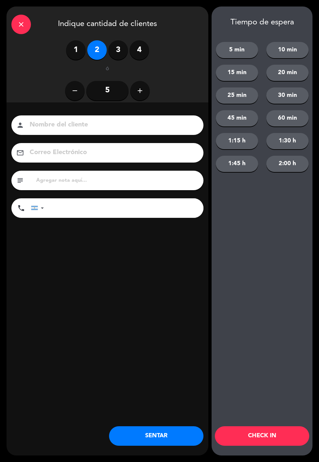
click at [168, 437] on button "SENTAR" at bounding box center [156, 436] width 94 height 20
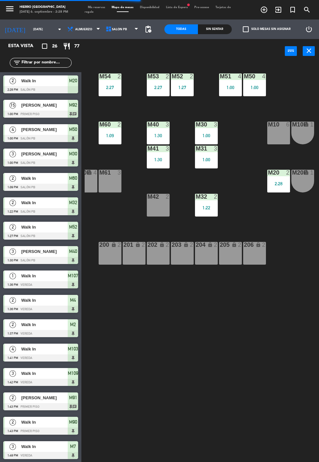
click at [314, 179] on div "M20B lock 1" at bounding box center [302, 181] width 23 height 23
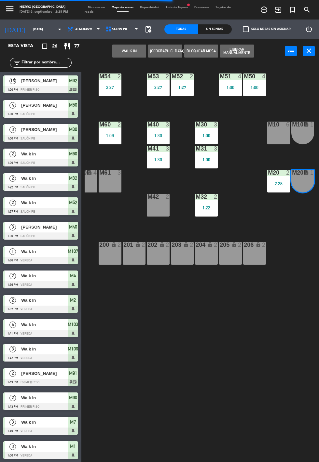
click at [303, 173] on div "lock" at bounding box center [302, 173] width 11 height 6
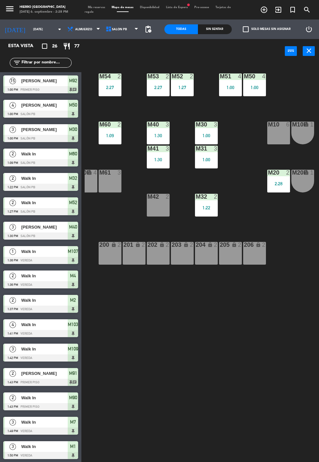
click at [304, 183] on div "M20B lock 1" at bounding box center [302, 181] width 23 height 23
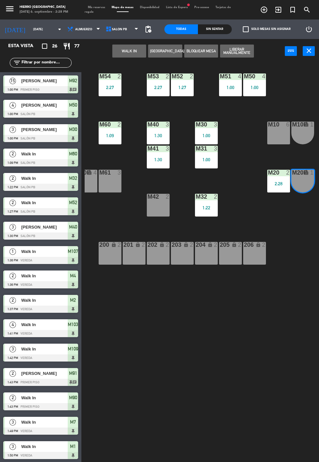
click at [134, 48] on button "WALK IN" at bounding box center [129, 51] width 34 height 13
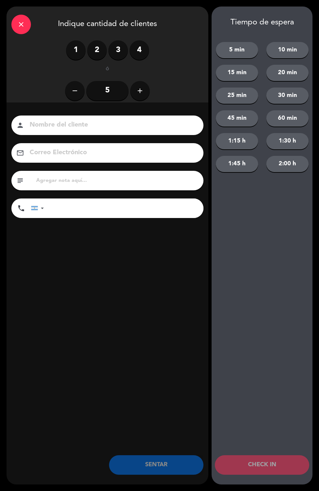
click at [88, 56] on div "1 2 3 4" at bounding box center [107, 50] width 83 height 20
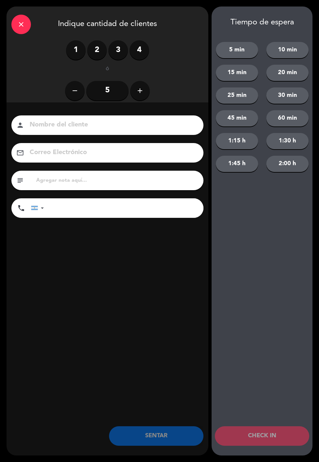
click at [99, 54] on label "2" at bounding box center [97, 50] width 20 height 20
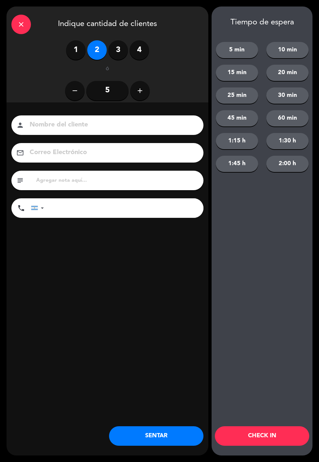
click at [166, 439] on button "SENTAR" at bounding box center [156, 436] width 94 height 20
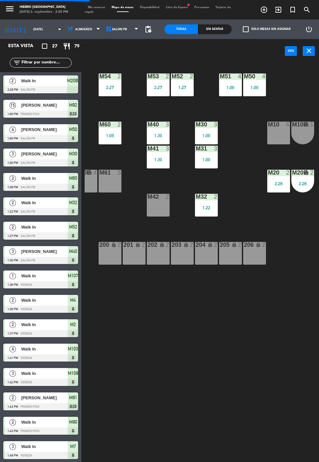
click at [115, 185] on div "M61 3" at bounding box center [110, 181] width 23 height 23
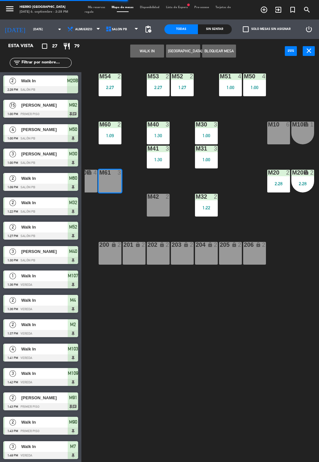
click at [149, 50] on button "WALK IN" at bounding box center [147, 51] width 34 height 13
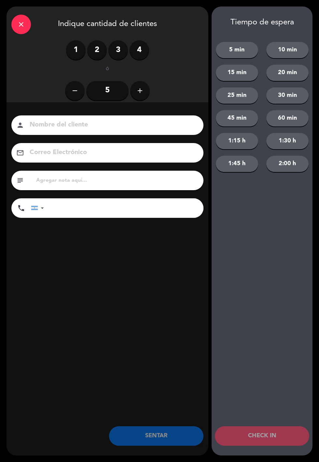
click at [120, 48] on label "3" at bounding box center [118, 50] width 20 height 20
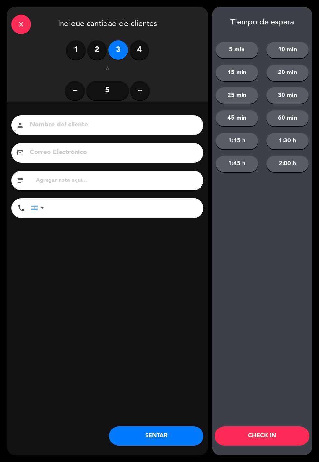
click at [176, 461] on div "close Indique cantidad de clientes 1 2 3 4 ó remove 5 add Nombre del cliente pe…" at bounding box center [159, 231] width 319 height 462
click at [174, 437] on button "SENTAR" at bounding box center [156, 436] width 94 height 20
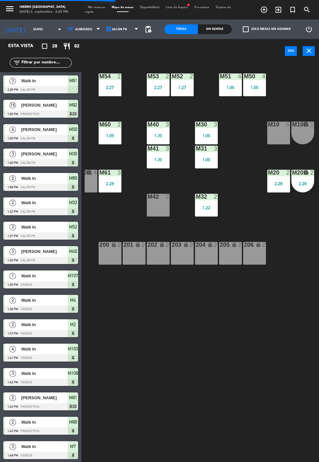
scroll to position [0, 0]
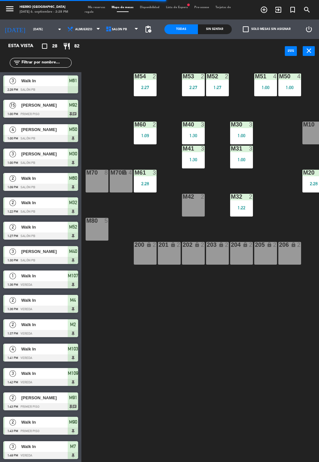
click at [100, 178] on div "M70 8" at bounding box center [97, 181] width 23 height 23
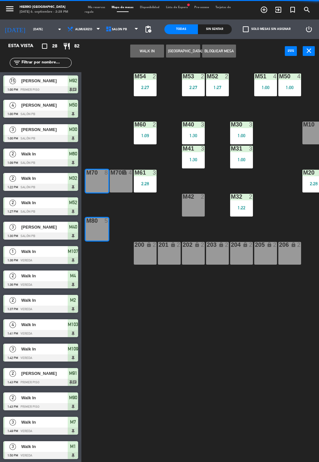
click at [100, 172] on div at bounding box center [97, 173] width 11 height 6
click at [147, 56] on button "WALK IN" at bounding box center [147, 51] width 34 height 13
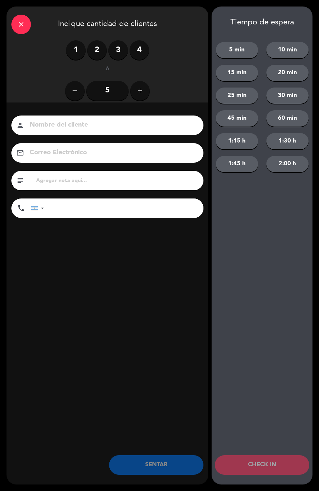
click at [140, 50] on label "4" at bounding box center [139, 50] width 20 height 20
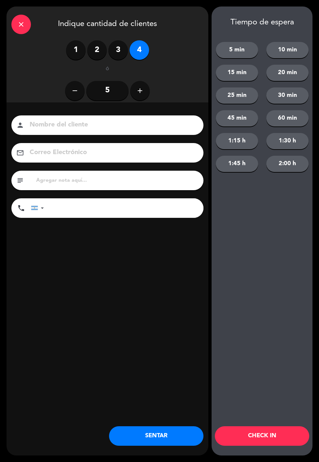
click at [177, 446] on button "SENTAR" at bounding box center [156, 436] width 94 height 20
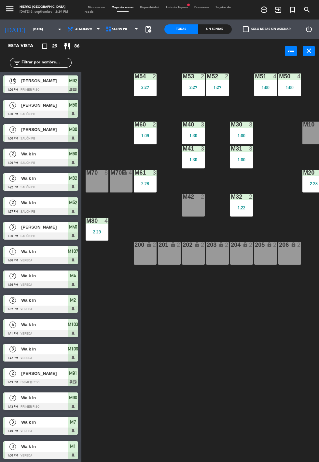
click at [94, 7] on span "Mis reservas" at bounding box center [97, 7] width 24 height 3
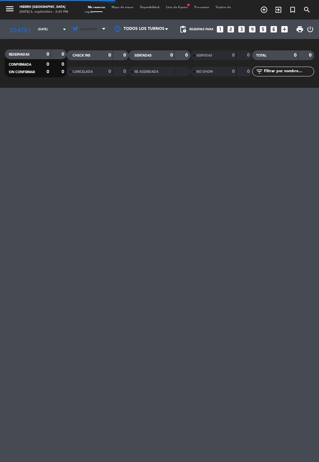
click at [72, 29] on icon at bounding box center [75, 29] width 7 height 7
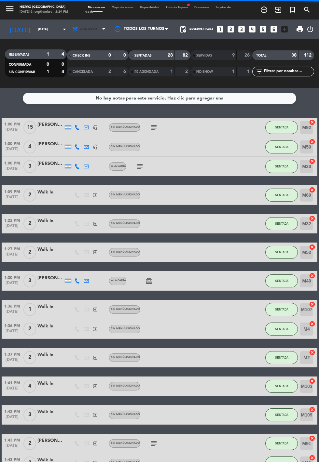
click at [79, 22] on span "Almuerzo" at bounding box center [89, 29] width 39 height 14
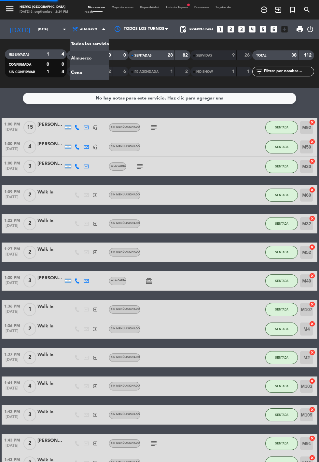
click at [70, 71] on div "menu Hierro [PERSON_NAME] [DATE] 6. septiembre - 2:29 PM Mis reservas Mapa de m…" at bounding box center [159, 44] width 319 height 88
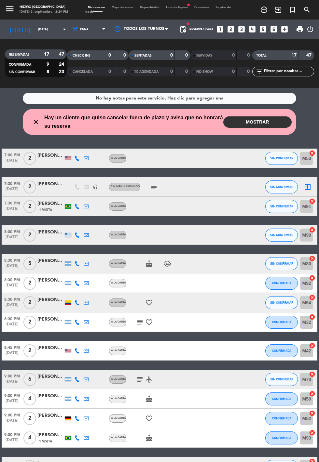
click at [271, 125] on button "MOSTRAR" at bounding box center [257, 121] width 68 height 11
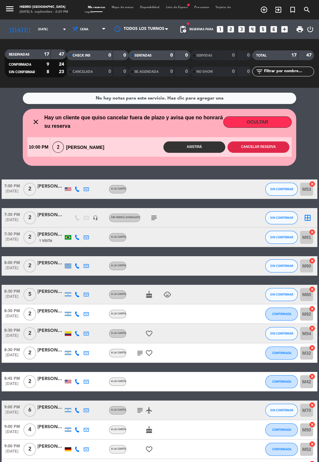
click at [264, 145] on button "Cancelar reserva" at bounding box center [258, 146] width 62 height 11
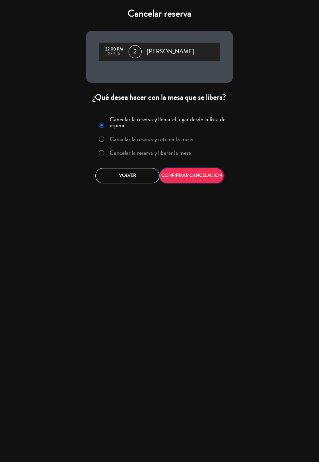
click at [206, 173] on button "CONFIRMAR CANCELACIÓN" at bounding box center [191, 175] width 64 height 15
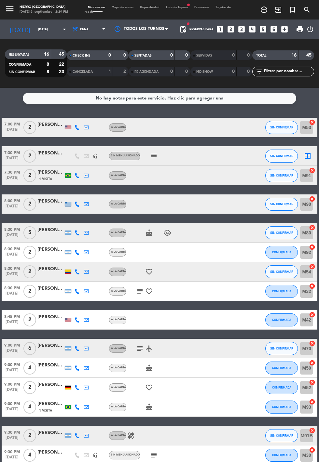
scroll to position [10, 0]
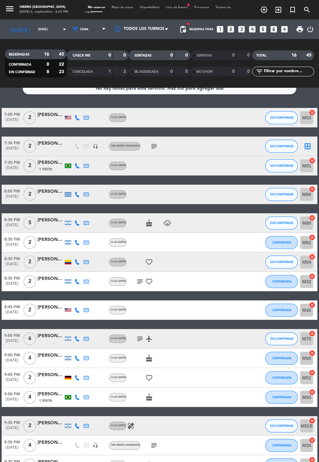
click at [137, 281] on icon "subject" at bounding box center [140, 282] width 8 height 8
click at [165, 222] on icon "child_care" at bounding box center [167, 223] width 8 height 8
click at [122, 7] on span "Mapa de mesas" at bounding box center [122, 7] width 28 height 3
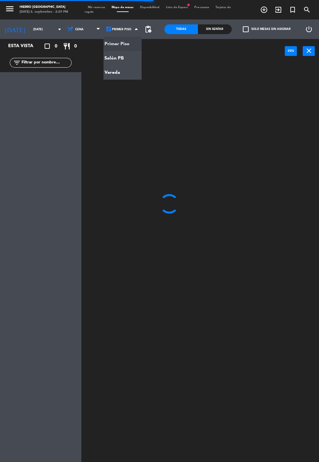
click at [123, 59] on ng-component "menu Hierro [PERSON_NAME] [DATE] 6. septiembre - 2:29 PM Mis reservas Mapa de m…" at bounding box center [159, 253] width 319 height 506
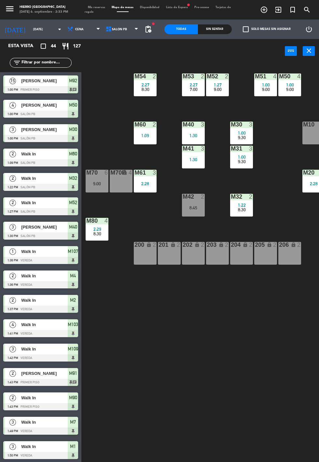
click at [313, 134] on div "M10 6" at bounding box center [313, 133] width 23 height 23
click at [315, 183] on div "2:28" at bounding box center [313, 184] width 23 height 5
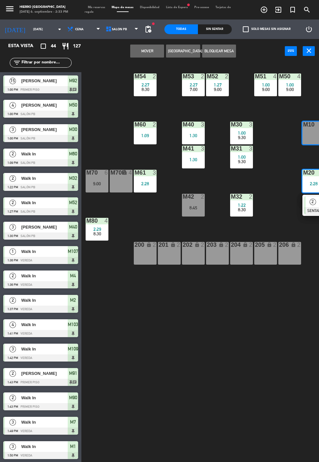
click at [189, 50] on button "[GEOGRAPHIC_DATA]" at bounding box center [183, 51] width 34 height 13
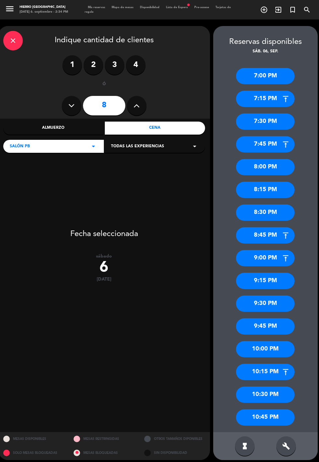
click at [269, 260] on div "9:00 PM" at bounding box center [265, 258] width 59 height 16
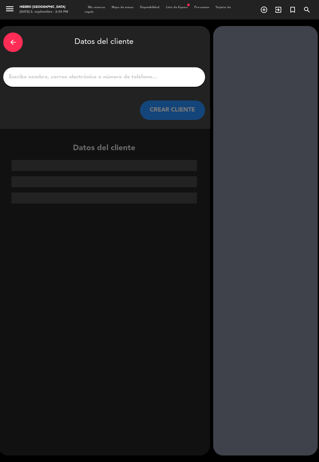
click at [6, 36] on div "arrow_back" at bounding box center [13, 43] width 20 height 20
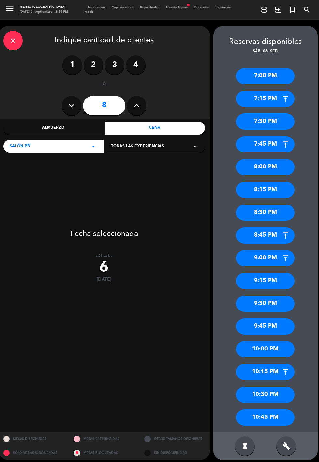
click at [92, 7] on span "Mis reservas" at bounding box center [97, 7] width 24 height 3
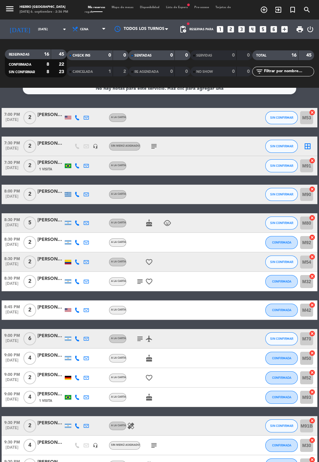
click at [43, 29] on input "[DATE]" at bounding box center [55, 29] width 41 height 10
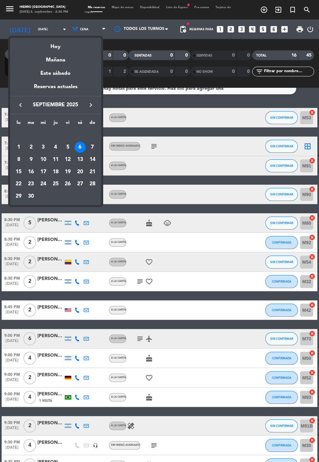
click at [60, 36] on mat-datepicker-content "semana que viene esta semana semana previa misma semana del año anterior [DATE]…" at bounding box center [55, 120] width 91 height 169
click at [175, 462] on div at bounding box center [159, 231] width 319 height 462
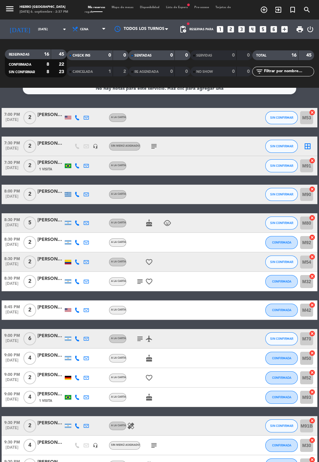
click at [76, 51] on div "CHECK INS 0 0" at bounding box center [98, 55] width 62 height 10
click at [80, 29] on span "Cena" at bounding box center [84, 30] width 8 height 4
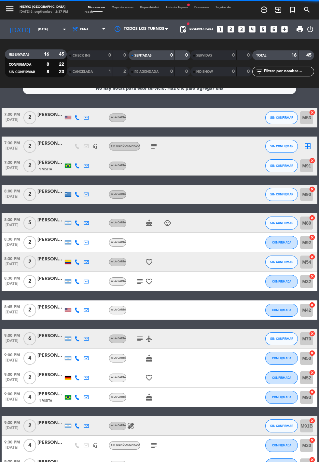
click at [79, 57] on div "CHECK INS" at bounding box center [83, 55] width 30 height 7
click at [84, 30] on span "Cena" at bounding box center [89, 29] width 39 height 14
click at [76, 58] on div "CHECK INS" at bounding box center [83, 55] width 30 height 7
click at [72, 29] on icon at bounding box center [75, 29] width 7 height 7
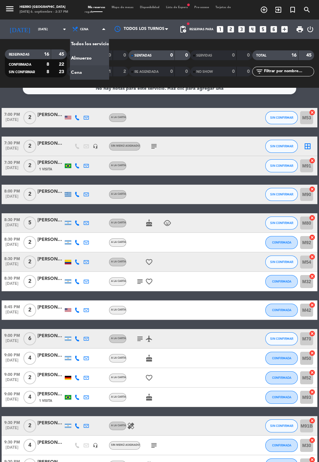
click at [74, 58] on div "menu Hierro [PERSON_NAME] [DATE] 6. septiembre - 2:37 PM Mis reservas Mapa de m…" at bounding box center [159, 44] width 319 height 88
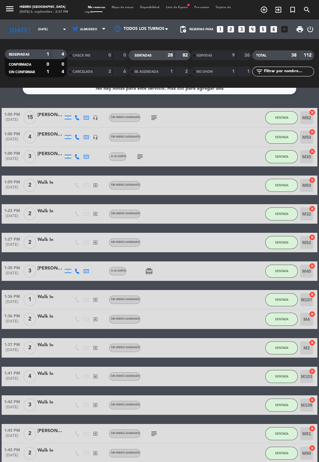
scroll to position [373, 0]
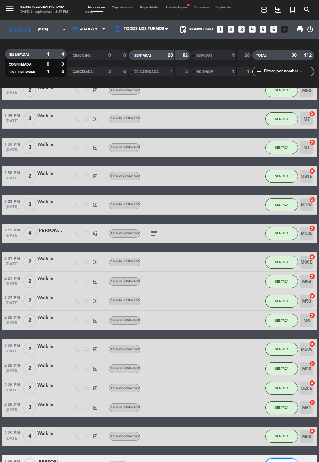
click at [281, 464] on span "SIN CONFIRMAR" at bounding box center [281, 465] width 23 height 4
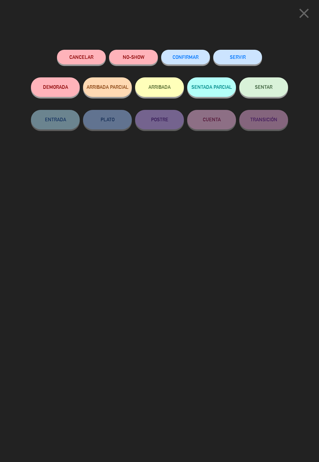
click at [216, 89] on button "SENTADA PARCIAL" at bounding box center [211, 87] width 49 height 20
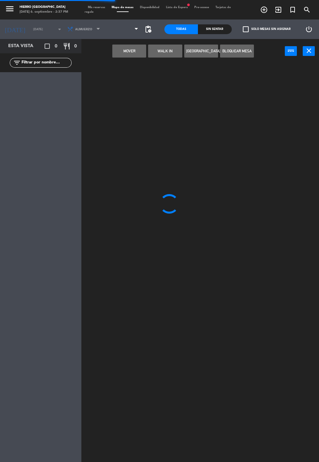
click at [118, 32] on span at bounding box center [122, 29] width 38 height 14
click at [121, 36] on span "Primer Piso" at bounding box center [122, 29] width 38 height 14
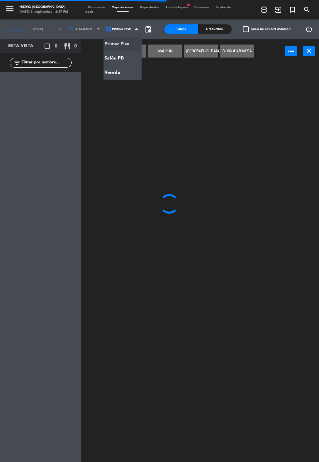
click at [122, 56] on ng-component "menu Hierro [PERSON_NAME] [DATE] 6. septiembre - 2:37 PM Mis reservas Mapa de m…" at bounding box center [159, 253] width 319 height 506
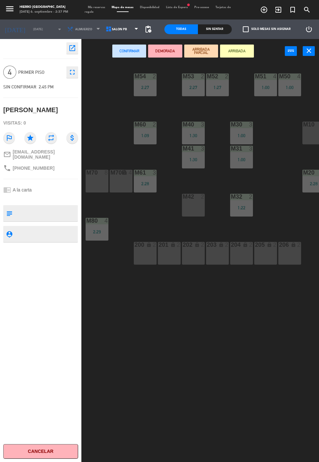
click at [97, 7] on span "Mis reservas" at bounding box center [97, 7] width 24 height 3
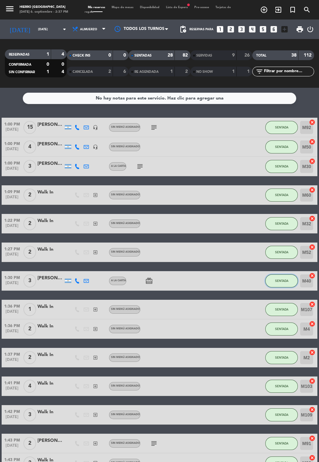
click at [278, 281] on span "SENTADA" at bounding box center [281, 281] width 13 height 4
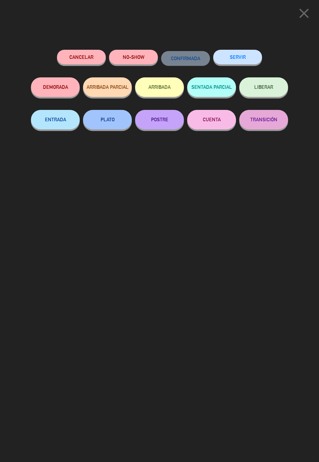
click at [250, 62] on button "SERVIR" at bounding box center [237, 57] width 49 height 15
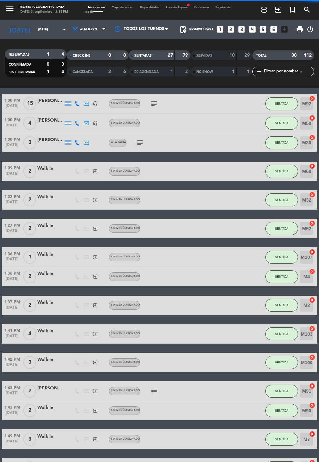
scroll to position [344, 0]
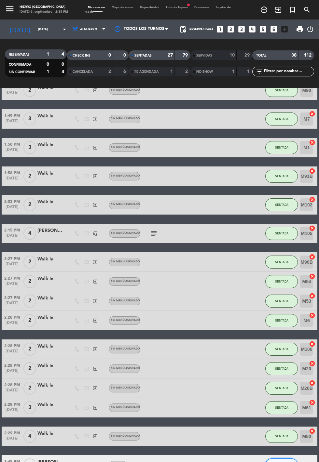
click at [275, 464] on span "SIN CONFIRMAR" at bounding box center [281, 465] width 23 height 4
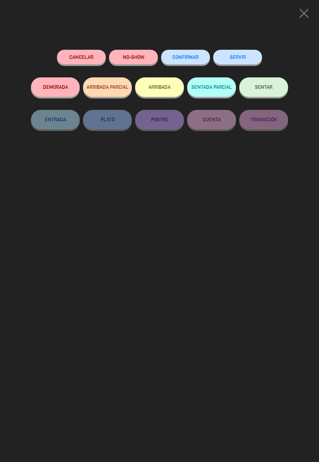
click at [272, 92] on button "SENTAR" at bounding box center [263, 87] width 49 height 20
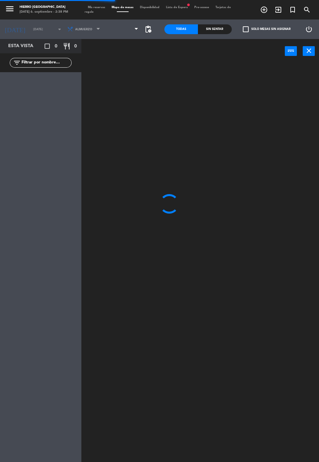
click at [124, 31] on span at bounding box center [122, 29] width 38 height 14
click at [128, 36] on span "Primer Piso" at bounding box center [122, 29] width 38 height 14
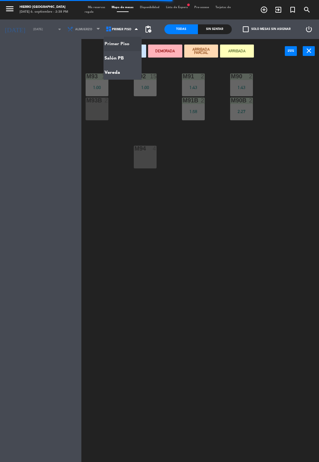
click at [120, 59] on ng-component "menu Hierro [PERSON_NAME] [DATE] 6. septiembre - 2:38 PM Mis reservas Mapa de m…" at bounding box center [159, 253] width 319 height 506
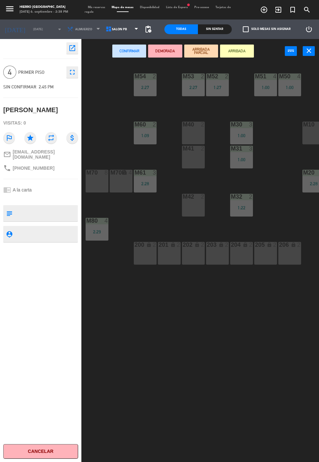
click at [199, 130] on div "M40 2" at bounding box center [193, 133] width 23 height 23
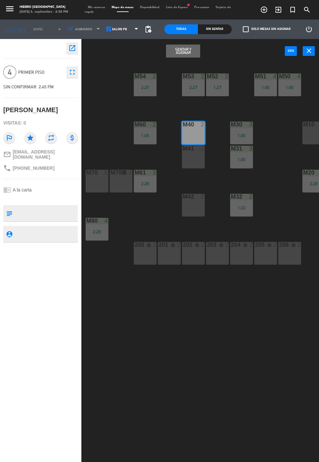
click at [196, 168] on div "M41 2" at bounding box center [193, 157] width 23 height 23
click at [187, 50] on button "Sentar y Asignar" at bounding box center [183, 51] width 34 height 13
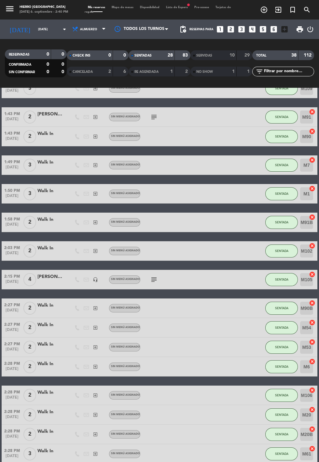
scroll to position [344, 0]
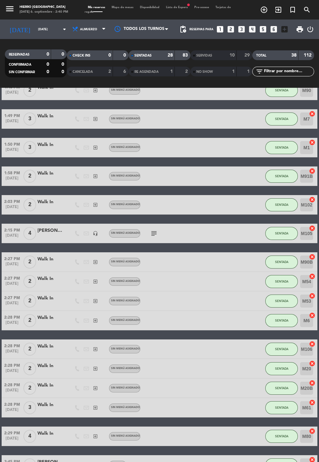
click at [121, 8] on span "Mapa de mesas" at bounding box center [122, 7] width 28 height 3
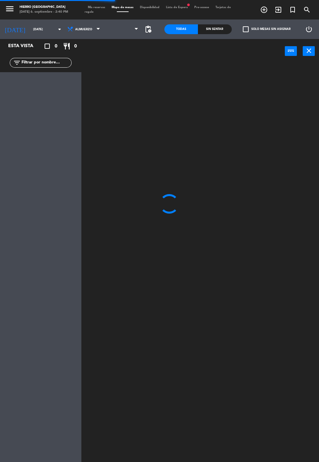
click at [121, 33] on span at bounding box center [122, 29] width 38 height 14
click at [119, 29] on span "Primer Piso" at bounding box center [121, 30] width 19 height 4
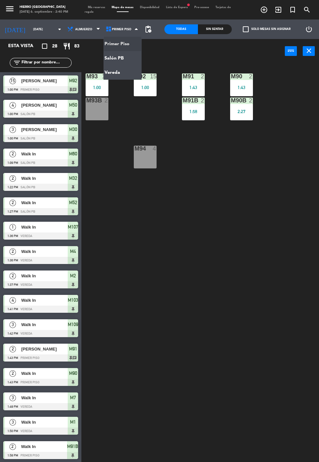
click at [121, 78] on ng-component "menu Hierro [PERSON_NAME] [DATE] 6. septiembre - 2:40 PM Mis reservas Mapa de m…" at bounding box center [159, 253] width 319 height 506
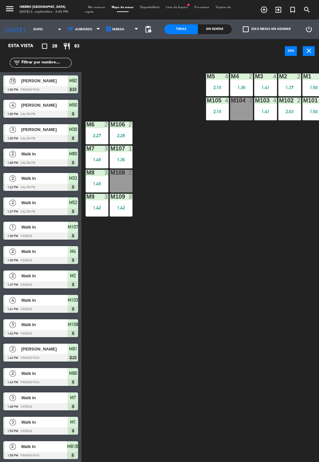
click at [125, 130] on div "M106 2 2:28" at bounding box center [121, 133] width 23 height 23
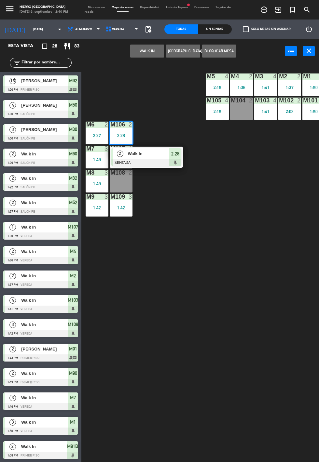
click at [160, 157] on span "Walk In" at bounding box center [149, 153] width 42 height 7
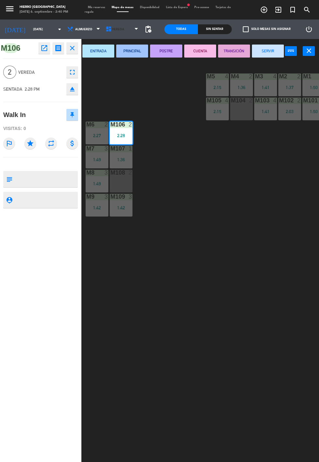
click at [119, 34] on span "Vereda" at bounding box center [122, 29] width 38 height 14
click at [121, 58] on ng-component "menu Hierro [PERSON_NAME] [DATE] 6. septiembre - 2:40 PM Mis reservas Mapa de m…" at bounding box center [159, 253] width 319 height 506
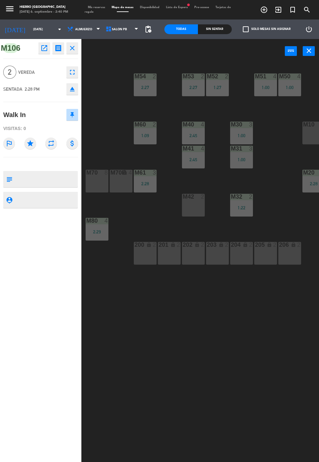
click at [198, 215] on div "M42 2" at bounding box center [193, 205] width 23 height 23
click at [187, 47] on button "Mover" at bounding box center [183, 51] width 34 height 13
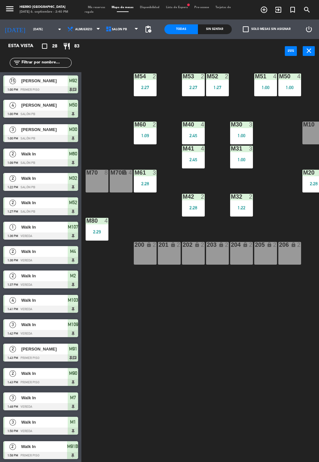
scroll to position [95, 0]
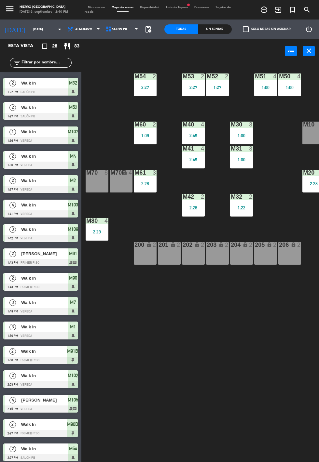
click at [92, 7] on span "Mis reservas" at bounding box center [97, 7] width 24 height 3
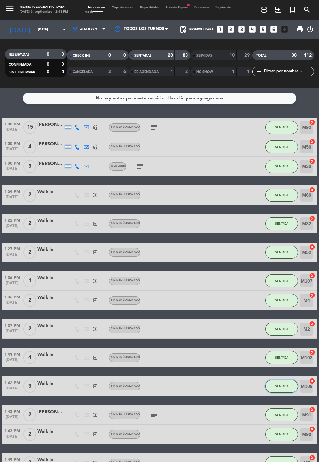
click at [271, 392] on button "SENTADA" at bounding box center [281, 386] width 33 height 13
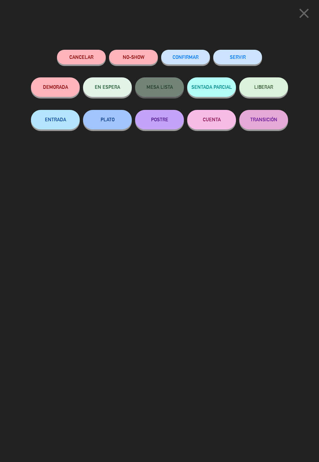
click at [230, 57] on button "SERVIR" at bounding box center [237, 57] width 49 height 15
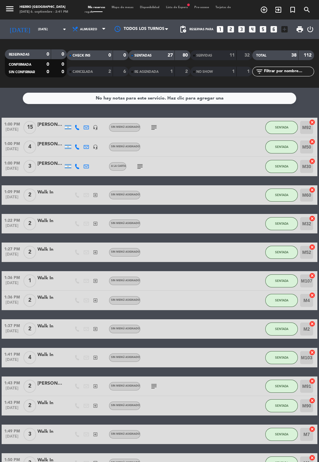
click at [272, 30] on icon "looks_6" at bounding box center [273, 29] width 8 height 8
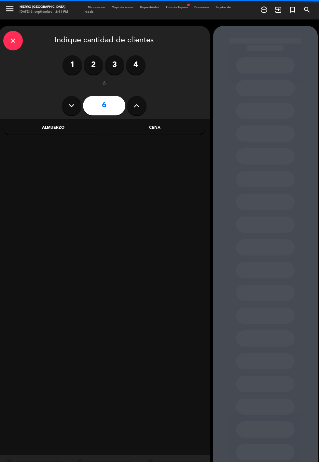
scroll to position [6, 0]
click at [133, 100] on button at bounding box center [137, 106] width 20 height 20
click at [128, 94] on div "7" at bounding box center [104, 105] width 85 height 23
click at [121, 107] on input "7" at bounding box center [104, 106] width 42 height 20
click at [138, 108] on button at bounding box center [137, 106] width 20 height 20
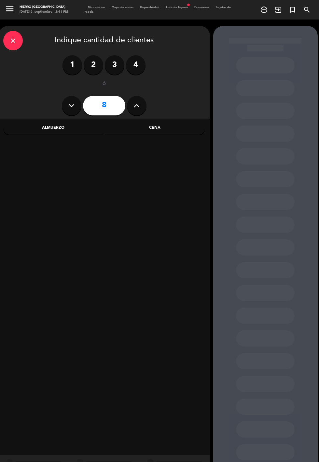
click at [140, 102] on button at bounding box center [137, 106] width 20 height 20
click at [144, 99] on button at bounding box center [137, 106] width 20 height 20
click at [145, 104] on button at bounding box center [137, 106] width 20 height 20
click at [143, 101] on button at bounding box center [137, 106] width 20 height 20
click at [146, 101] on div "12" at bounding box center [104, 105] width 85 height 23
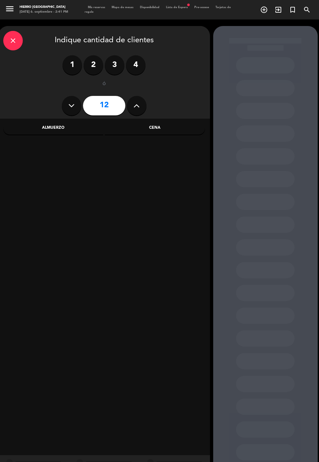
click at [159, 126] on div "Cena" at bounding box center [155, 128] width 100 height 13
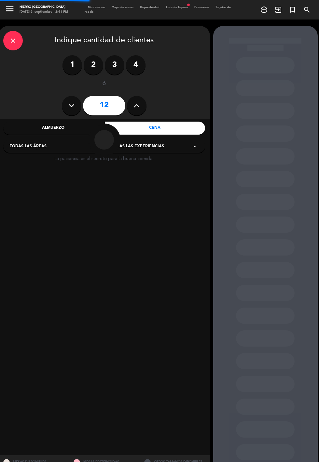
click at [138, 101] on icon at bounding box center [136, 106] width 6 height 10
type input "13"
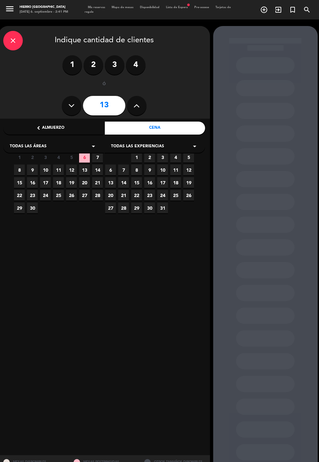
click at [84, 152] on span "6" at bounding box center [84, 157] width 11 height 11
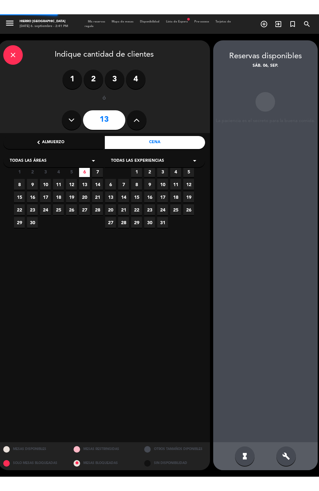
scroll to position [26, 0]
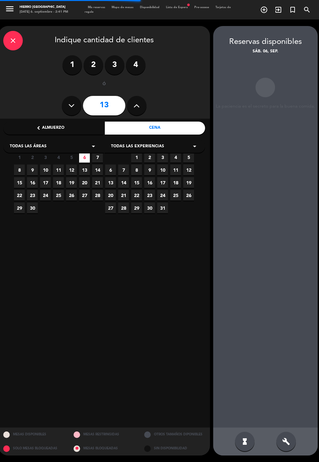
click at [289, 451] on div "build" at bounding box center [286, 442] width 20 height 20
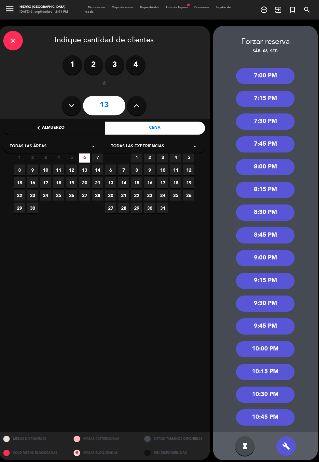
click at [281, 250] on div "9:00 PM" at bounding box center [265, 258] width 59 height 16
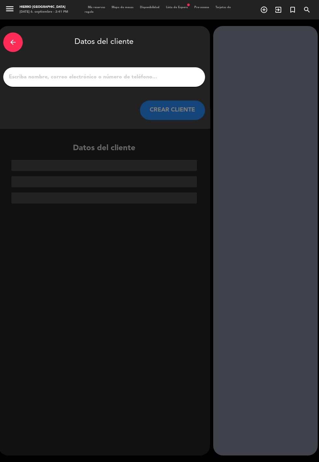
click at [149, 73] on input "1" at bounding box center [104, 77] width 192 height 9
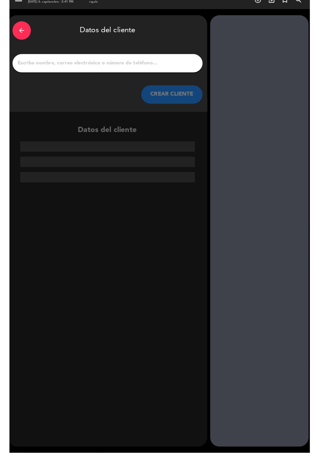
scroll to position [16, 0]
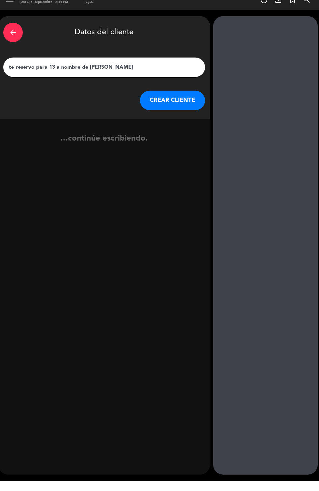
click at [88, 73] on input "te reservo para 13 a nombre de [PERSON_NAME]" at bounding box center [104, 77] width 192 height 9
type input "[PERSON_NAME]"
click at [188, 101] on button "CREAR CLIENTE" at bounding box center [172, 111] width 65 height 20
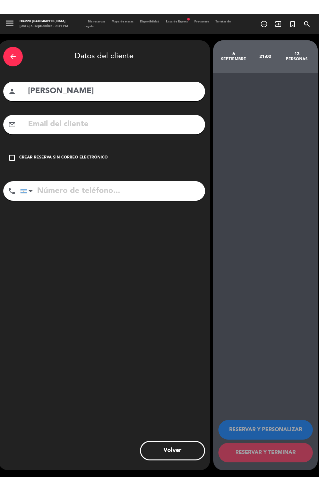
scroll to position [26, 0]
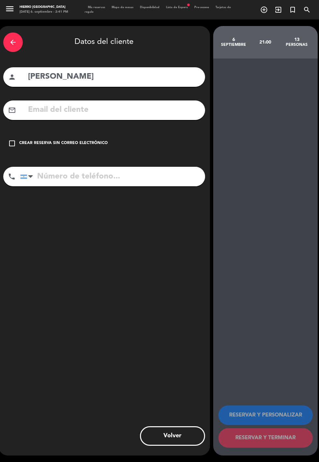
click at [84, 134] on div "check_box_outline_blank Crear reserva sin correo electrónico" at bounding box center [104, 144] width 202 height 20
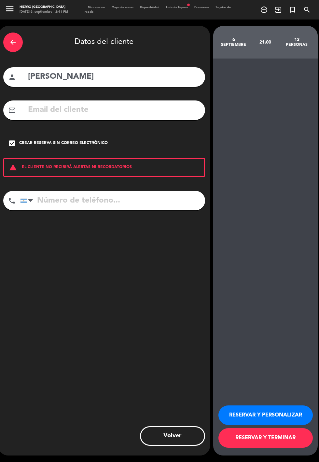
click at [276, 425] on button "RESERVAR Y PERSONALIZAR" at bounding box center [265, 416] width 94 height 20
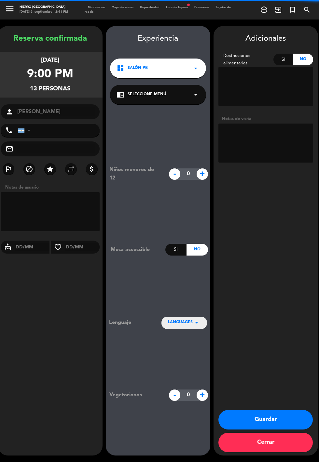
click at [274, 124] on textarea at bounding box center [265, 143] width 95 height 39
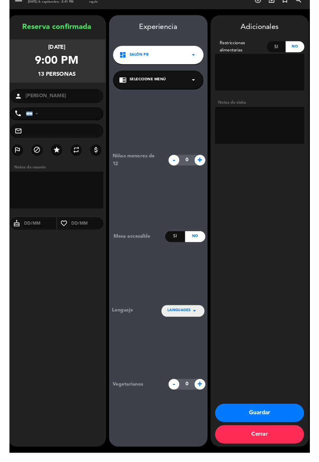
scroll to position [16, 0]
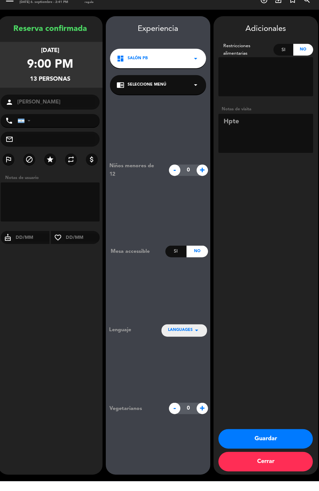
type textarea "Hptel"
type textarea "Hotel dazzler"
click at [260, 259] on div "Adicionales Restricciones alimentarias Si No Notas de visita Guardar Cerrar" at bounding box center [265, 255] width 104 height 458
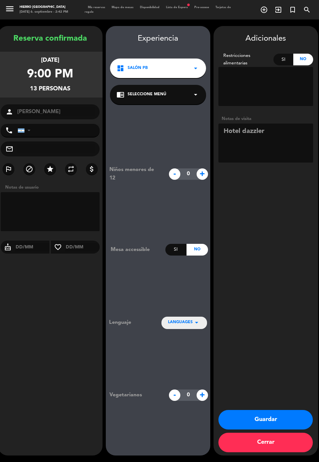
scroll to position [26, 0]
click at [270, 430] on button "Guardar" at bounding box center [265, 420] width 94 height 20
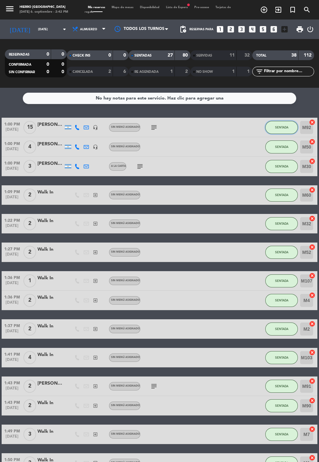
click at [276, 121] on button "SENTADA" at bounding box center [281, 127] width 33 height 13
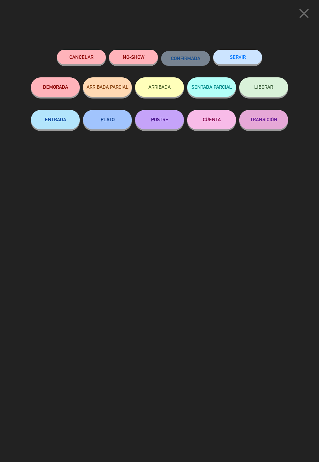
click at [240, 54] on button "SERVIR" at bounding box center [237, 57] width 49 height 15
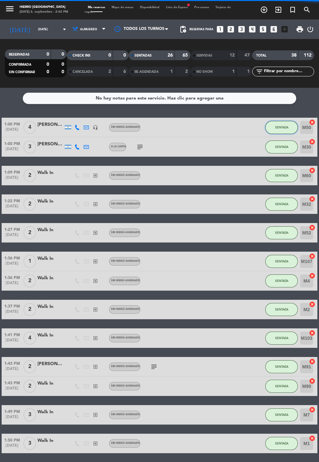
click at [284, 121] on button "SENTADA" at bounding box center [281, 127] width 33 height 13
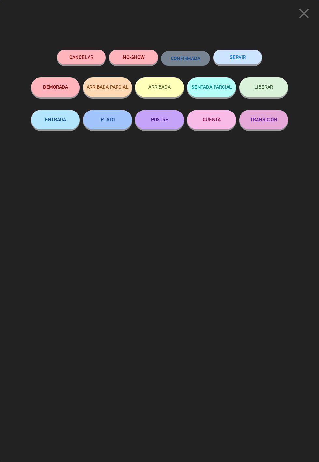
click at [236, 52] on button "SERVIR" at bounding box center [237, 57] width 49 height 15
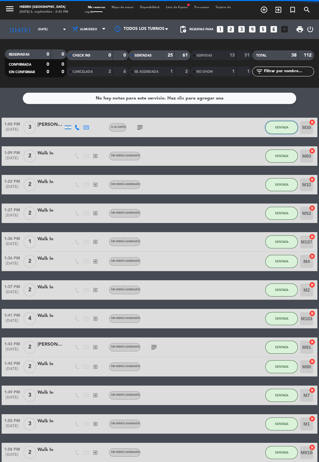
click at [280, 126] on span "SENTADA" at bounding box center [281, 128] width 13 height 4
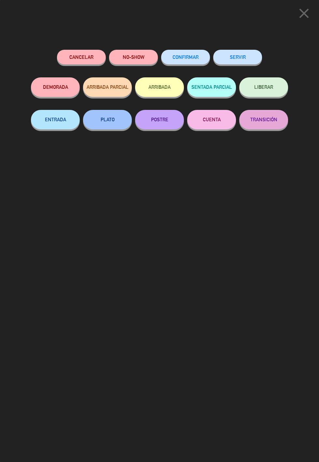
click at [248, 55] on button "SERVIR" at bounding box center [237, 57] width 49 height 15
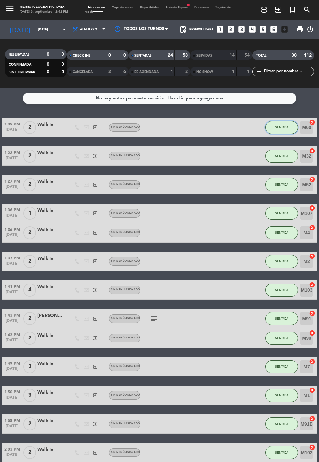
click at [282, 126] on span "SENTADA" at bounding box center [281, 128] width 13 height 4
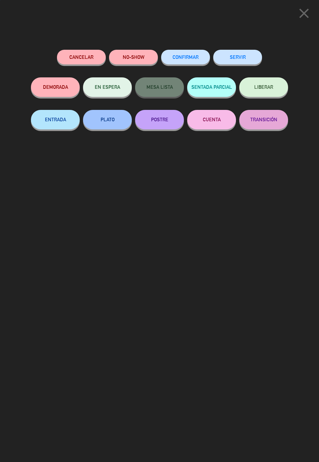
click at [241, 59] on button "SERVIR" at bounding box center [237, 57] width 49 height 15
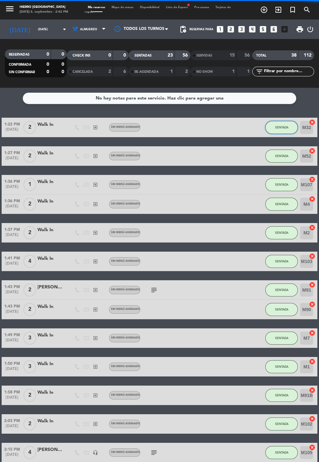
click at [279, 126] on span "SENTADA" at bounding box center [281, 128] width 13 height 4
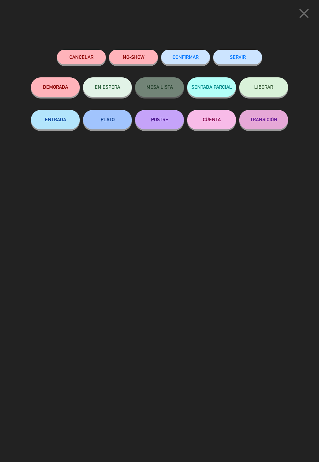
click at [240, 51] on button "SERVIR" at bounding box center [237, 57] width 49 height 15
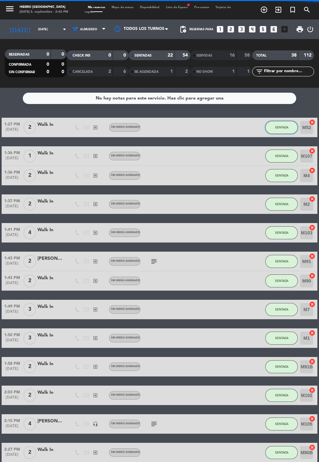
click at [270, 121] on button "SENTADA" at bounding box center [281, 127] width 33 height 13
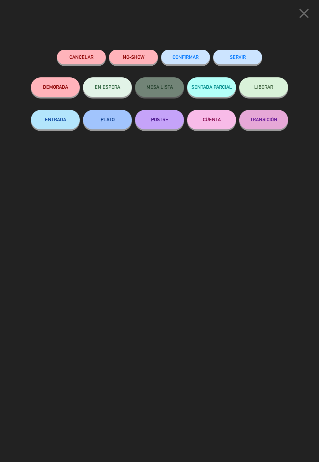
click at [254, 59] on button "SERVIR" at bounding box center [237, 57] width 49 height 15
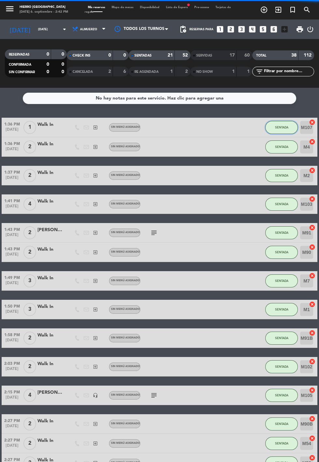
click at [281, 126] on span "SENTADA" at bounding box center [281, 128] width 13 height 4
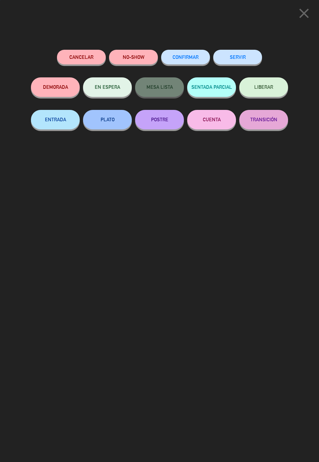
click at [244, 40] on div "close Cancelar NO-SHOW CONFIRMAR SERVIR DEMORADA EN ESPERA MESA LISTA SENTADA P…" at bounding box center [159, 231] width 319 height 462
click at [273, 53] on div "Cancelar NO-SHOW CONFIRMAR SERVIR" at bounding box center [159, 64] width 257 height 28
click at [269, 60] on div "Cancelar NO-SHOW CONFIRMAR SERVIR" at bounding box center [159, 64] width 257 height 28
click at [249, 55] on button "SERVIR" at bounding box center [237, 57] width 49 height 15
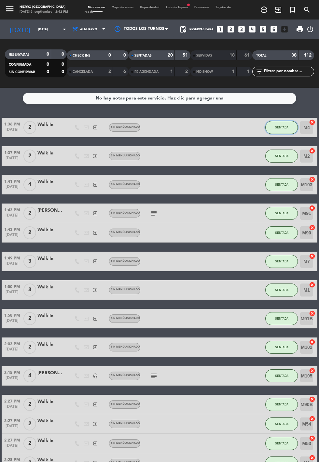
click at [287, 121] on button "SENTADA" at bounding box center [281, 127] width 33 height 13
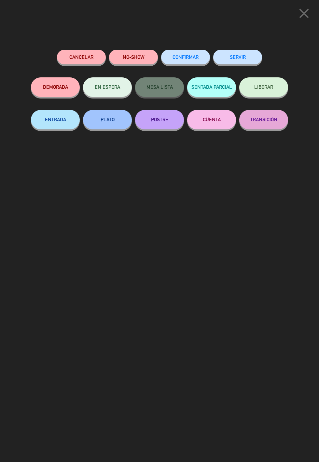
click at [244, 55] on button "SERVIR" at bounding box center [237, 57] width 49 height 15
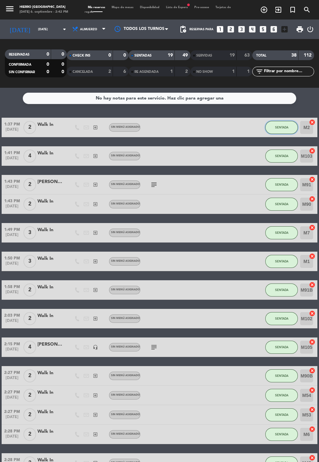
click at [285, 126] on span "SENTADA" at bounding box center [281, 128] width 13 height 4
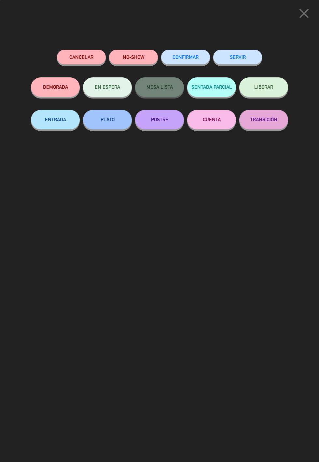
click at [235, 62] on button "SERVIR" at bounding box center [237, 57] width 49 height 15
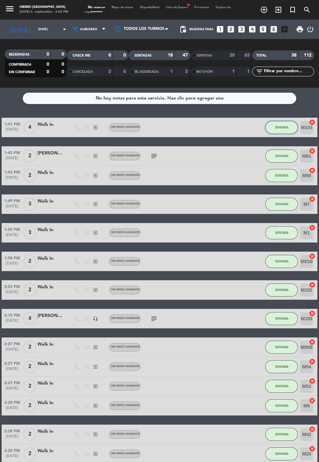
click at [273, 121] on button "SENTADA" at bounding box center [281, 127] width 33 height 13
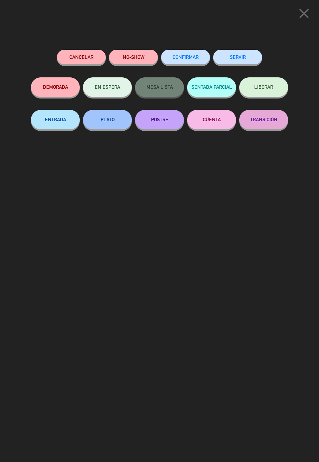
click at [239, 54] on button "SERVIR" at bounding box center [237, 57] width 49 height 15
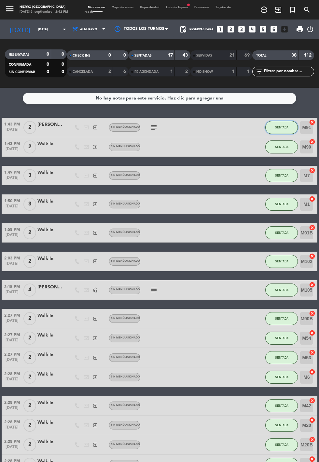
click at [275, 121] on button "SENTADA" at bounding box center [281, 127] width 33 height 13
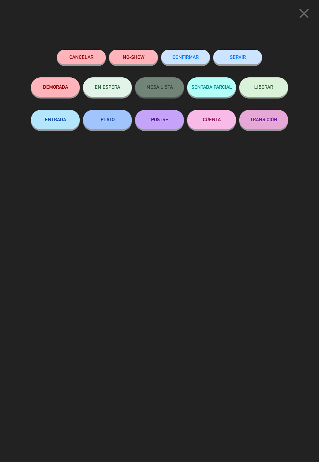
click at [245, 61] on button "SERVIR" at bounding box center [237, 57] width 49 height 15
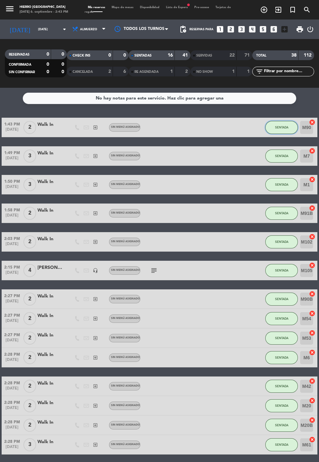
click at [279, 126] on span "SENTADA" at bounding box center [281, 128] width 13 height 4
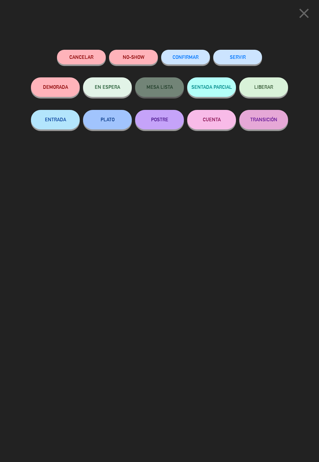
click at [234, 62] on button "SERVIR" at bounding box center [237, 57] width 49 height 15
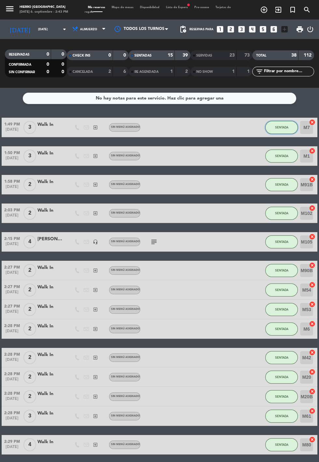
click at [277, 121] on button "SENTADA" at bounding box center [281, 127] width 33 height 13
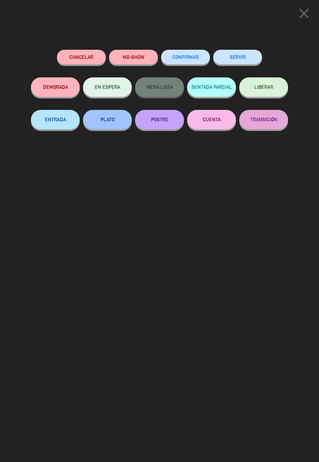
click at [250, 54] on button "SERVIR" at bounding box center [237, 57] width 49 height 15
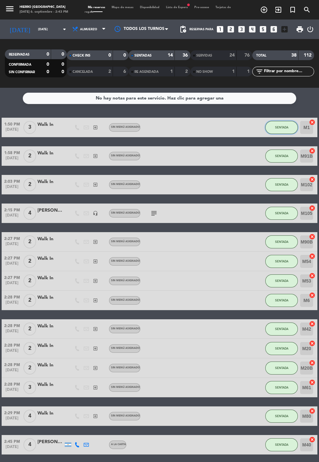
click at [281, 126] on span "SENTADA" at bounding box center [281, 128] width 13 height 4
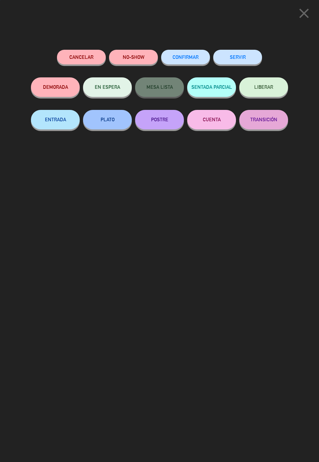
click at [250, 62] on button "SERVIR" at bounding box center [237, 57] width 49 height 15
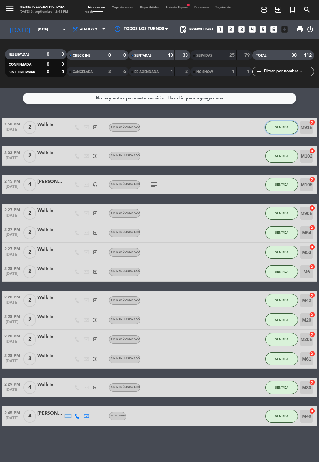
click at [285, 126] on span "SENTADA" at bounding box center [281, 128] width 13 height 4
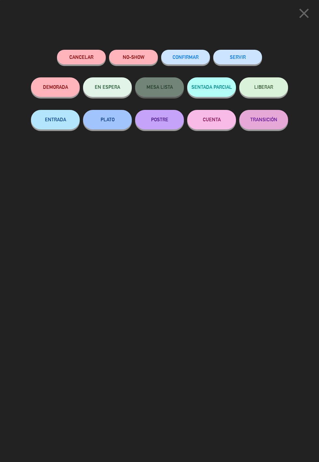
click at [251, 58] on button "SERVIR" at bounding box center [237, 57] width 49 height 15
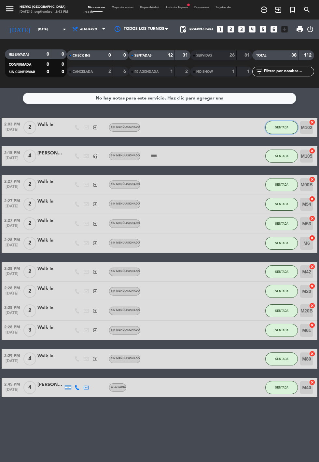
click at [282, 126] on span "SENTADA" at bounding box center [281, 128] width 13 height 4
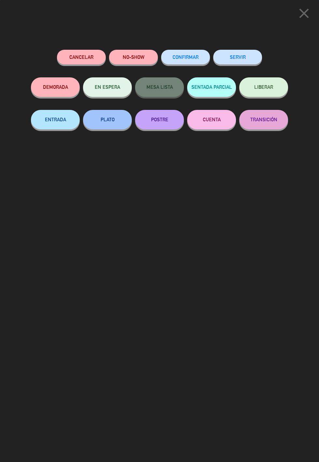
click at [249, 55] on button "SERVIR" at bounding box center [237, 57] width 49 height 15
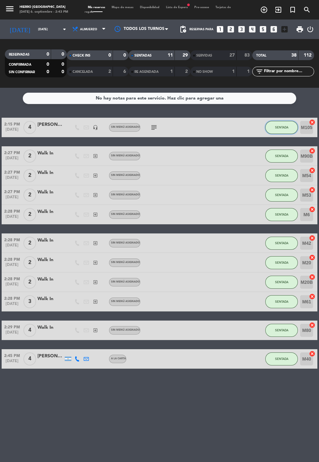
click at [284, 121] on button "SENTADA" at bounding box center [281, 127] width 33 height 13
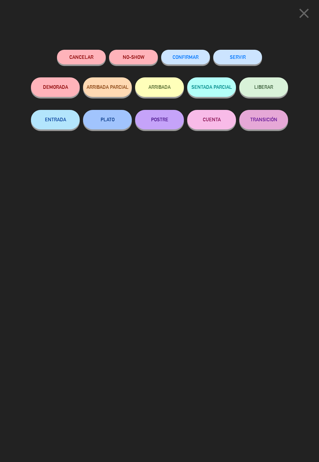
click at [251, 61] on button "SERVIR" at bounding box center [237, 57] width 49 height 15
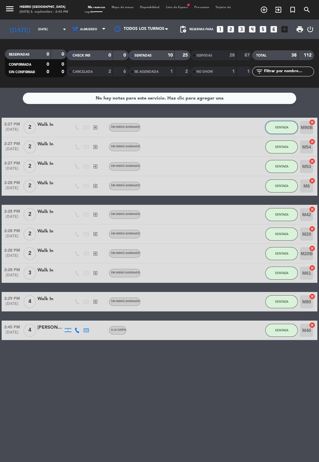
click at [284, 121] on button "SENTADA" at bounding box center [281, 127] width 33 height 13
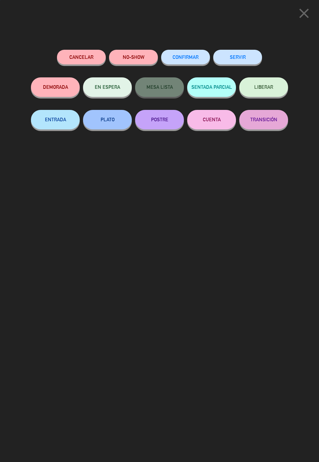
click at [254, 57] on button "SERVIR" at bounding box center [237, 57] width 49 height 15
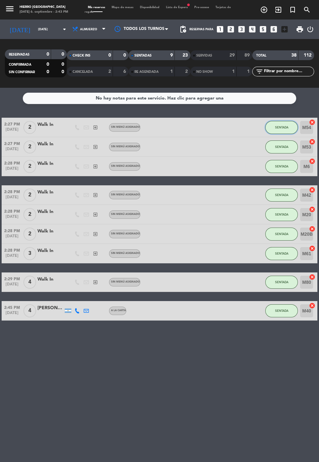
click at [286, 121] on button "SENTADA" at bounding box center [281, 127] width 33 height 13
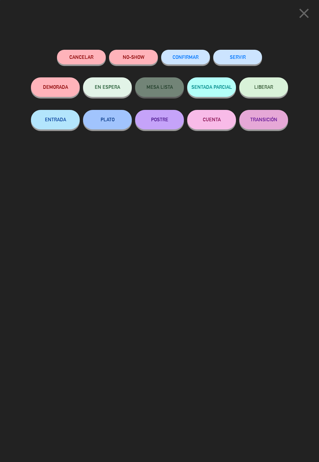
click at [246, 57] on button "SERVIR" at bounding box center [237, 57] width 49 height 15
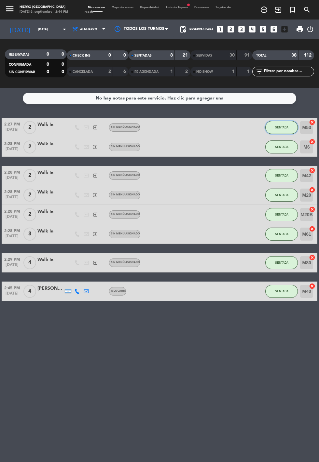
click at [282, 126] on span "SENTADA" at bounding box center [281, 128] width 13 height 4
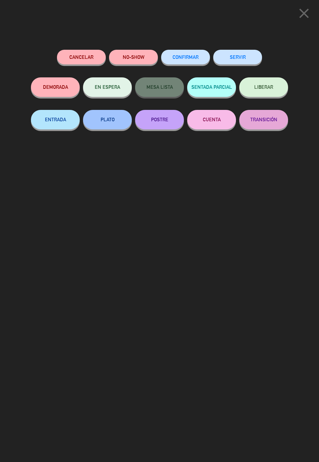
click at [235, 62] on button "SERVIR" at bounding box center [237, 57] width 49 height 15
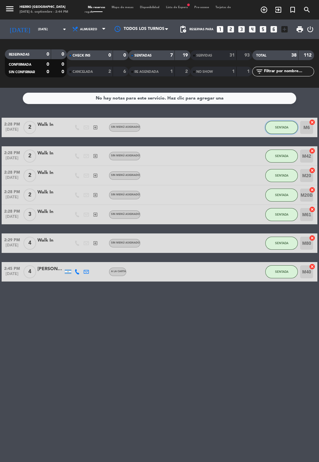
click at [276, 121] on button "SENTADA" at bounding box center [281, 127] width 33 height 13
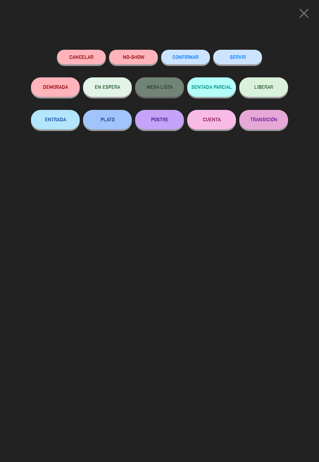
click at [234, 54] on button "SERVIR" at bounding box center [237, 57] width 49 height 15
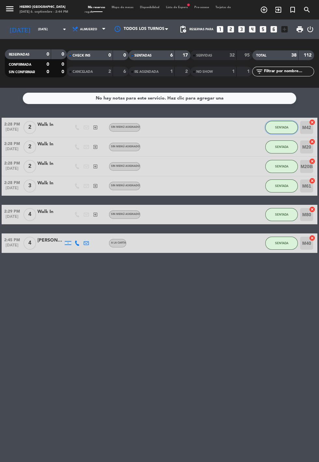
click at [269, 121] on button "SENTADA" at bounding box center [281, 127] width 33 height 13
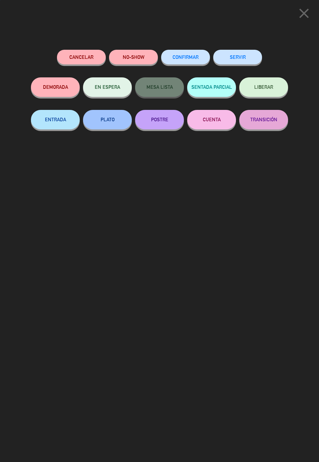
click at [227, 44] on div "close Cancelar NO-SHOW CONFIRMAR SERVIR DEMORADA EN ESPERA MESA LISTA SENTADA P…" at bounding box center [159, 231] width 319 height 462
click at [226, 56] on button "SERVIR" at bounding box center [237, 57] width 49 height 15
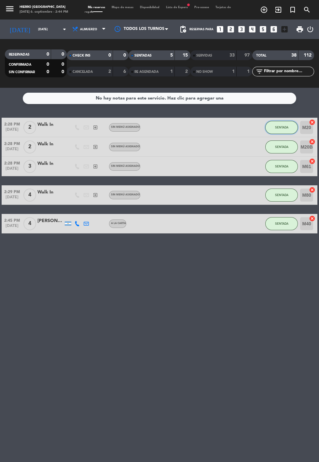
click at [271, 121] on button "SENTADA" at bounding box center [281, 127] width 33 height 13
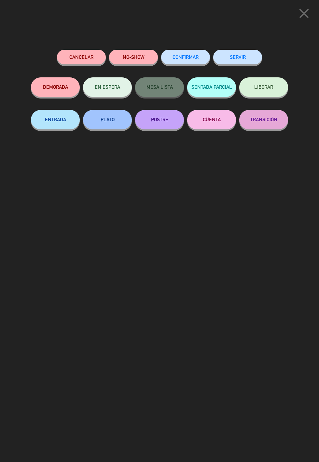
click at [233, 50] on div "SERVIR" at bounding box center [237, 64] width 49 height 28
click at [237, 57] on button "SERVIR" at bounding box center [237, 57] width 49 height 15
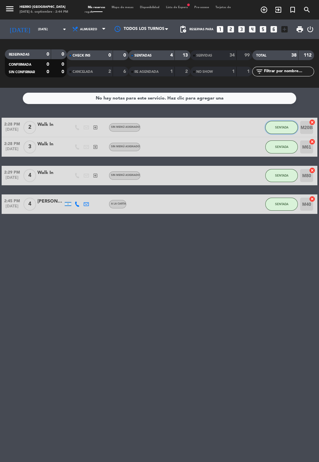
click at [277, 126] on span "SENTADA" at bounding box center [281, 128] width 13 height 4
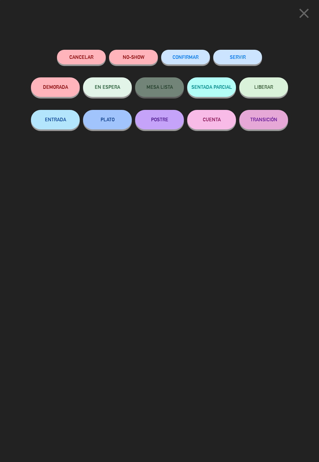
click at [235, 62] on button "SERVIR" at bounding box center [237, 57] width 49 height 15
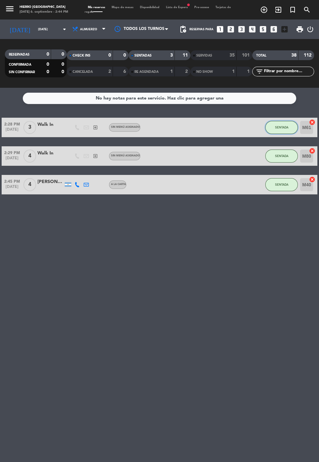
click at [272, 121] on button "SENTADA" at bounding box center [281, 127] width 33 height 13
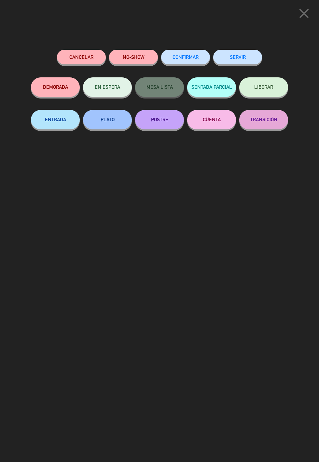
click at [238, 56] on button "SERVIR" at bounding box center [237, 57] width 49 height 15
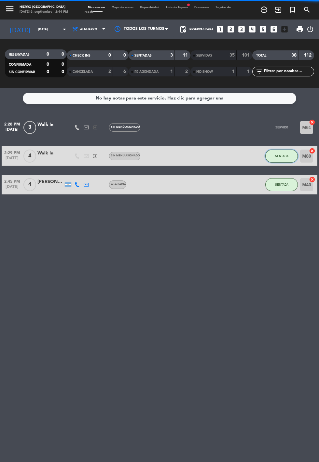
click at [283, 154] on span "SENTADA" at bounding box center [281, 156] width 13 height 4
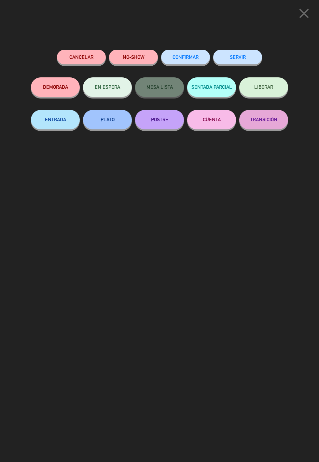
click at [228, 52] on button "SERVIR" at bounding box center [237, 57] width 49 height 15
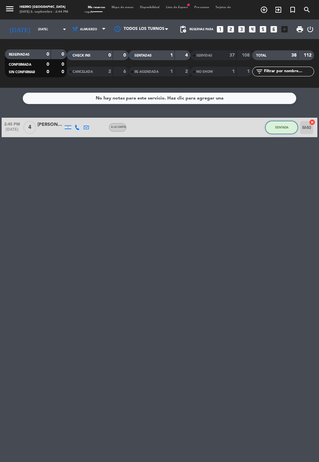
click at [279, 121] on button "SENTADA" at bounding box center [281, 127] width 33 height 13
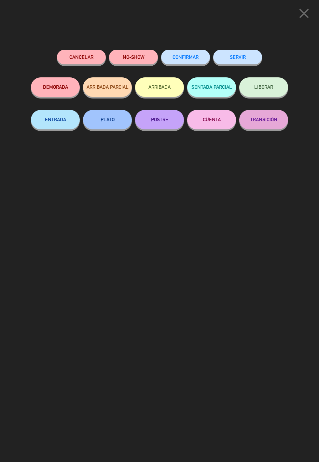
click at [227, 55] on button "SERVIR" at bounding box center [237, 57] width 49 height 15
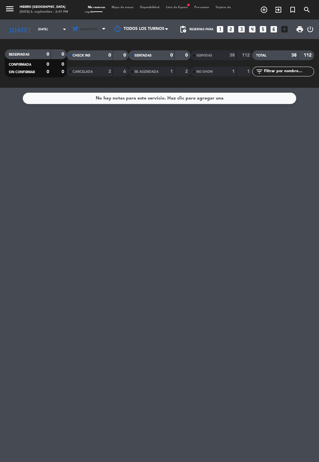
click at [105, 27] on icon at bounding box center [103, 29] width 3 height 5
click at [83, 53] on div "menu Hierro [PERSON_NAME] [DATE] 6. septiembre - 2:47 PM Mis reservas Mapa de m…" at bounding box center [159, 44] width 319 height 88
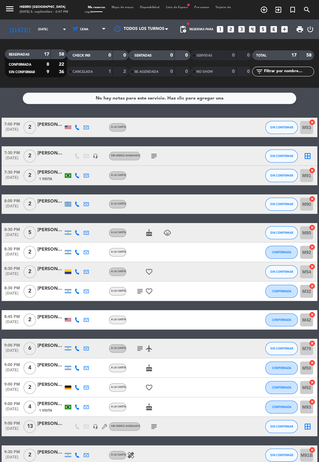
click at [121, 6] on span "Mapa de mesas" at bounding box center [122, 7] width 28 height 3
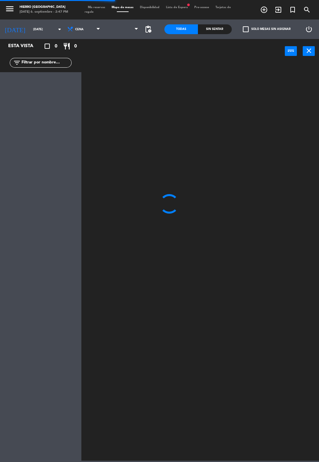
click at [136, 29] on icon at bounding box center [136, 29] width 3 height 5
click at [131, 33] on span "Primer Piso" at bounding box center [122, 29] width 38 height 14
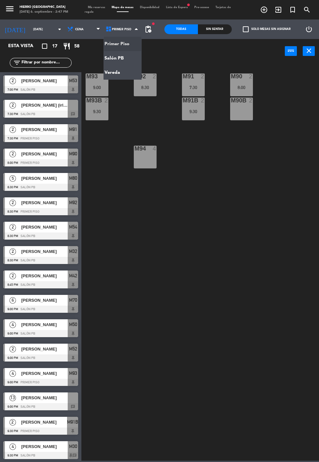
click at [125, 58] on ng-component "menu Hierro [PERSON_NAME] [DATE] 6. septiembre - 2:47 PM Mis reservas Mapa de m…" at bounding box center [159, 230] width 319 height 461
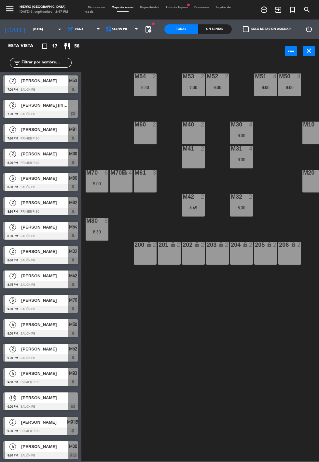
click at [146, 203] on div "M54 2 8:30 M53 2 7:00 M52 2 9:00 M51 4 9:00 M50 4 9:00 M60 2 M40 2 M30 4 9:30 M…" at bounding box center [202, 261] width 234 height 399
click at [150, 188] on div "M61 3" at bounding box center [145, 181] width 23 height 23
click at [143, 178] on div "M61 3" at bounding box center [145, 181] width 23 height 23
click at [193, 123] on div at bounding box center [193, 125] width 11 height 6
click at [188, 166] on div "M41 2" at bounding box center [193, 157] width 23 height 23
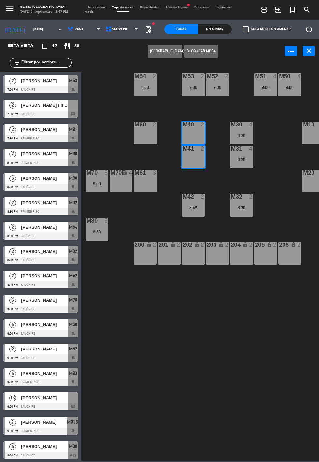
click at [166, 53] on button "[GEOGRAPHIC_DATA]" at bounding box center [165, 51] width 34 height 13
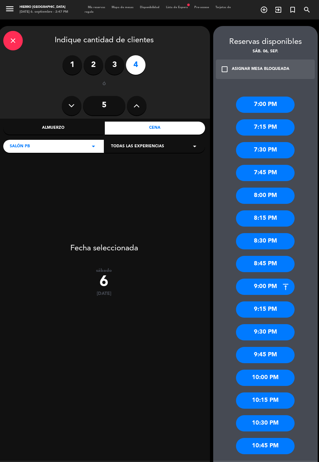
click at [273, 98] on div "7:00 PM" at bounding box center [265, 105] width 59 height 16
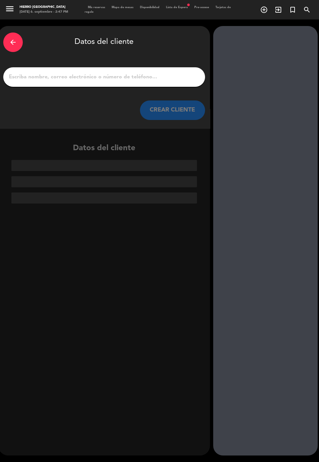
click at [140, 79] on input "1" at bounding box center [104, 77] width 192 height 9
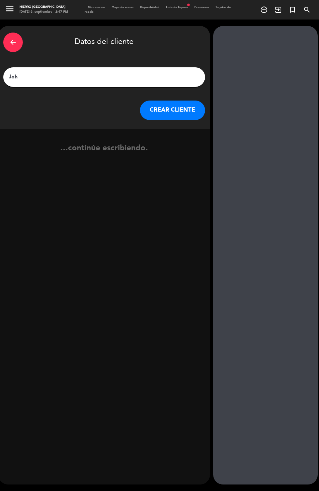
type input "[PERSON_NAME]"
click at [170, 117] on button "CREAR CLIENTE" at bounding box center [172, 111] width 65 height 20
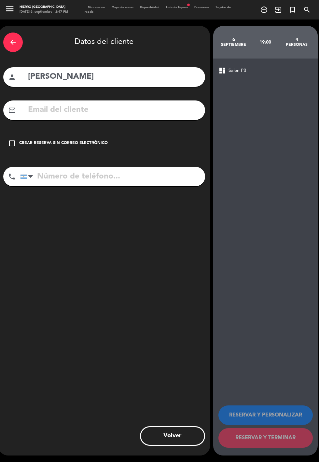
click at [35, 60] on div "arrow_back Datos del cliente person [PERSON_NAME] mail_outline check_box_outlin…" at bounding box center [103, 241] width 211 height 430
click at [35, 73] on input "[PERSON_NAME]" at bounding box center [113, 76] width 173 height 13
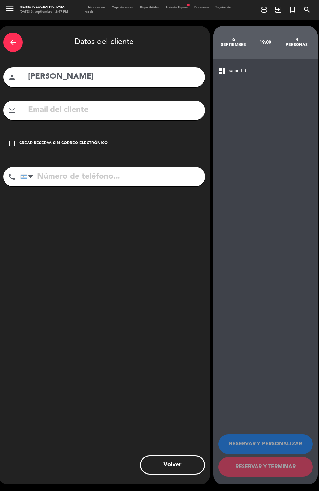
click at [65, 73] on input "[PERSON_NAME]" at bounding box center [113, 76] width 173 height 13
type input "J"
type input "[PERSON_NAME]"
click at [95, 219] on div "arrow_back Datos del cliente person [PERSON_NAME] mail_outline check_box_outlin…" at bounding box center [103, 255] width 211 height 458
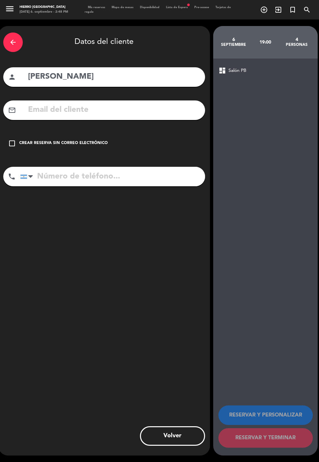
click at [61, 141] on div "Crear reserva sin correo electrónico" at bounding box center [63, 143] width 88 height 7
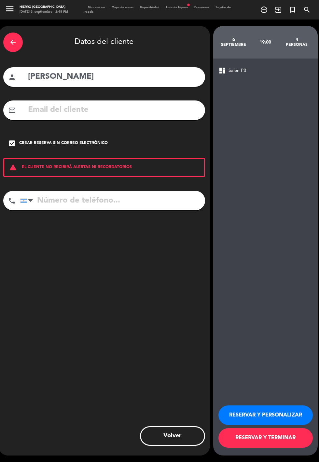
click at [266, 425] on button "RESERVAR Y PERSONALIZAR" at bounding box center [265, 416] width 94 height 20
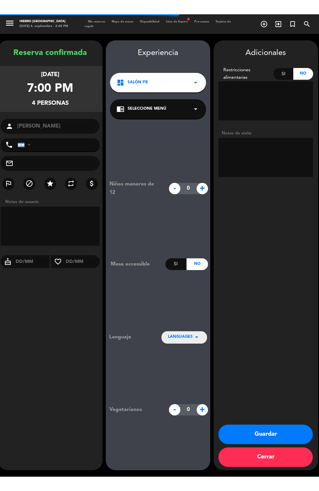
scroll to position [26, 0]
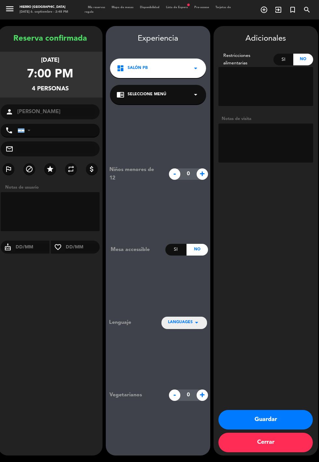
click at [265, 124] on textarea at bounding box center [265, 143] width 95 height 39
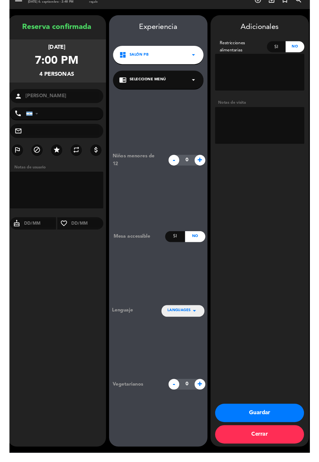
scroll to position [16, 0]
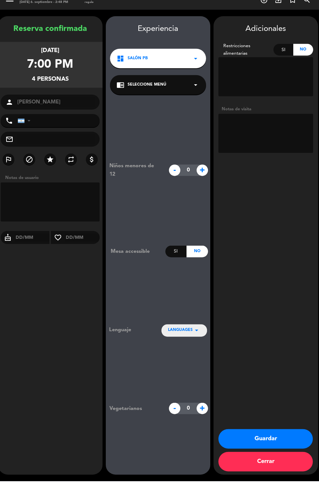
click at [230, 124] on textarea at bounding box center [265, 143] width 95 height 39
click at [246, 245] on div "Adicionales Restricciones alimentarias Si No Notas de visita Guardar Cerrar" at bounding box center [265, 255] width 104 height 458
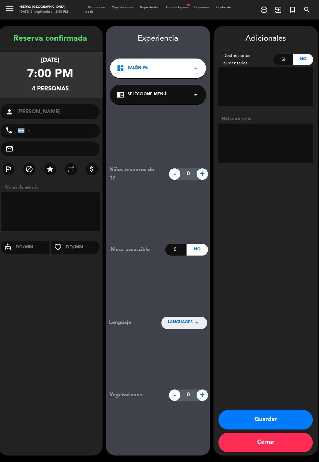
click at [250, 131] on textarea at bounding box center [265, 143] width 95 height 39
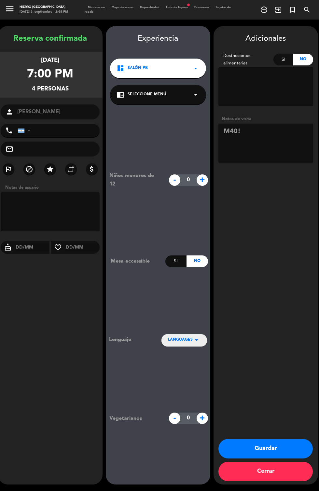
type textarea "M40!"
click at [289, 241] on div "Adicionales Restricciones alimentarias Si No Notas de visita Guardar Cerrar" at bounding box center [265, 255] width 104 height 458
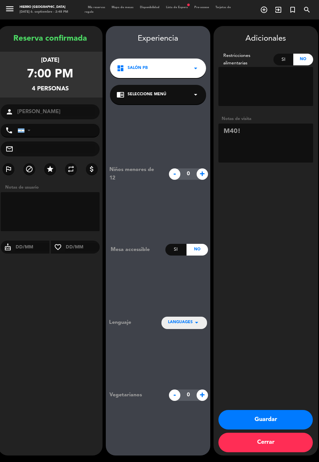
click at [277, 430] on button "Guardar" at bounding box center [265, 420] width 94 height 20
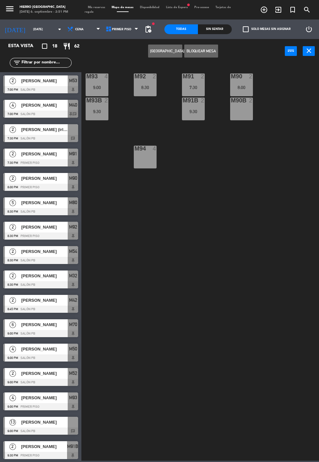
click at [100, 7] on span "Mis reservas" at bounding box center [97, 7] width 24 height 3
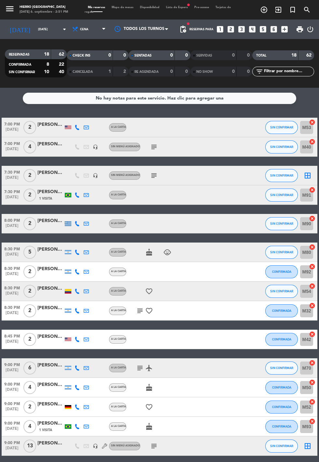
click at [153, 143] on icon "subject" at bounding box center [154, 147] width 8 height 8
click at [150, 172] on icon "subject" at bounding box center [154, 176] width 8 height 8
click at [309, 172] on icon "border_all" at bounding box center [307, 176] width 8 height 8
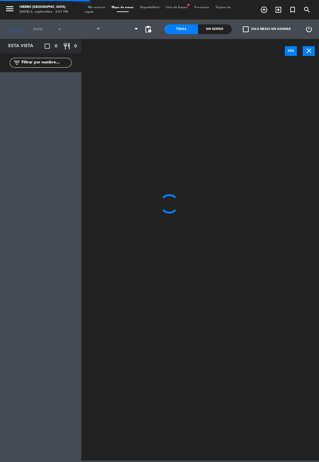
click at [114, 34] on span at bounding box center [122, 29] width 38 height 14
click at [121, 34] on span at bounding box center [122, 29] width 38 height 14
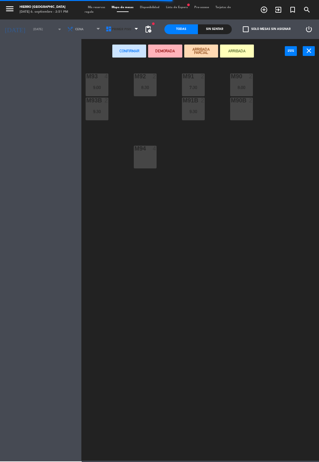
click at [115, 29] on span "Primer Piso" at bounding box center [121, 30] width 19 height 4
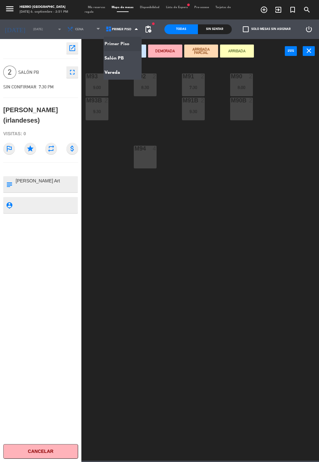
click at [110, 58] on ng-component "menu Hierro [PERSON_NAME] [DATE] 6. septiembre - 2:51 PM Mis reservas Mapa de m…" at bounding box center [159, 230] width 319 height 461
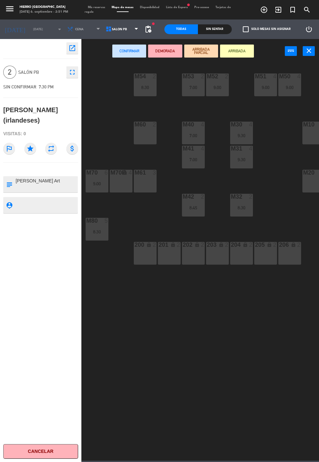
click at [216, 94] on div "M52 2 9:00" at bounding box center [217, 85] width 23 height 23
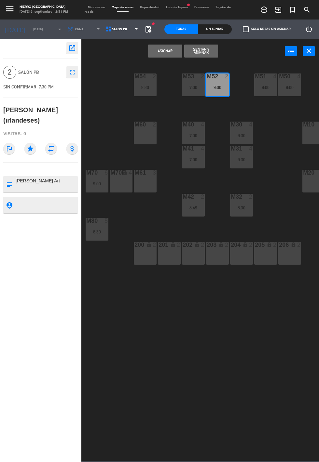
click at [164, 55] on button "Asignar" at bounding box center [165, 51] width 34 height 13
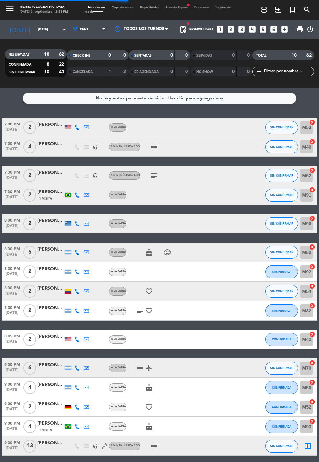
scroll to position [49, 0]
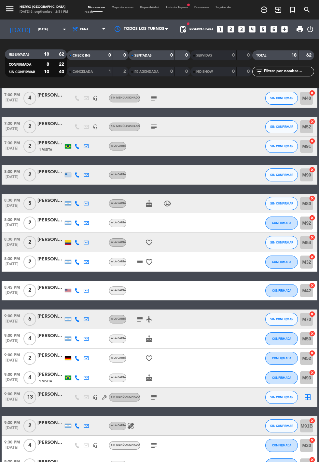
click at [307, 394] on icon "border_all" at bounding box center [307, 398] width 8 height 8
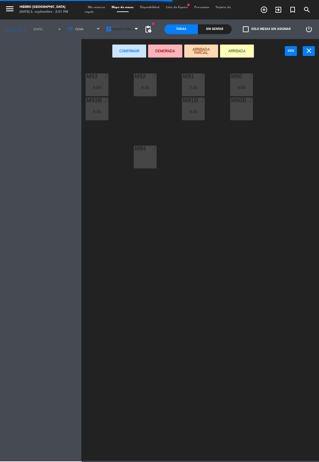
click at [129, 32] on span "Primer Piso" at bounding box center [122, 29] width 38 height 14
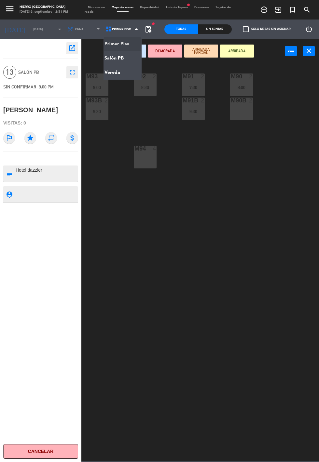
click at [124, 49] on ng-component "menu Hierro [PERSON_NAME] [DATE] 6. septiembre - 2:51 PM Mis reservas Mapa de m…" at bounding box center [159, 230] width 319 height 461
click at [127, 33] on span "Primer Piso" at bounding box center [122, 29] width 38 height 14
click at [119, 58] on ng-component "menu Hierro [PERSON_NAME] [DATE] 6. septiembre - 2:51 PM Mis reservas Mapa de m…" at bounding box center [159, 230] width 319 height 461
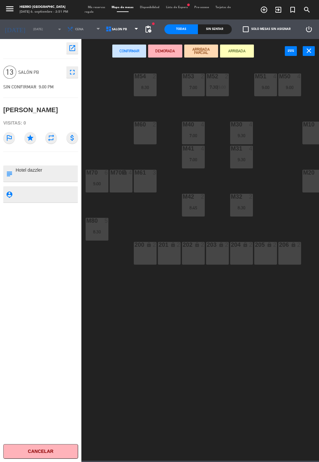
click at [311, 130] on div "M10 6" at bounding box center [313, 133] width 23 height 23
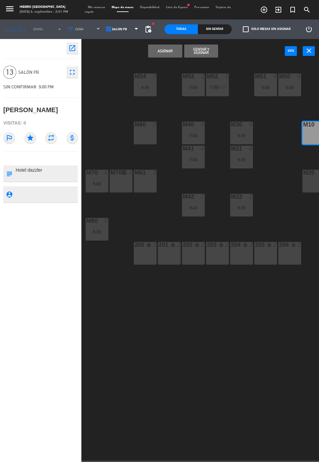
click at [303, 191] on div "M20 6" at bounding box center [313, 181] width 23 height 23
click at [160, 53] on button "Asignar" at bounding box center [165, 51] width 34 height 13
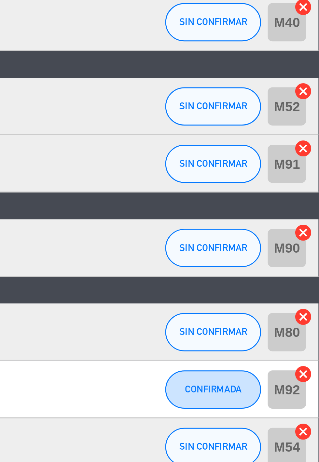
scroll to position [2, 0]
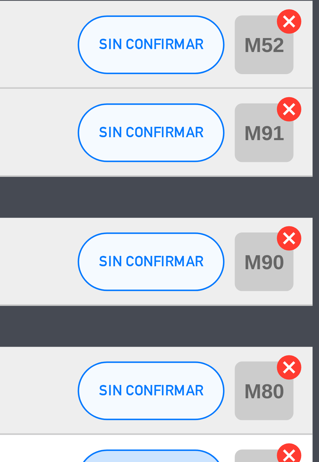
click at [312, 214] on icon "cancel" at bounding box center [312, 216] width 7 height 7
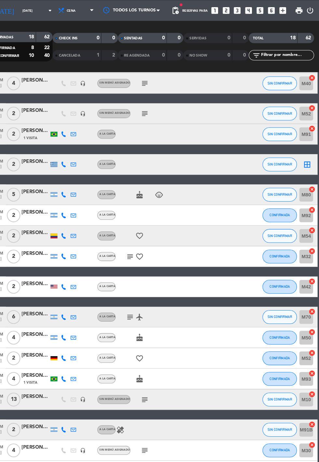
scroll to position [5, 0]
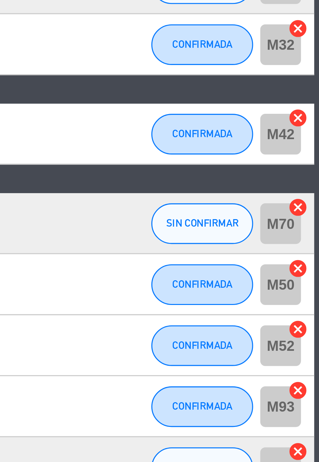
click at [313, 350] on icon "cancel" at bounding box center [312, 353] width 7 height 7
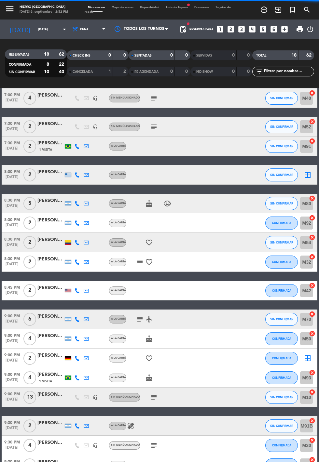
click at [310, 171] on icon "border_all" at bounding box center [307, 175] width 8 height 8
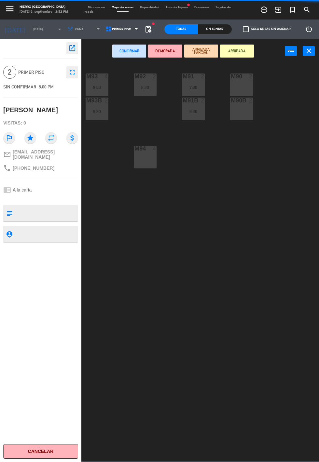
click at [237, 93] on div "M90 2" at bounding box center [241, 85] width 23 height 23
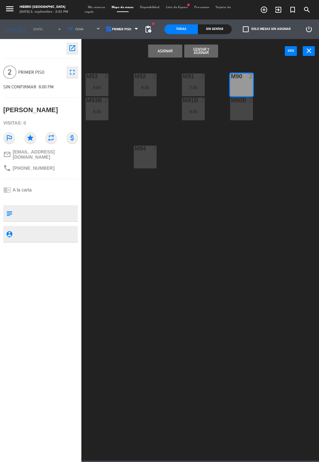
click at [167, 52] on button "Asignar" at bounding box center [165, 51] width 34 height 13
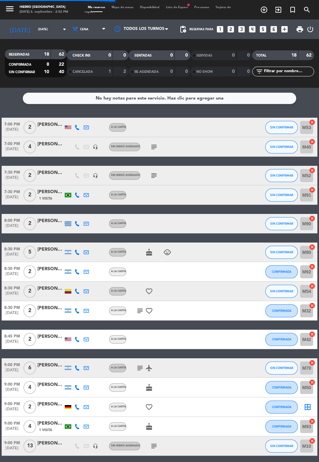
scroll to position [49, 0]
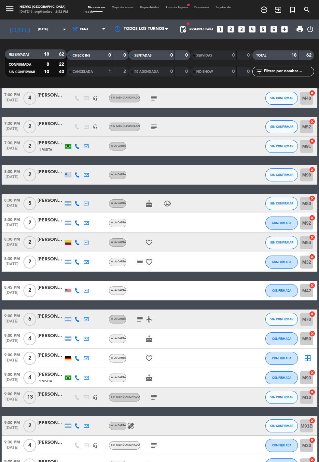
click at [311, 355] on icon "border_all" at bounding box center [307, 359] width 8 height 8
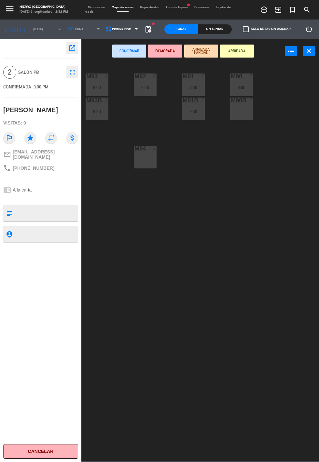
click at [235, 105] on div "M90B 2" at bounding box center [241, 109] width 23 height 23
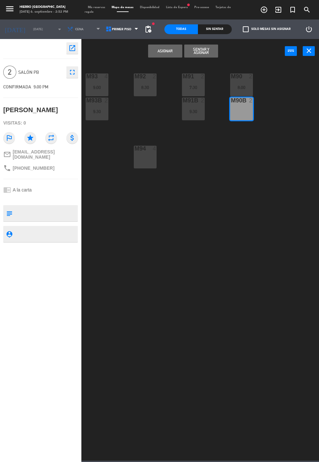
click at [170, 51] on button "Asignar" at bounding box center [165, 51] width 34 height 13
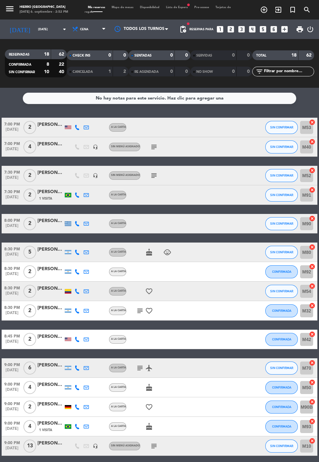
click at [149, 425] on icon "cake" at bounding box center [149, 427] width 8 height 8
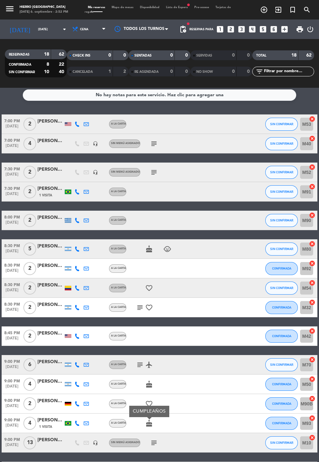
click at [155, 146] on icon "subject" at bounding box center [154, 144] width 8 height 8
click at [118, 6] on span "Mapa de mesas" at bounding box center [122, 7] width 28 height 3
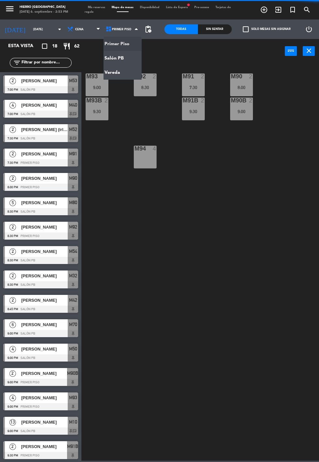
click at [127, 56] on ng-component "menu Hierro [PERSON_NAME] [DATE] 6. septiembre - 2:53 PM Mis reservas Mapa de m…" at bounding box center [159, 230] width 319 height 461
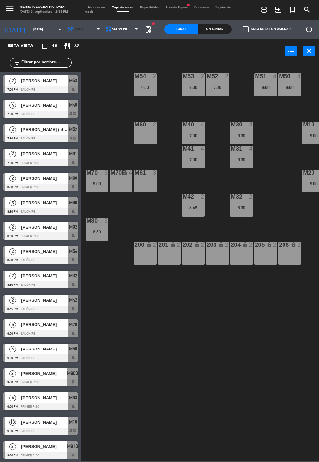
click at [89, 35] on span "Cena" at bounding box center [84, 29] width 38 height 14
click at [80, 45] on ng-component "menu Hierro [PERSON_NAME] [DATE] 6. septiembre - 2:53 PM Mis reservas Mapa de m…" at bounding box center [159, 230] width 319 height 461
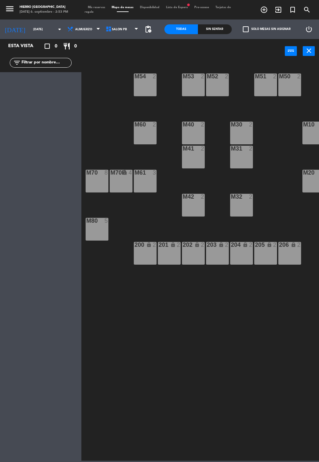
click at [173, 259] on div "201 lock 2" at bounding box center [169, 253] width 23 height 23
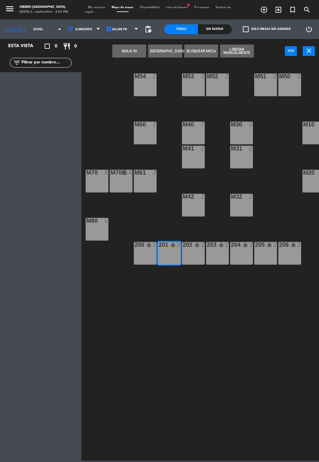
click at [193, 262] on div "202 lock 2" at bounding box center [193, 253] width 23 height 23
click at [215, 256] on div "203 lock 2" at bounding box center [217, 253] width 23 height 23
click at [130, 51] on button "WALK IN" at bounding box center [129, 51] width 34 height 13
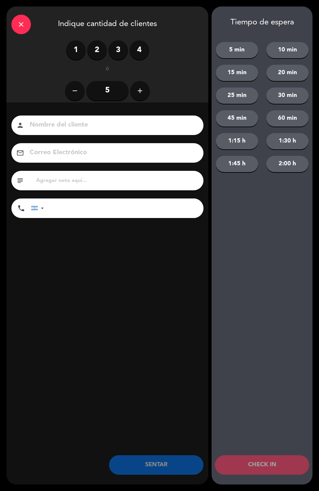
click at [124, 50] on label "3" at bounding box center [118, 50] width 20 height 20
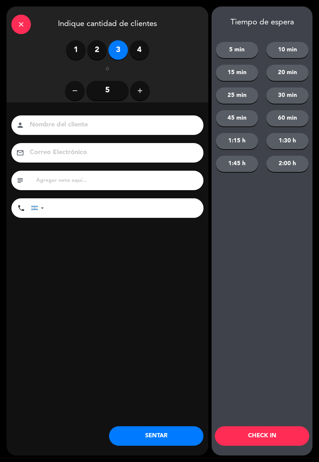
click at [165, 436] on button "SENTAR" at bounding box center [156, 436] width 94 height 20
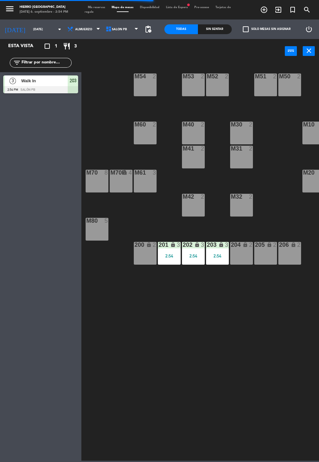
click at [243, 251] on div "204 lock 2" at bounding box center [241, 253] width 23 height 23
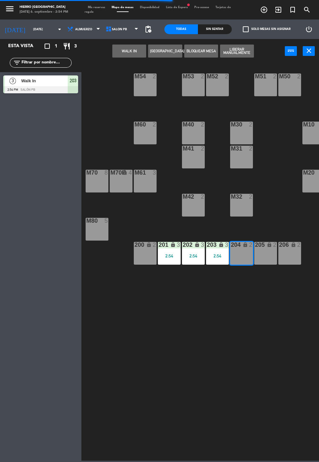
click at [259, 254] on div "205 lock 2" at bounding box center [265, 253] width 23 height 23
click at [294, 259] on div "206 lock 2" at bounding box center [289, 253] width 23 height 23
click at [288, 248] on div "lock" at bounding box center [289, 245] width 11 height 6
click at [242, 246] on icon "lock" at bounding box center [245, 245] width 6 height 6
click at [267, 258] on div "205 lock 2" at bounding box center [265, 253] width 23 height 23
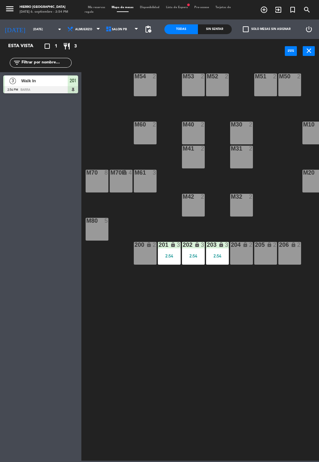
click at [175, 259] on div "201 lock 3 2:54" at bounding box center [169, 253] width 23 height 23
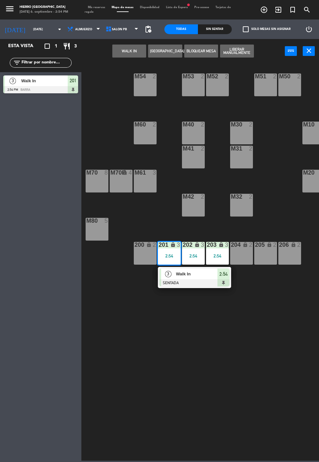
click at [143, 256] on div "200 lock 2" at bounding box center [145, 253] width 23 height 23
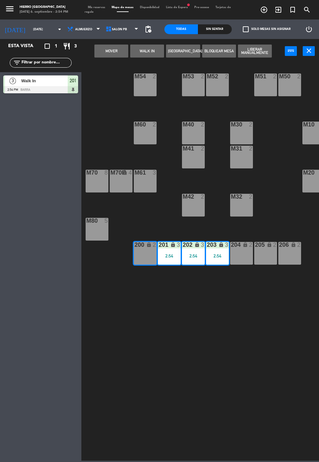
click at [111, 50] on button "Mover" at bounding box center [111, 51] width 34 height 13
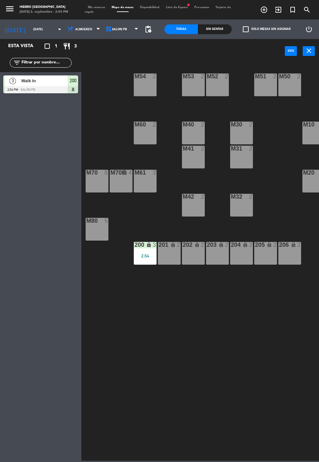
click at [147, 262] on div "200 lock 3 2:54" at bounding box center [145, 253] width 23 height 23
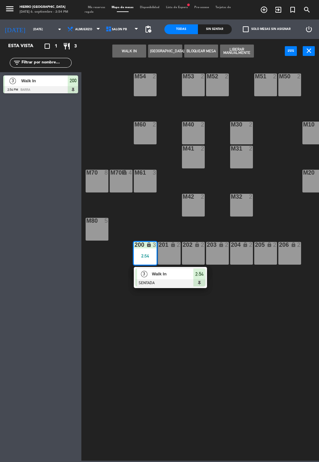
click at [166, 251] on div "201 lock 2" at bounding box center [169, 253] width 23 height 23
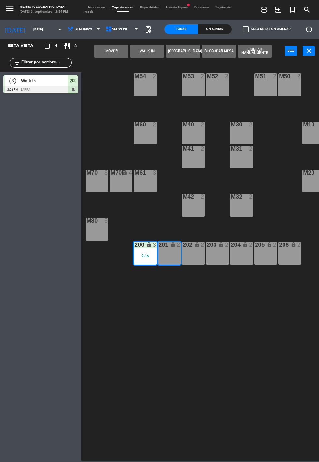
click at [193, 253] on div "202 lock 2" at bounding box center [193, 253] width 23 height 23
click at [113, 51] on button "Mover y Unir" at bounding box center [111, 51] width 34 height 13
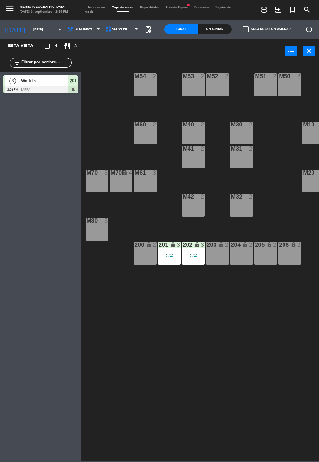
click at [147, 289] on div "M54 2 M53 2 M52 2 M51 2 M50 2 M60 2 M40 2 M30 2 M10 6 M10B lock 1 M41 2 m31 2 M…" at bounding box center [202, 261] width 234 height 399
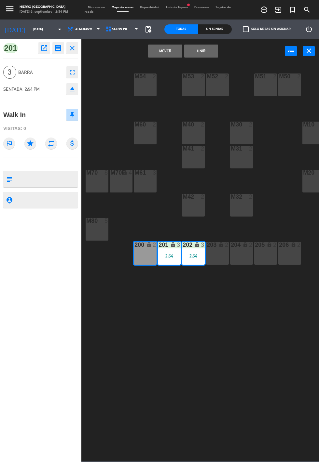
click at [146, 256] on div "200 lock 2" at bounding box center [145, 253] width 23 height 23
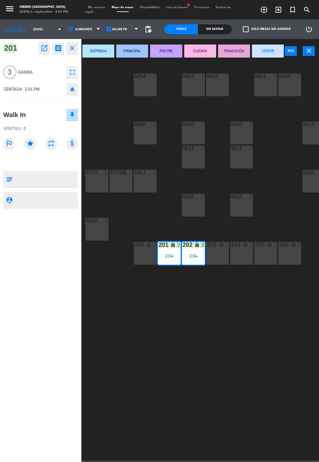
click at [143, 254] on div "200 lock 2" at bounding box center [145, 253] width 23 height 23
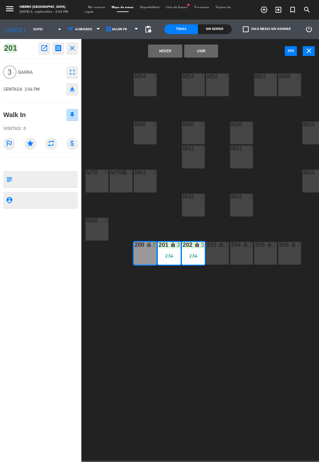
click at [209, 52] on button "Unir" at bounding box center [201, 51] width 34 height 13
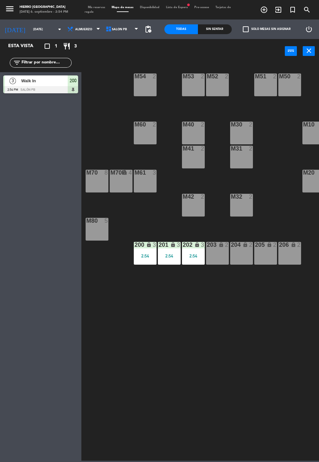
click at [218, 253] on div "203 lock 2" at bounding box center [217, 253] width 23 height 23
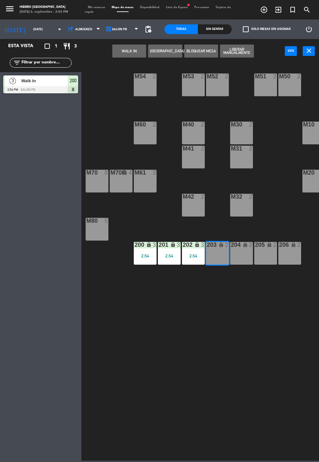
click at [238, 251] on div "204 lock 2" at bounding box center [241, 253] width 23 height 23
click at [266, 250] on div "205 lock 2" at bounding box center [265, 253] width 23 height 23
click at [134, 50] on button "WALK IN" at bounding box center [129, 51] width 34 height 13
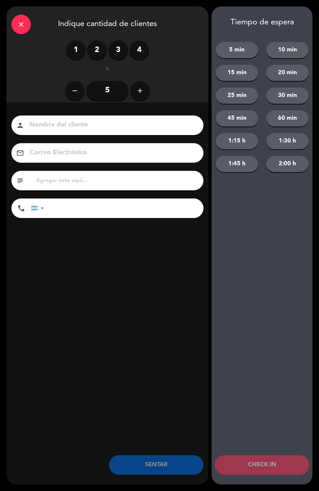
click at [127, 50] on label "3" at bounding box center [118, 50] width 20 height 20
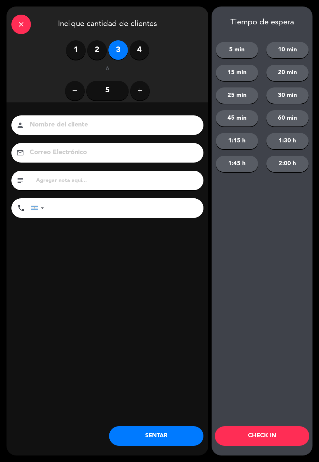
click at [161, 434] on button "SENTAR" at bounding box center [156, 436] width 94 height 20
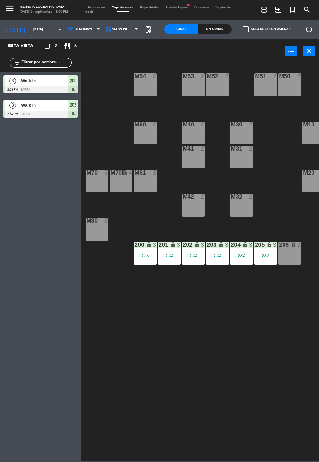
click at [140, 262] on div "200 lock 3 2:54" at bounding box center [145, 253] width 23 height 23
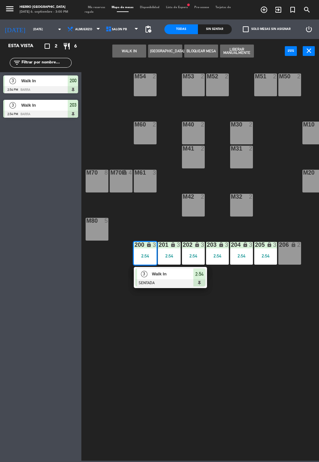
click at [191, 278] on div "Walk In" at bounding box center [172, 274] width 42 height 11
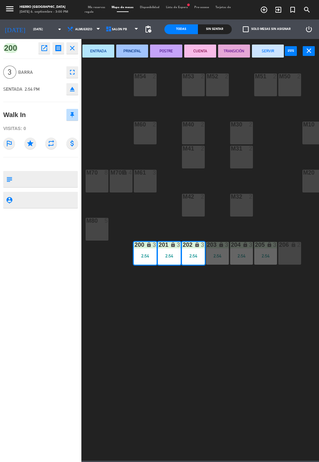
click at [241, 134] on div "M30 2" at bounding box center [241, 133] width 23 height 23
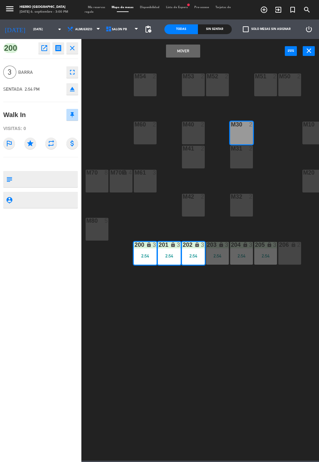
click at [236, 166] on div "m31 2" at bounding box center [241, 157] width 23 height 23
click at [177, 56] on button "Mover y Unir" at bounding box center [183, 51] width 34 height 13
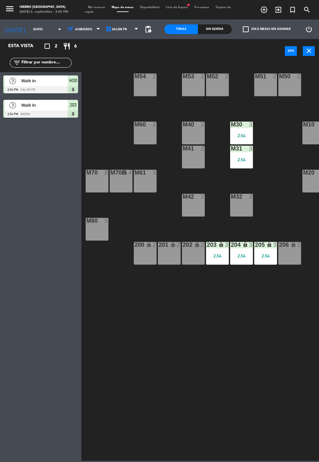
click at [207, 243] on div "203" at bounding box center [207, 245] width 0 height 6
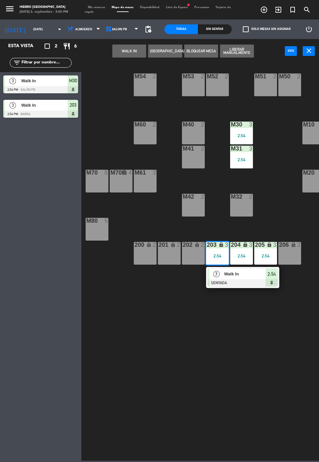
click at [210, 286] on div at bounding box center [243, 282] width 70 height 7
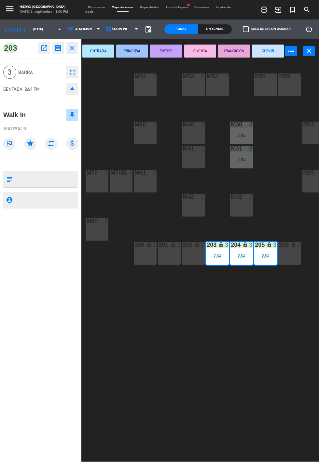
click at [194, 253] on div "202 lock 2" at bounding box center [193, 253] width 23 height 23
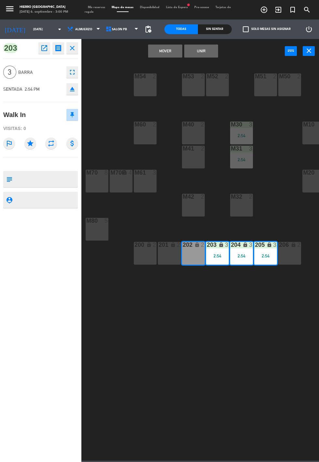
click at [165, 258] on div "201 lock 2" at bounding box center [169, 253] width 23 height 23
click at [141, 253] on div "200 lock 2" at bounding box center [145, 253] width 23 height 23
click at [149, 56] on button "Mover y Unir" at bounding box center [165, 51] width 34 height 13
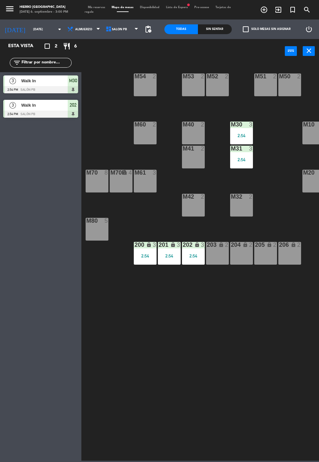
click at [149, 262] on div "200 lock 3 2:54" at bounding box center [145, 253] width 23 height 23
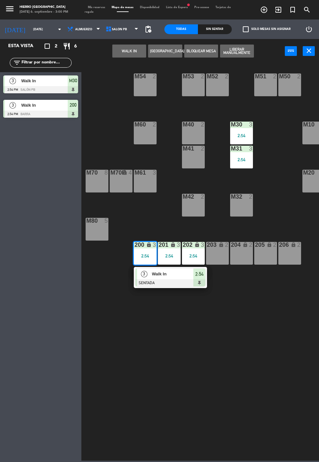
click at [193, 284] on div at bounding box center [170, 282] width 70 height 7
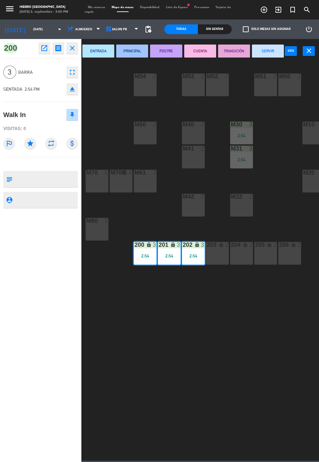
click at [215, 256] on div "203 lock 2" at bounding box center [217, 253] width 23 height 23
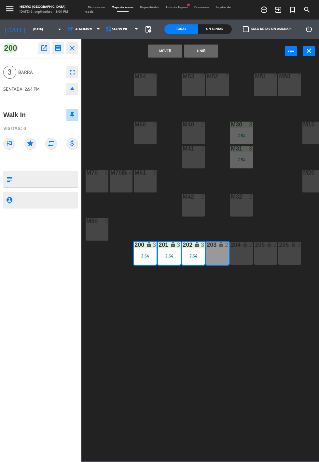
click at [238, 252] on div "204 lock 2" at bounding box center [241, 253] width 23 height 23
click at [151, 48] on button "Mover y Unir" at bounding box center [165, 51] width 34 height 13
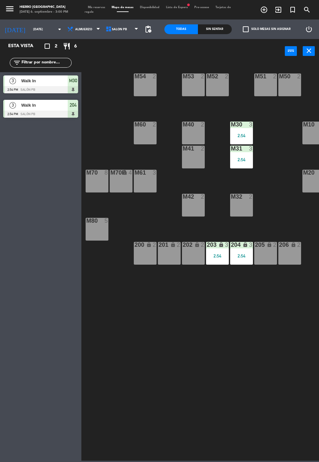
click at [193, 259] on div "202 lock 2" at bounding box center [193, 253] width 23 height 23
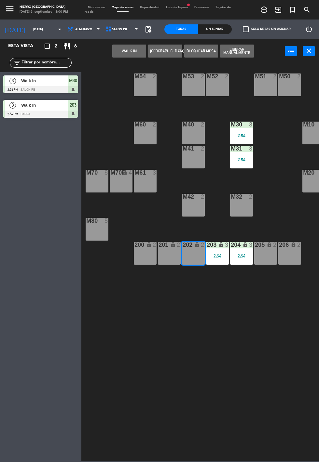
click at [209, 255] on div "2:54" at bounding box center [217, 256] width 23 height 5
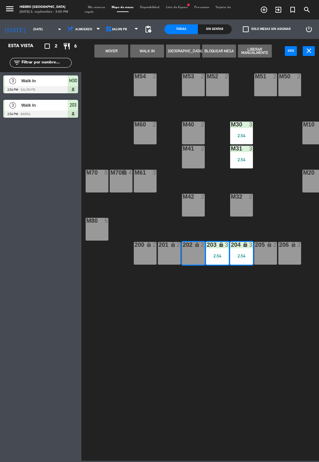
click at [191, 257] on div "202 lock 2" at bounding box center [193, 253] width 23 height 23
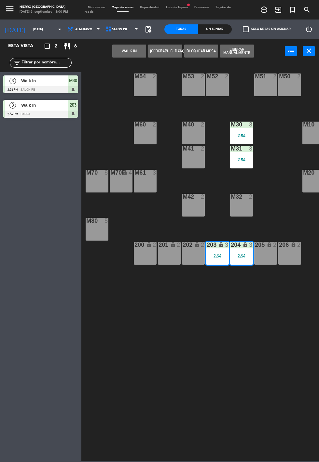
click at [193, 264] on div "202 lock 2" at bounding box center [193, 253] width 23 height 23
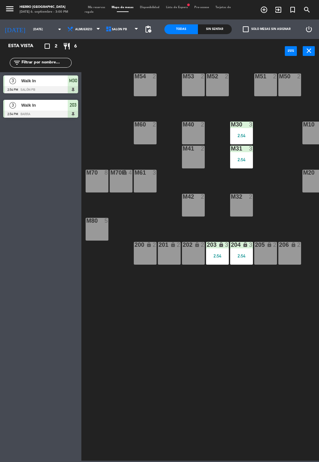
click at [225, 302] on div "M54 2 M53 2 M52 2 M51 2 M50 2 M60 2 M40 2 M30 3 2:54 M10 6 M10B lock 1 M41 2 m3…" at bounding box center [202, 261] width 234 height 399
click at [213, 252] on div "203 lock 3 2:54" at bounding box center [217, 253] width 23 height 23
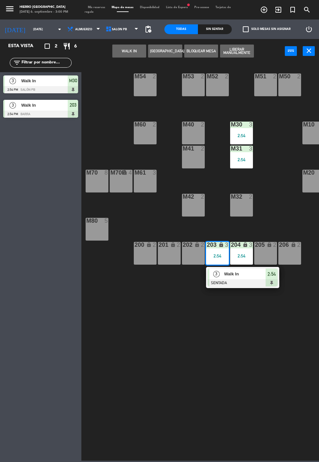
click at [237, 282] on div at bounding box center [243, 282] width 70 height 7
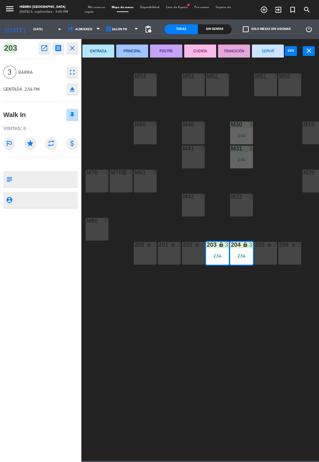
click at [196, 253] on div "202 lock 2" at bounding box center [193, 253] width 23 height 23
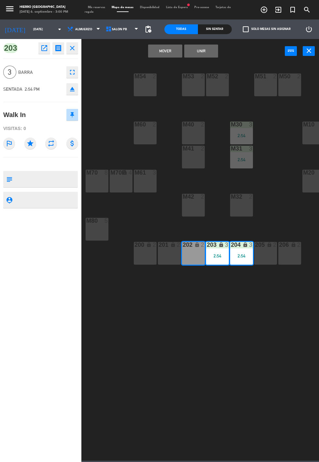
click at [203, 56] on button "Unir" at bounding box center [201, 51] width 34 height 13
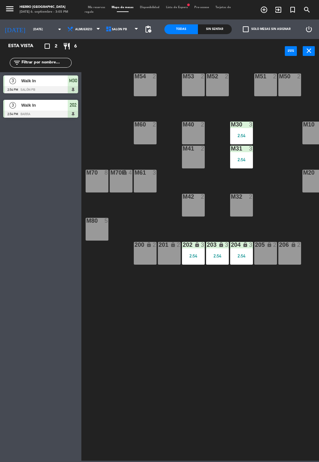
click at [89, 7] on span "Mis reservas" at bounding box center [97, 7] width 24 height 3
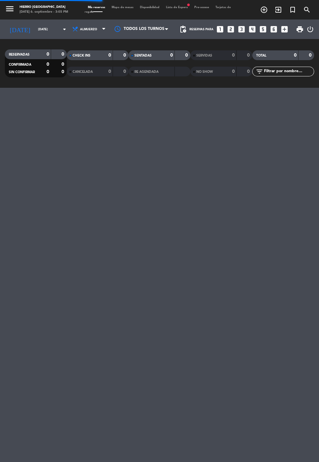
click at [91, 43] on div "RESERVADAS 0 0 CONFIRMADA 0 0 SIN CONFIRMAR 0 0 CHECK INS 0 0 CANCELADA 0 0 SEN…" at bounding box center [159, 63] width 319 height 49
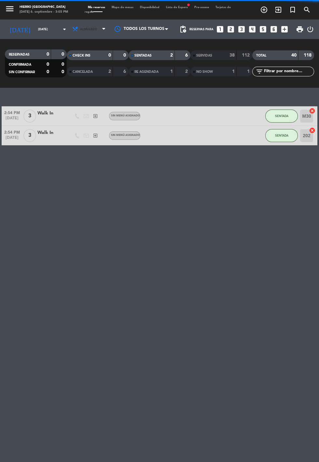
click at [85, 30] on span "Almuerzo" at bounding box center [88, 30] width 17 height 4
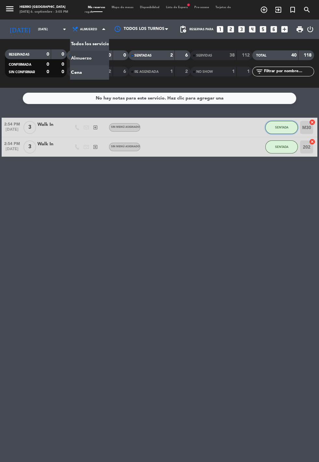
click at [282, 127] on span "SENTADA" at bounding box center [281, 128] width 13 height 4
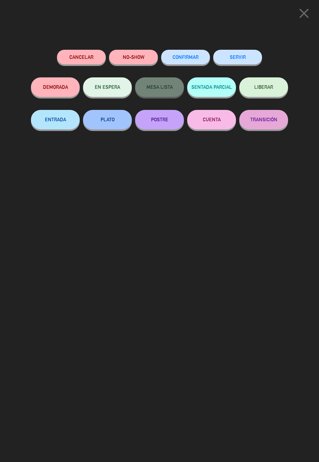
click at [235, 56] on button "SERVIR" at bounding box center [237, 57] width 49 height 15
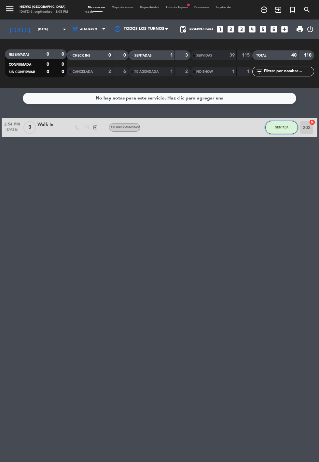
click at [274, 122] on button "SENTADA" at bounding box center [281, 127] width 33 height 13
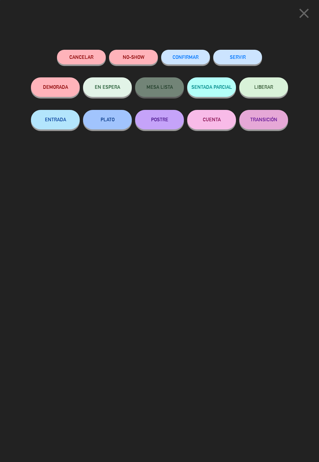
click at [244, 55] on button "SERVIR" at bounding box center [237, 57] width 49 height 15
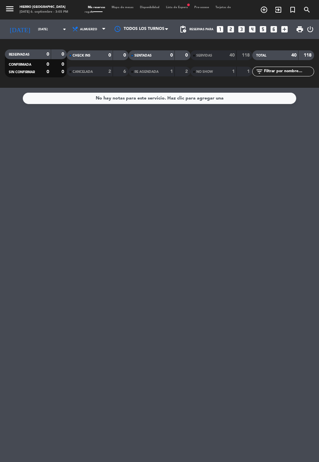
click at [114, 6] on span "Mapa de mesas" at bounding box center [122, 7] width 28 height 3
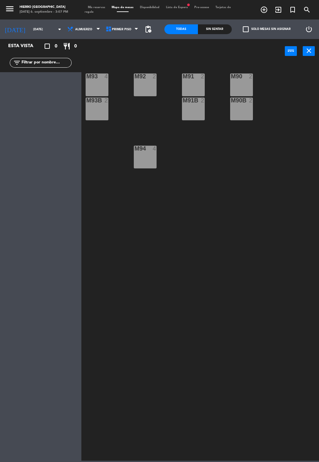
click at [85, 7] on span "Mis reservas" at bounding box center [97, 7] width 24 height 3
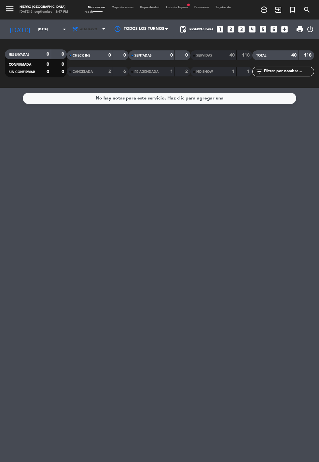
click at [76, 24] on span "Almuerzo" at bounding box center [89, 29] width 39 height 14
click at [80, 72] on span "CANCELADA" at bounding box center [83, 71] width 20 height 3
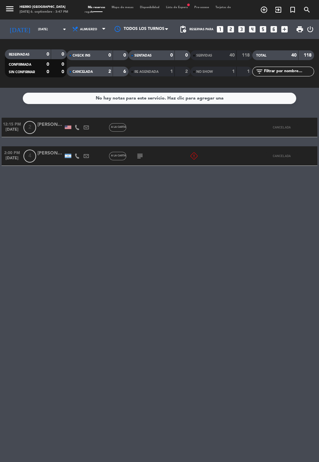
click at [92, 84] on div "RESERVADAS 0 0 CONFIRMADA 0 0 SIN CONFIRMAR 0 0 CHECK INS 0 0 CANCELADA 2 6 SEN…" at bounding box center [159, 63] width 319 height 49
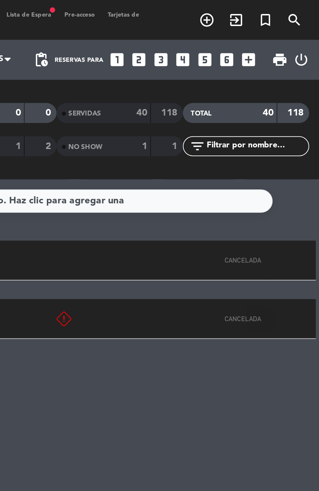
click at [210, 18] on div "menu Hierro Palermo sábado 6. septiembre - 3:47 PM Mis reservas Mapa de mesas D…" at bounding box center [159, 10] width 319 height 20
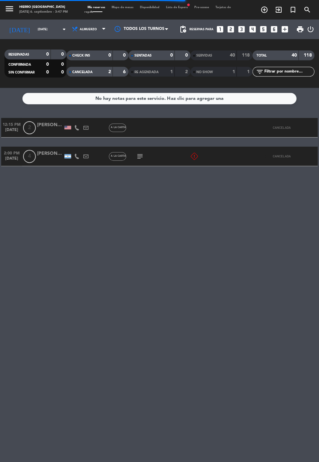
scroll to position [18, 0]
